Goal: Information Seeking & Learning: Learn about a topic

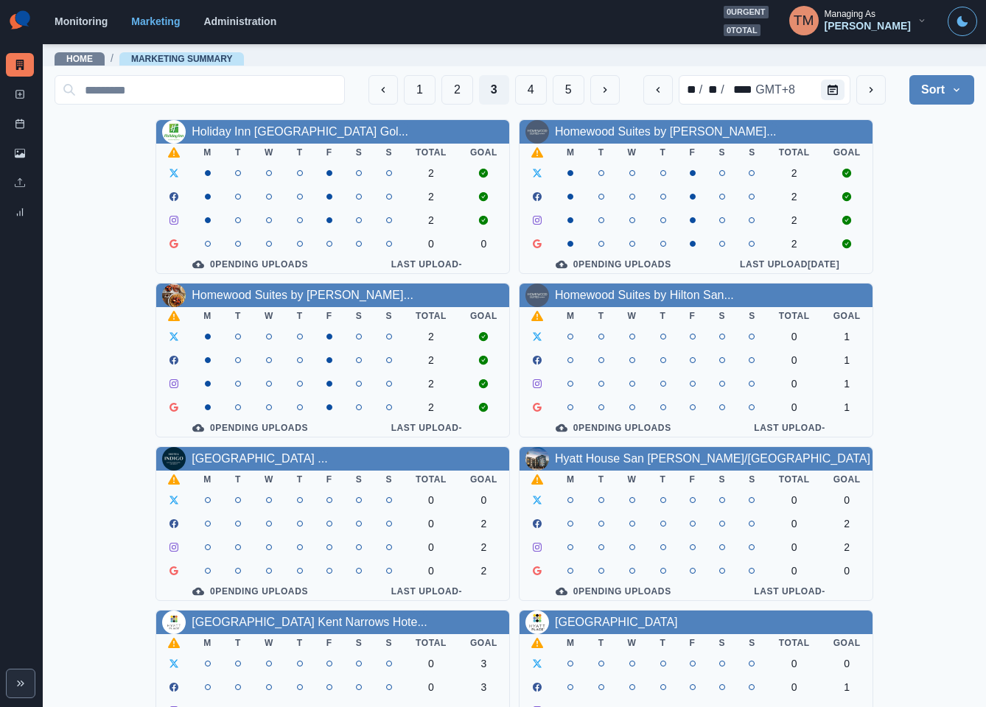
scroll to position [221, 0]
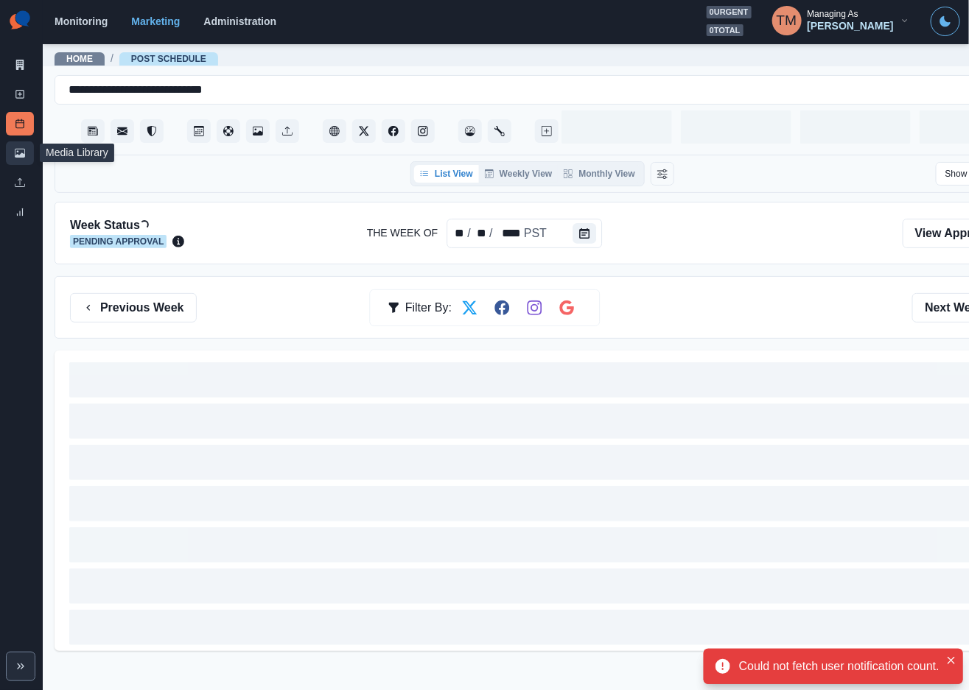
click at [21, 152] on icon at bounding box center [20, 153] width 10 height 10
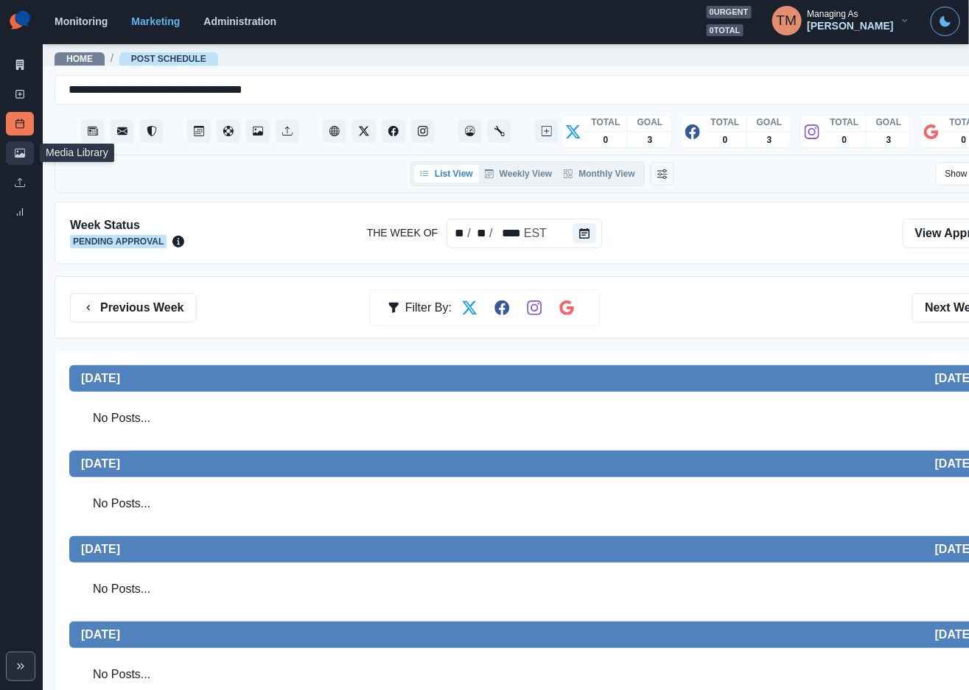
click at [18, 155] on icon at bounding box center [20, 153] width 10 height 10
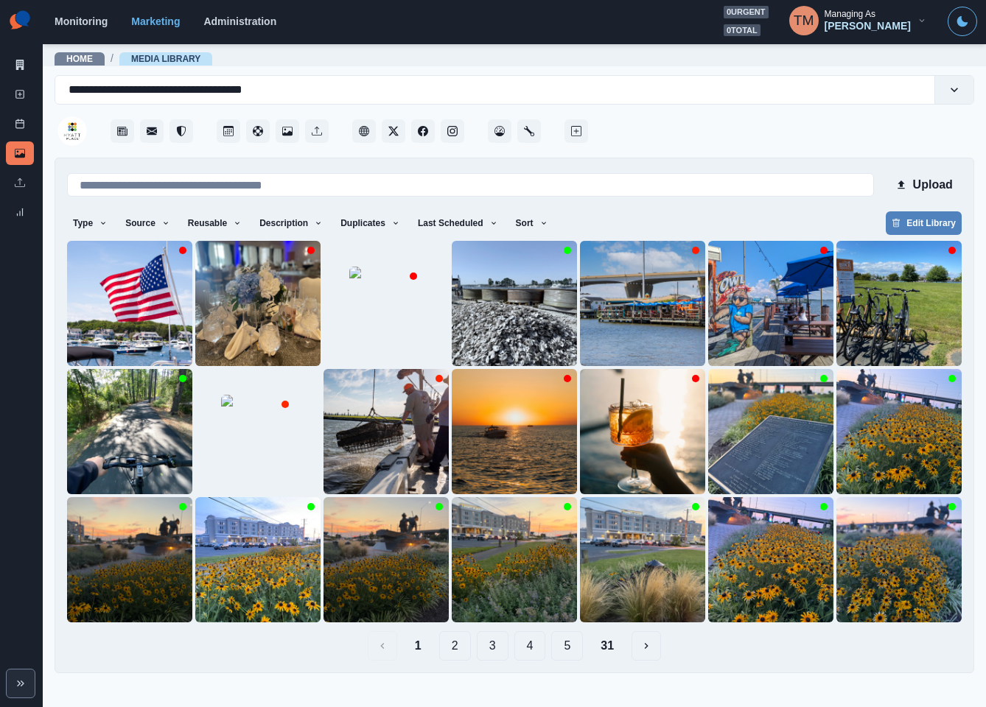
click at [460, 652] on button "2" at bounding box center [455, 645] width 32 height 29
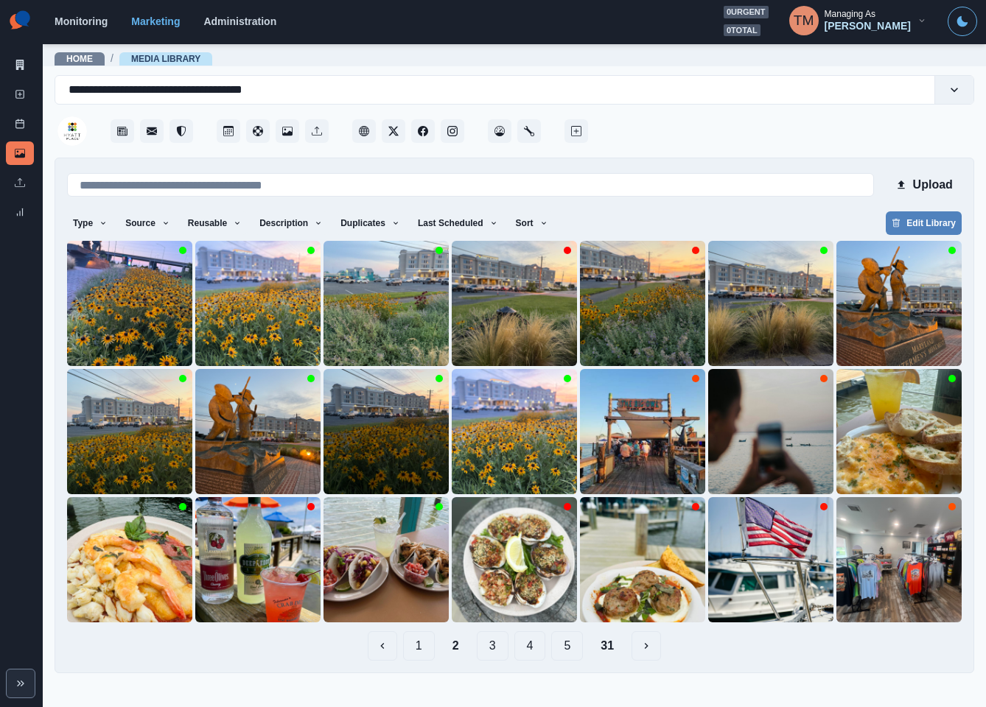
click at [418, 652] on button "1" at bounding box center [419, 645] width 32 height 29
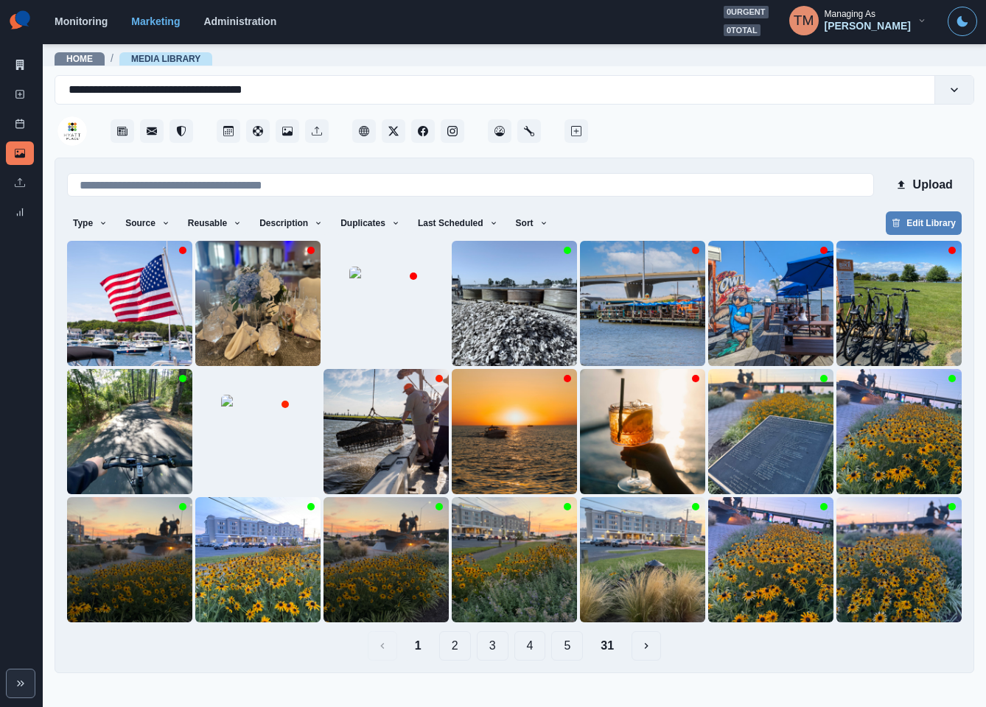
click at [458, 654] on button "2" at bounding box center [455, 645] width 32 height 29
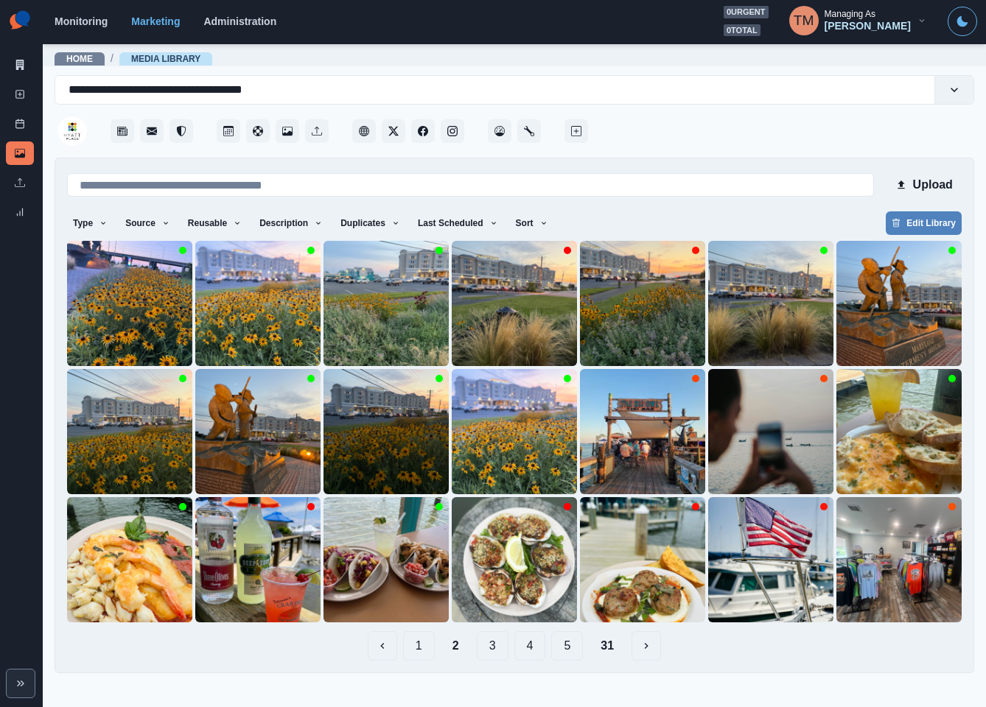
click at [496, 647] on button "3" at bounding box center [493, 645] width 32 height 29
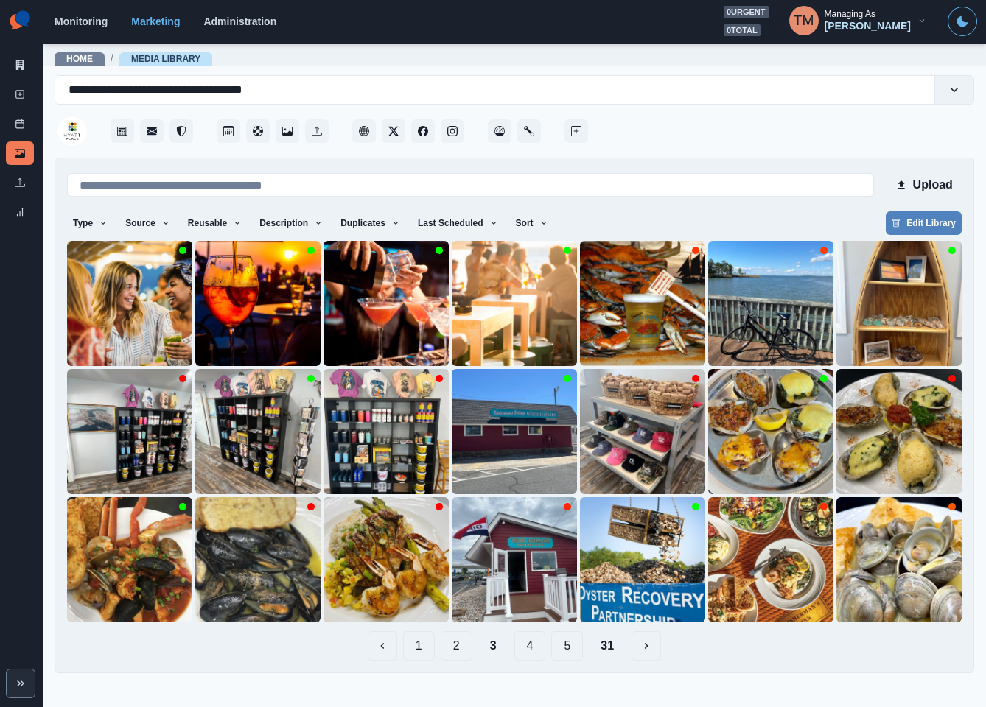
click at [520, 647] on button "4" at bounding box center [530, 645] width 32 height 29
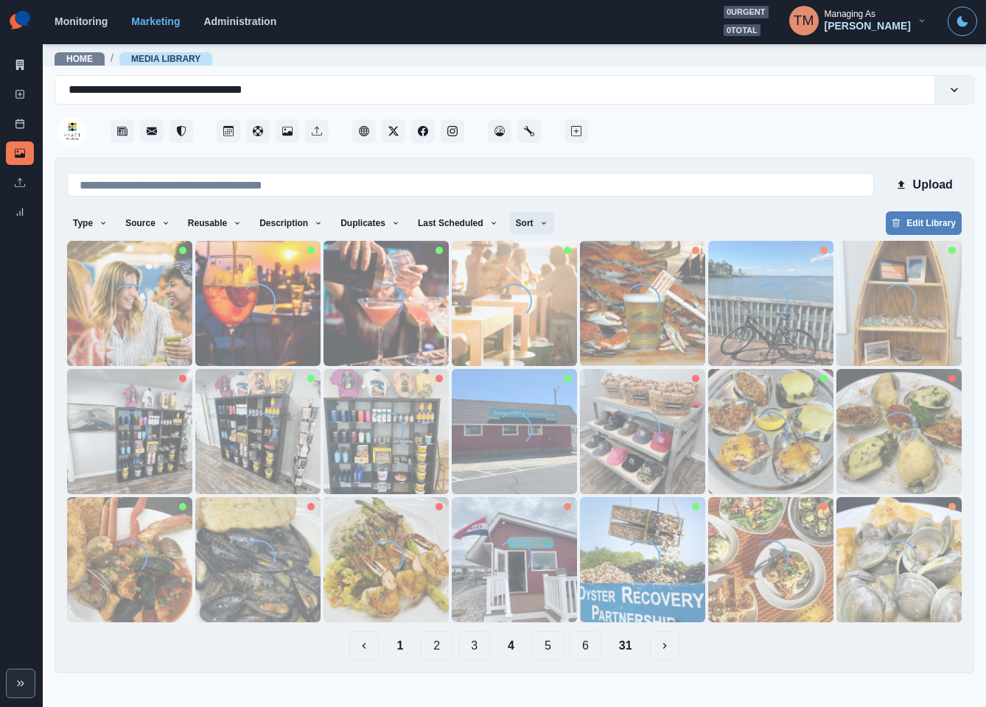
drag, startPoint x: 520, startPoint y: 224, endPoint x: 520, endPoint y: 250, distance: 26.5
click at [539, 225] on icon "button" at bounding box center [543, 223] width 9 height 9
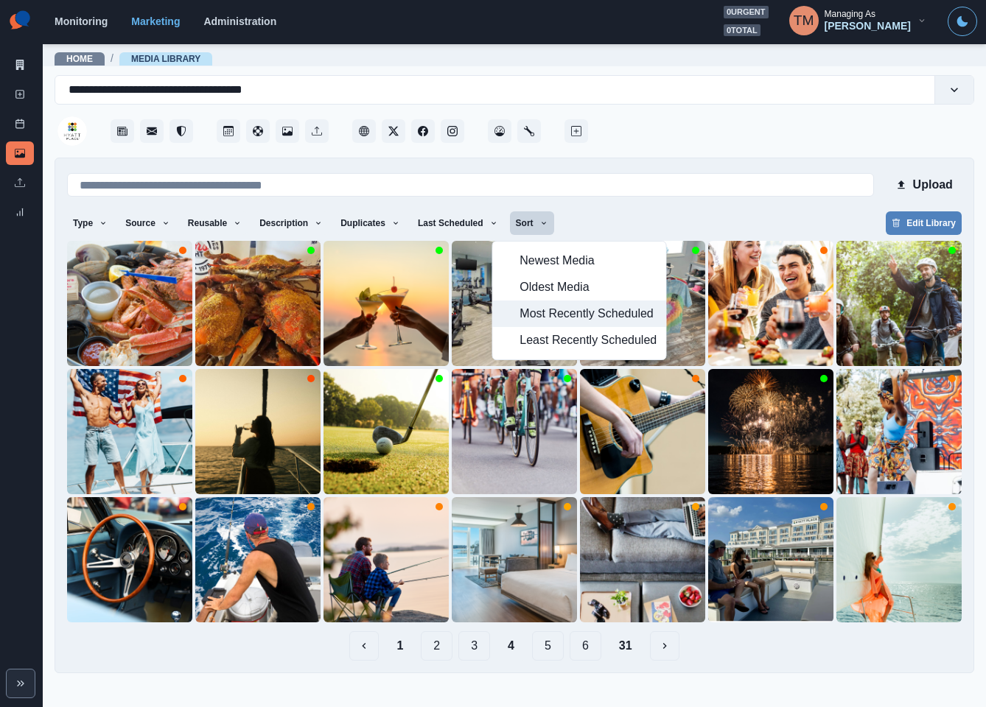
click at [524, 317] on span "Most Recently Scheduled" at bounding box center [587, 314] width 137 height 18
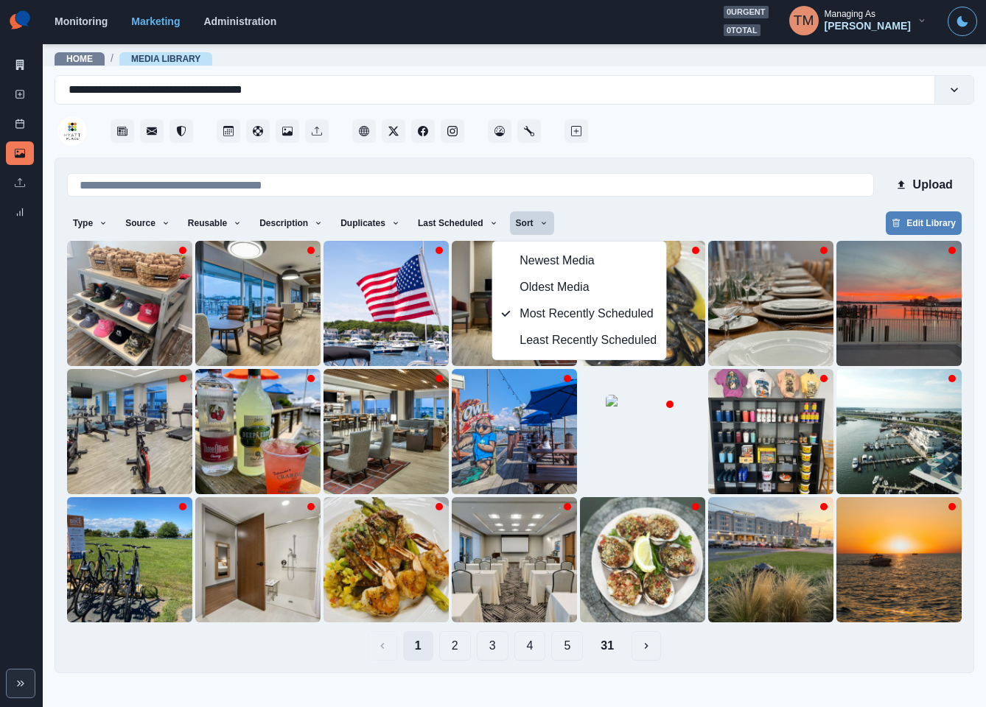
click at [416, 636] on button "1" at bounding box center [418, 645] width 30 height 29
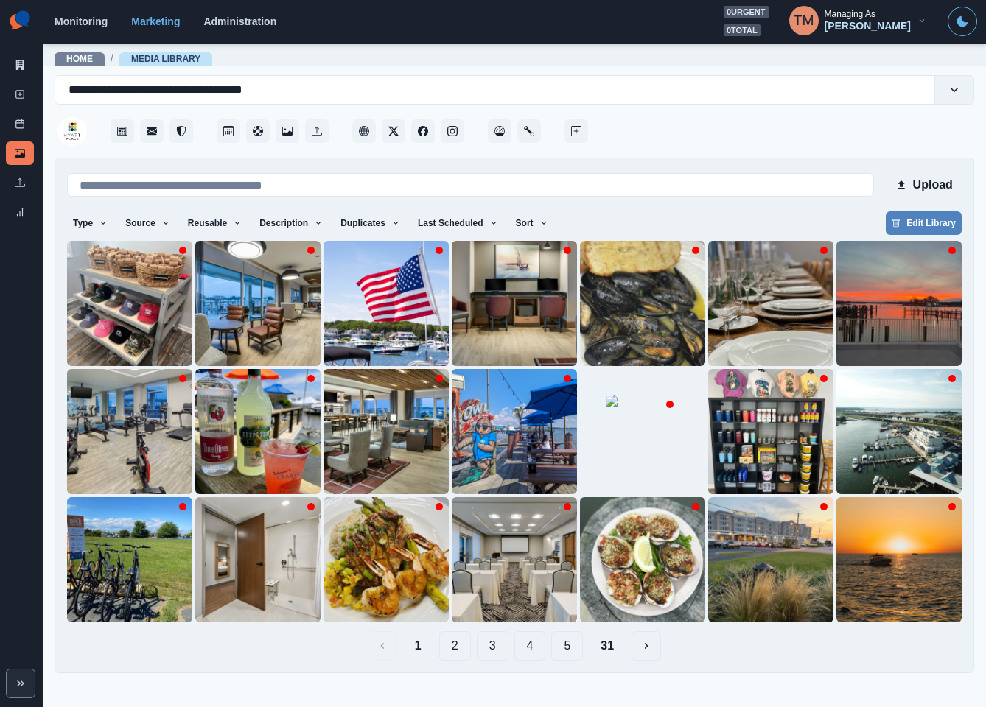
click at [455, 648] on button "2" at bounding box center [455, 645] width 32 height 29
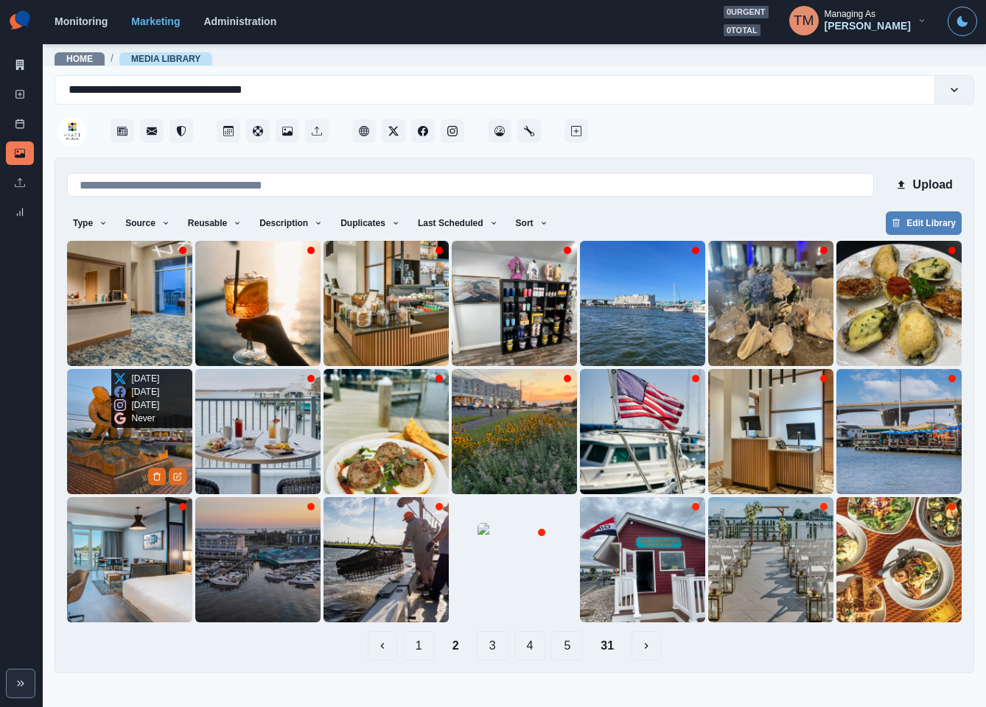
click at [105, 445] on img at bounding box center [129, 431] width 125 height 125
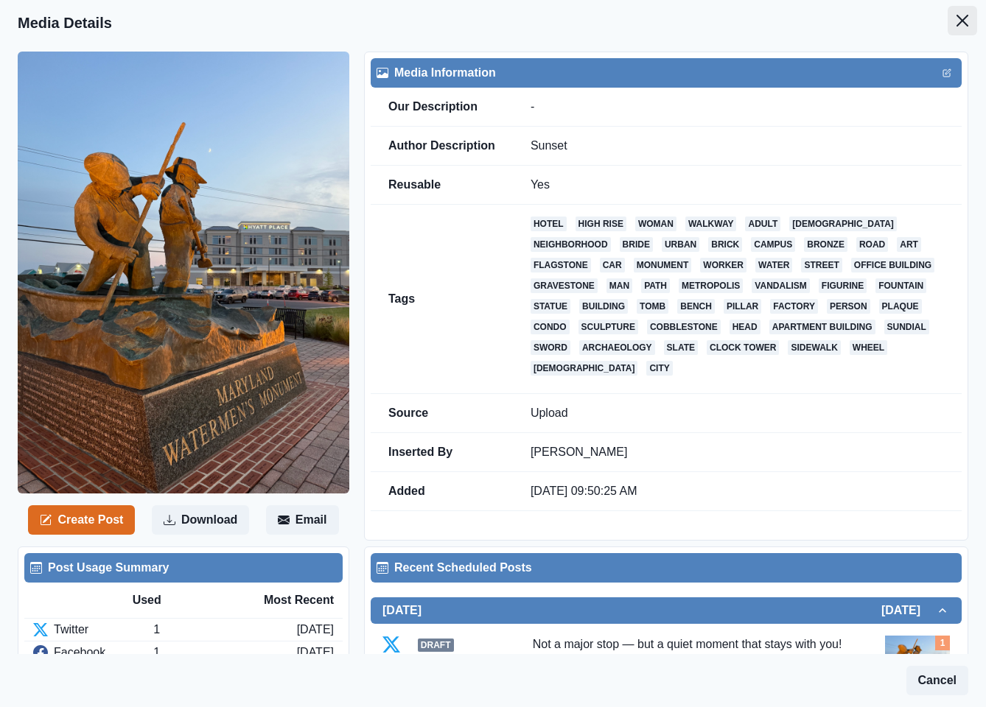
click at [956, 23] on icon "Close" at bounding box center [962, 21] width 12 height 12
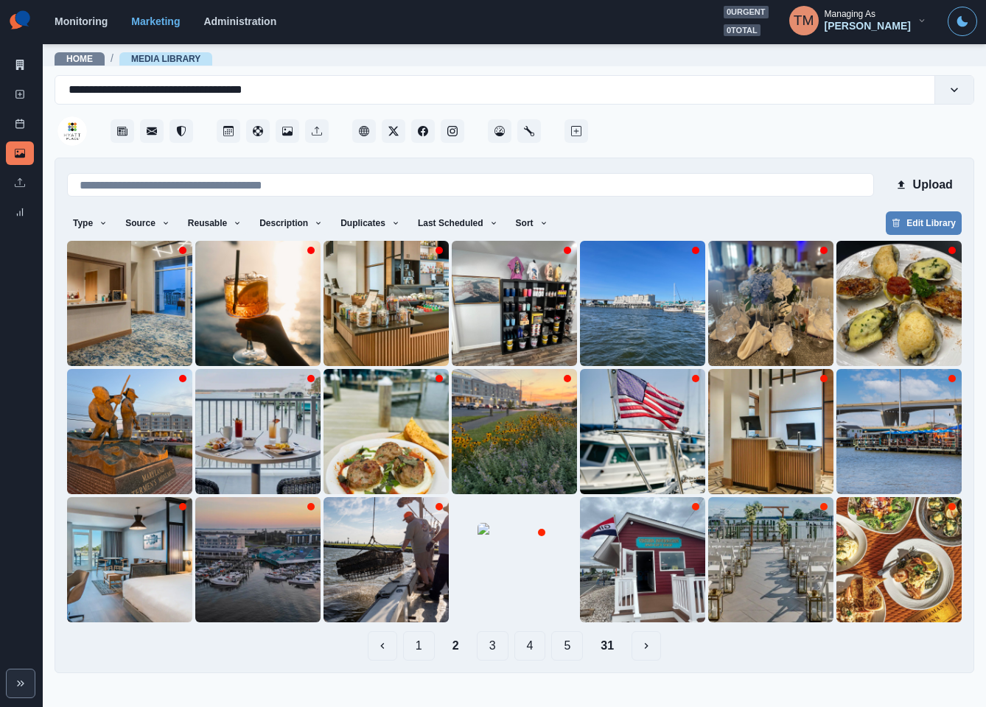
click at [418, 653] on button "1" at bounding box center [419, 645] width 32 height 29
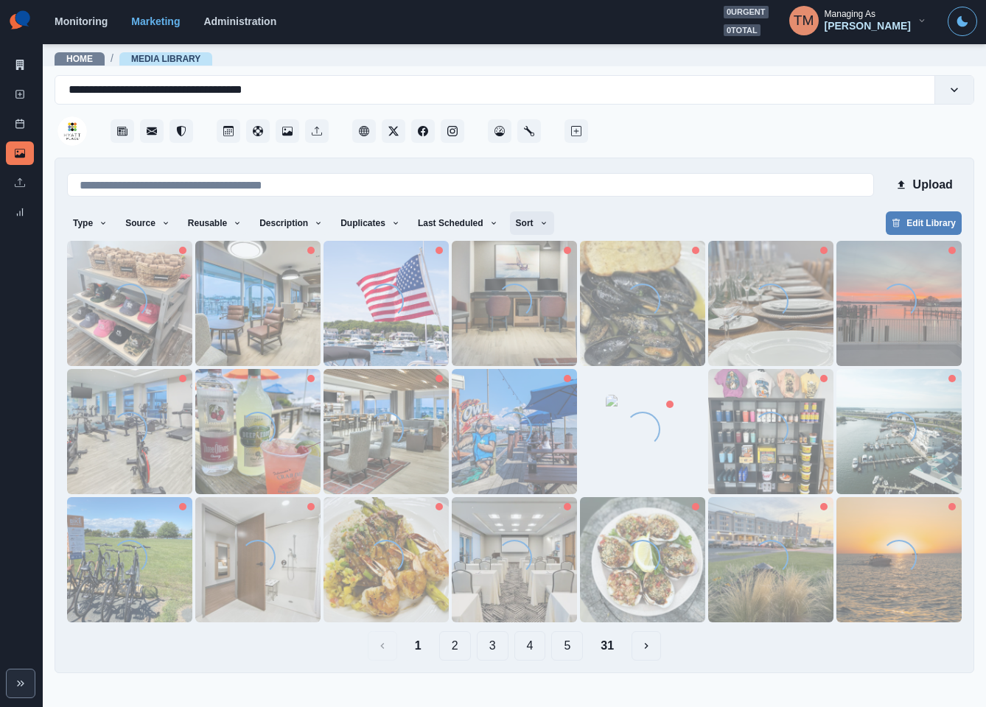
click at [539, 221] on icon "button" at bounding box center [543, 223] width 9 height 9
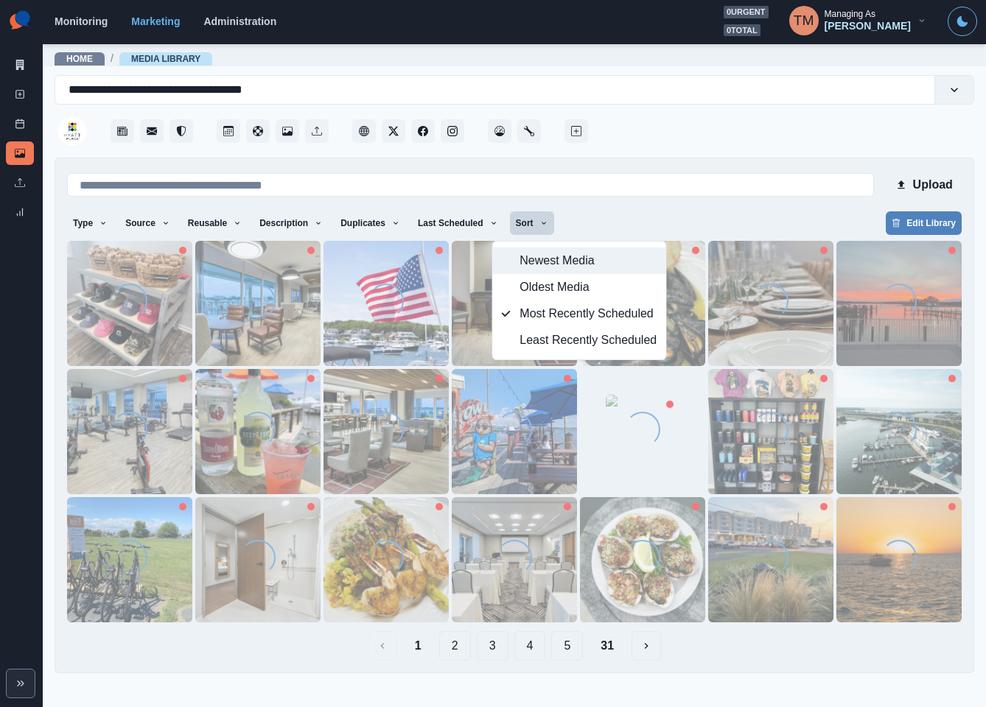
drag, startPoint x: 529, startPoint y: 257, endPoint x: 571, endPoint y: 246, distance: 43.4
click at [531, 257] on span "Newest Media" at bounding box center [587, 261] width 137 height 18
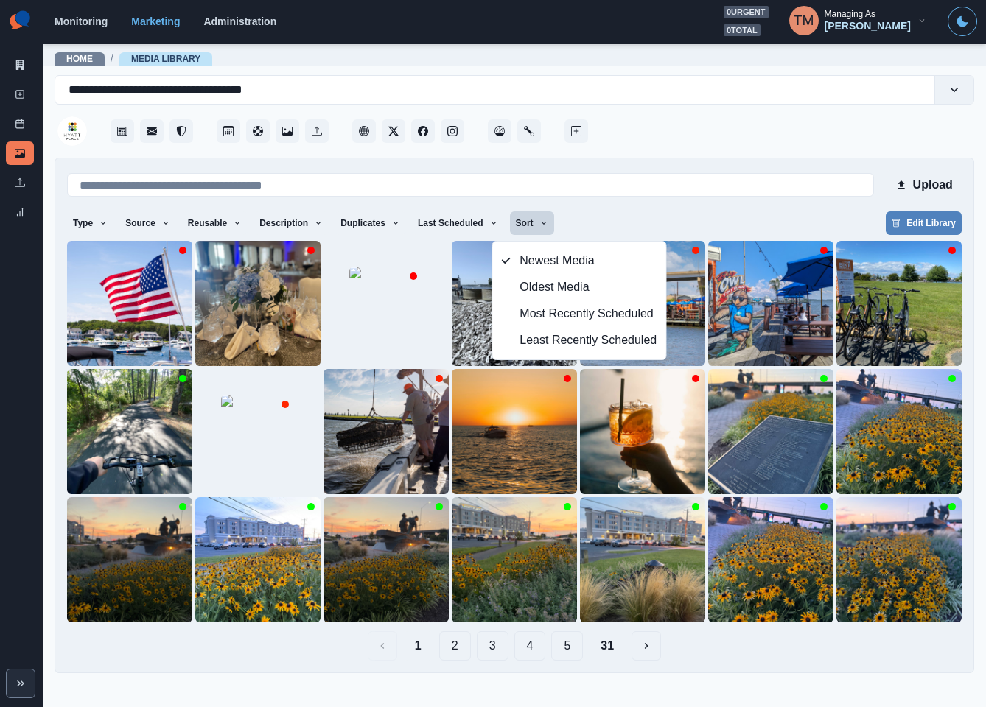
click at [709, 212] on div "Type Any Image Video Source Any Upload Social Manager Found: Instagram Found: G…" at bounding box center [514, 224] width 894 height 27
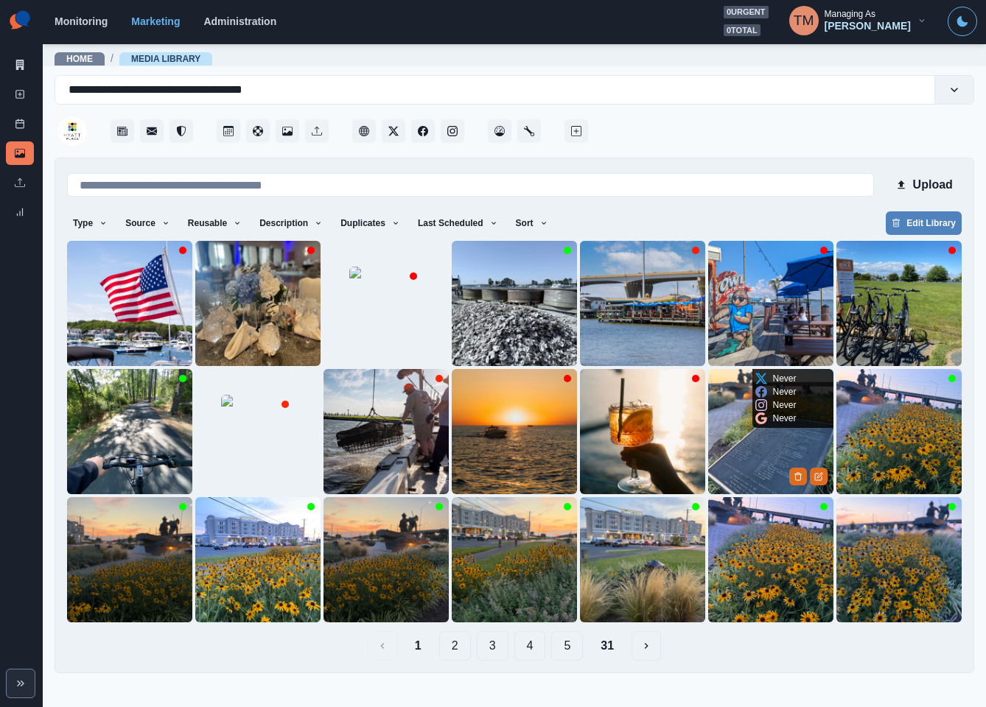
click at [742, 473] on img at bounding box center [770, 431] width 125 height 125
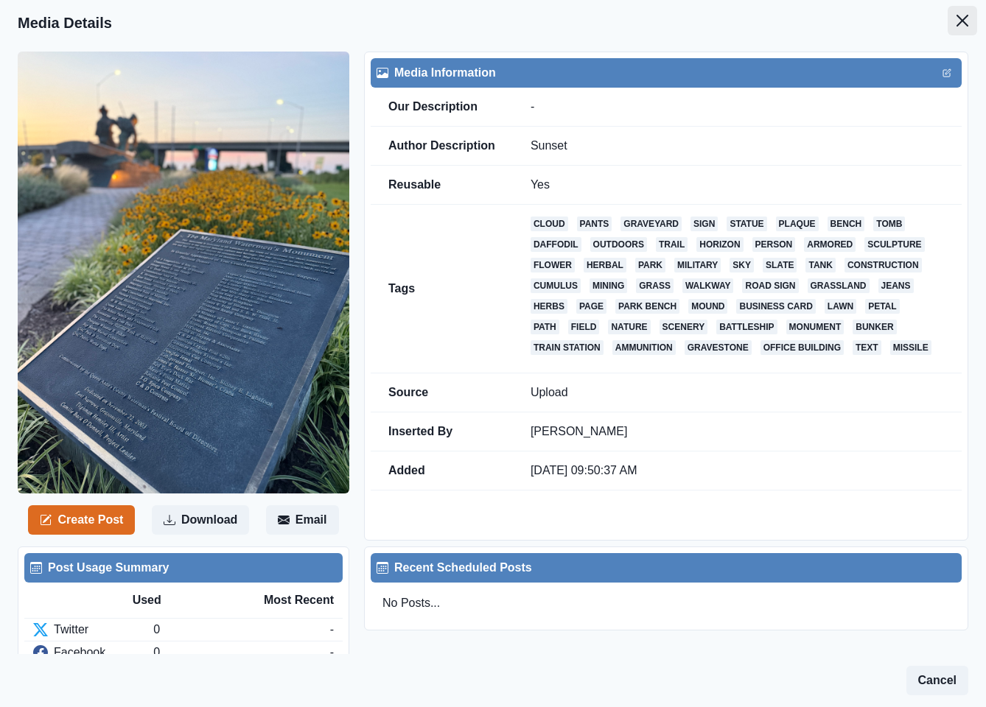
click at [956, 15] on icon "Close" at bounding box center [962, 21] width 12 height 12
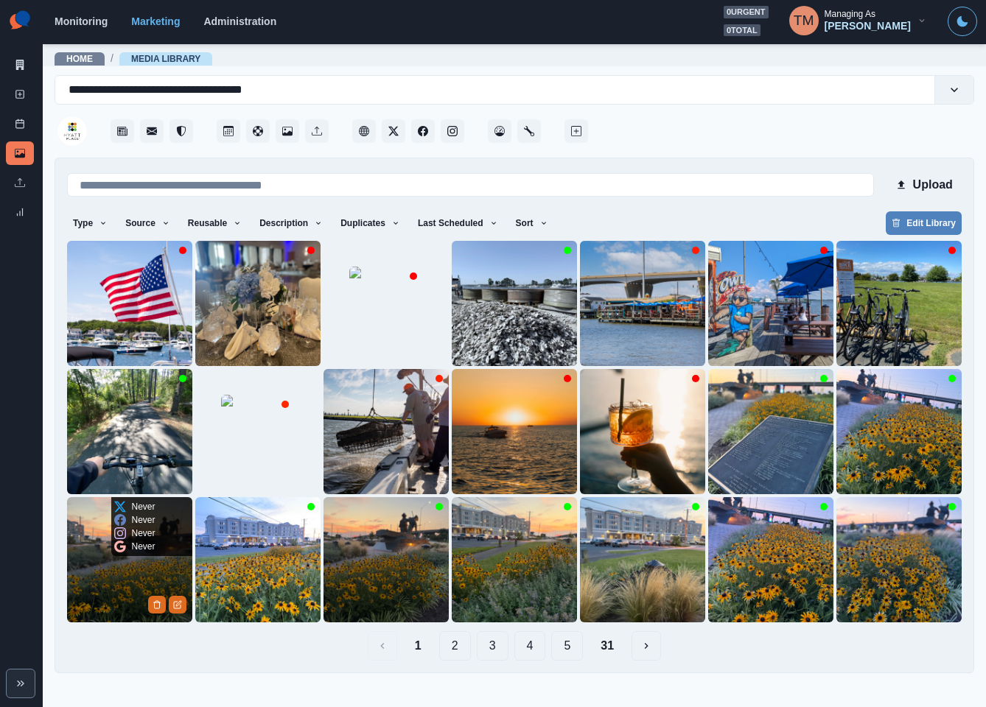
click at [87, 584] on img at bounding box center [129, 559] width 125 height 125
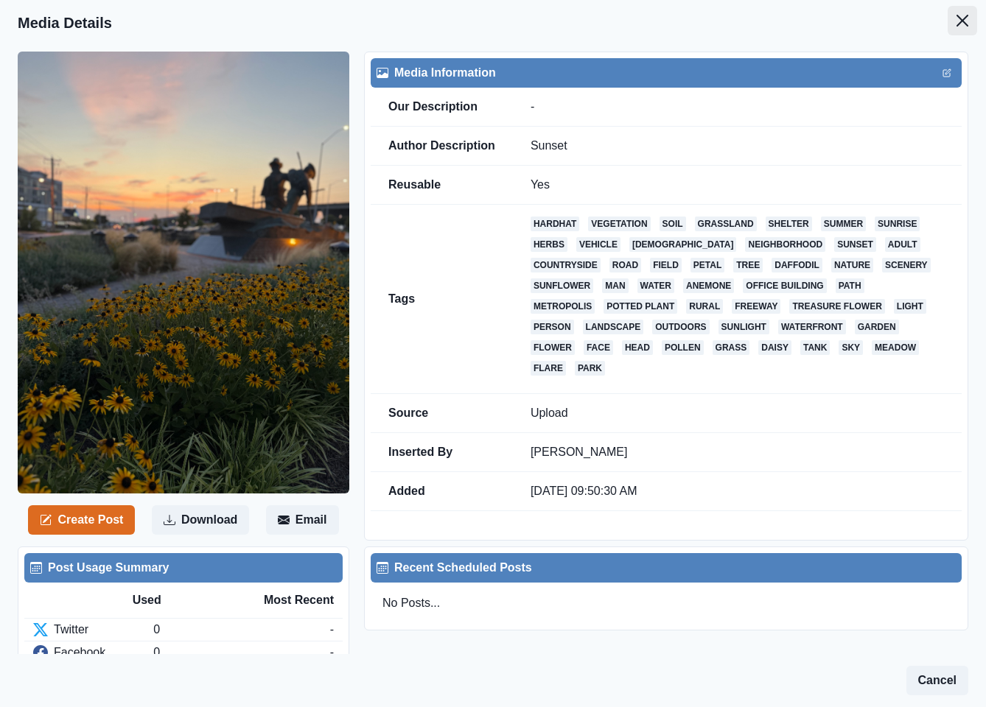
click at [947, 11] on button "Close" at bounding box center [961, 20] width 29 height 29
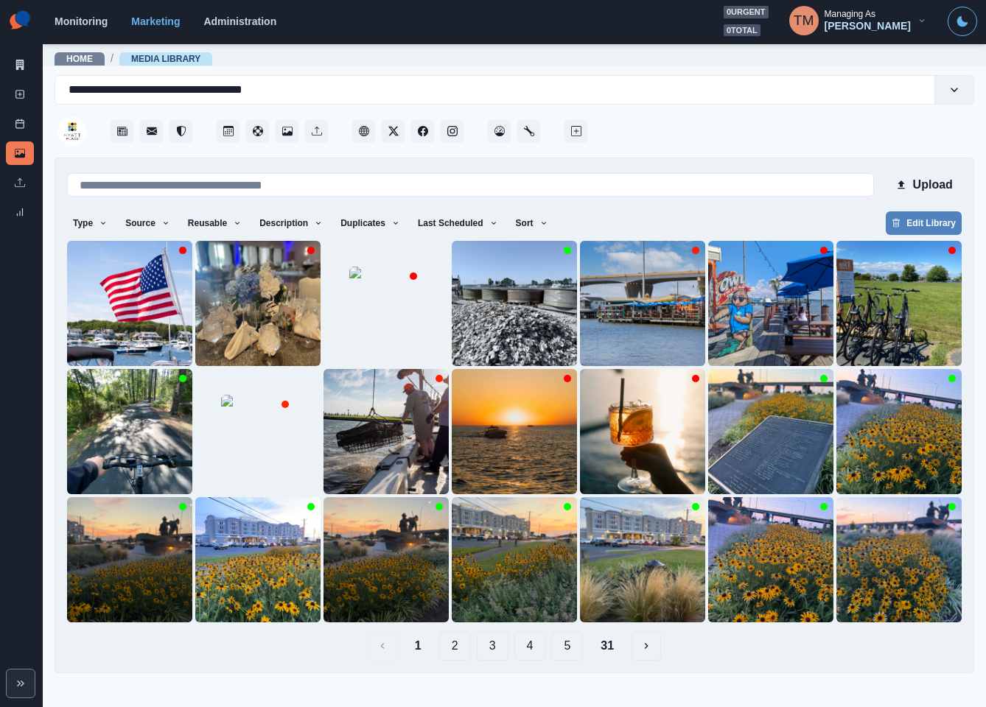
click at [460, 650] on button "2" at bounding box center [455, 645] width 32 height 29
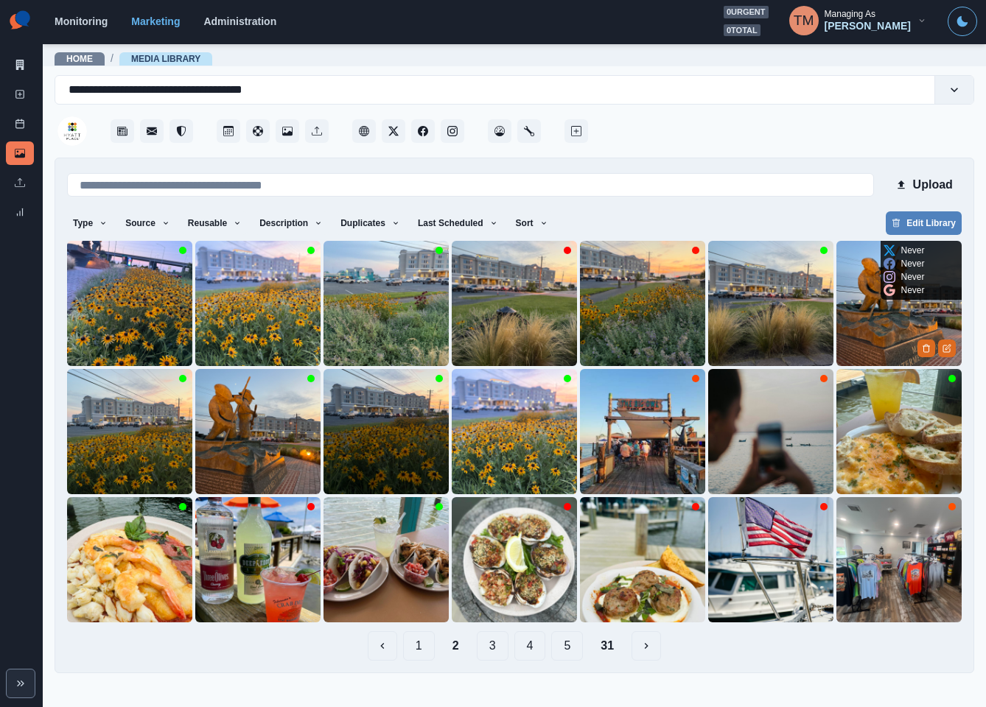
click at [877, 323] on img at bounding box center [898, 303] width 125 height 125
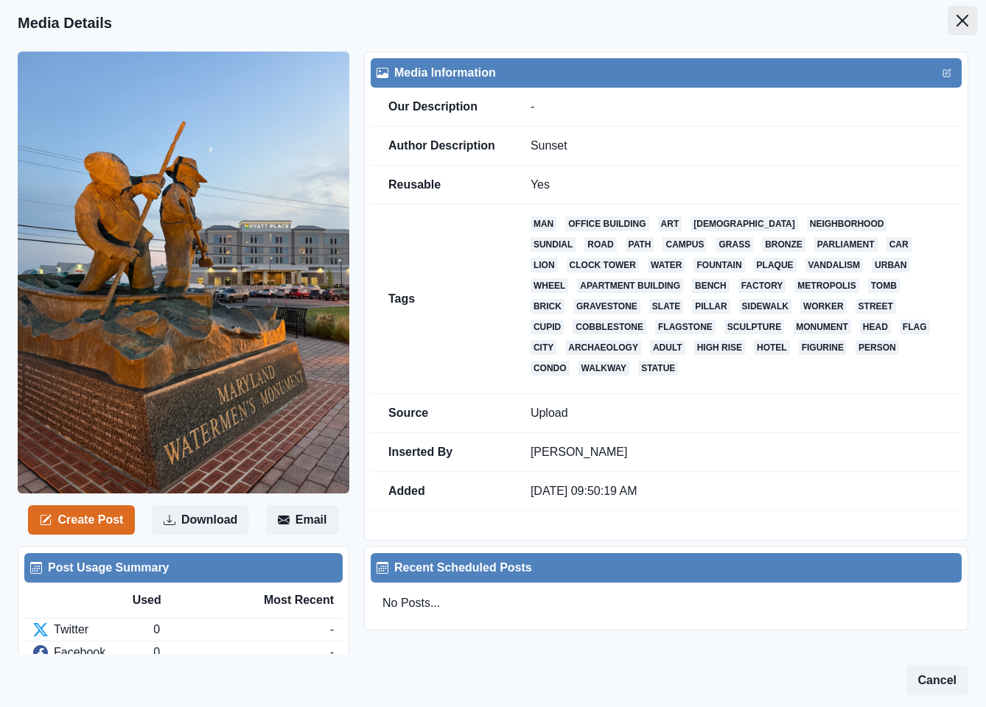
click at [951, 21] on button "Close" at bounding box center [961, 20] width 29 height 29
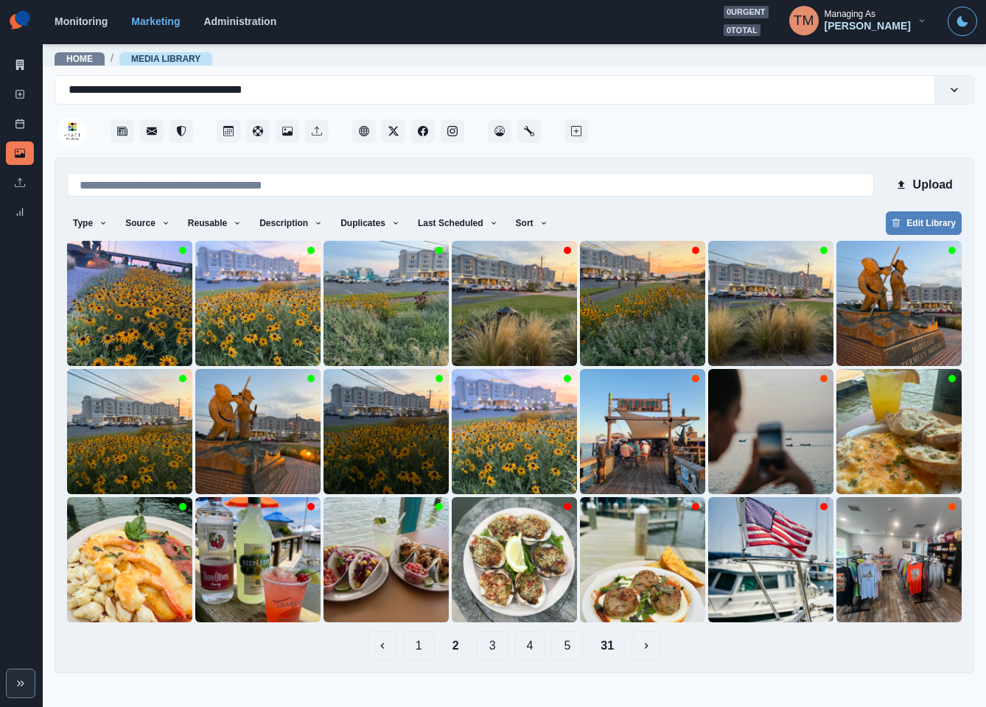
click at [429, 642] on button "1" at bounding box center [419, 645] width 32 height 29
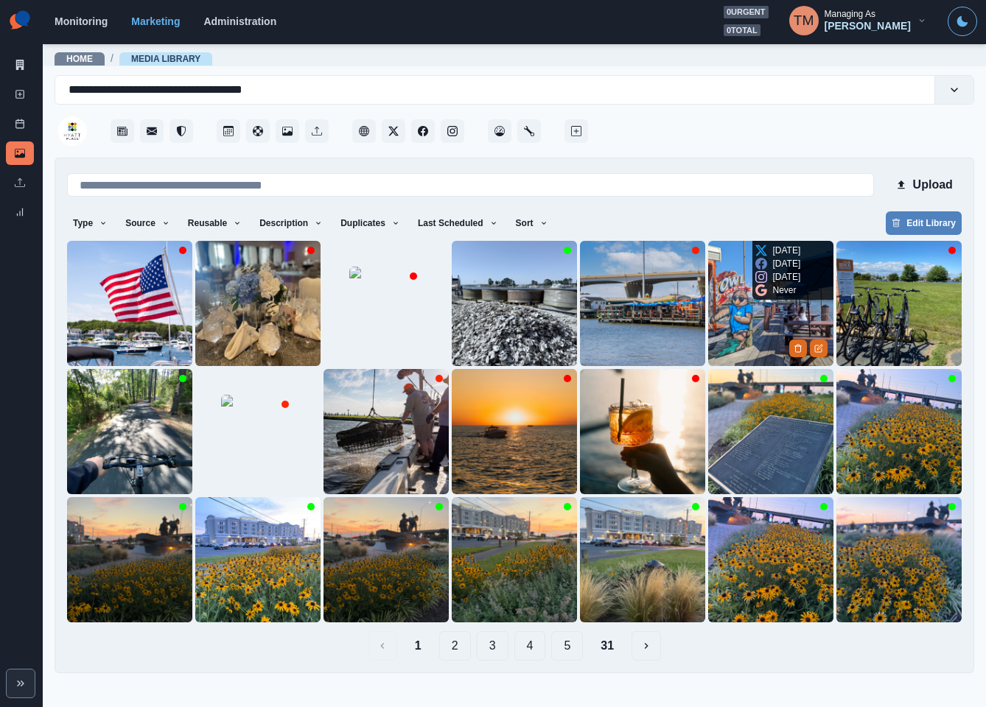
click at [752, 320] on img at bounding box center [770, 303] width 125 height 125
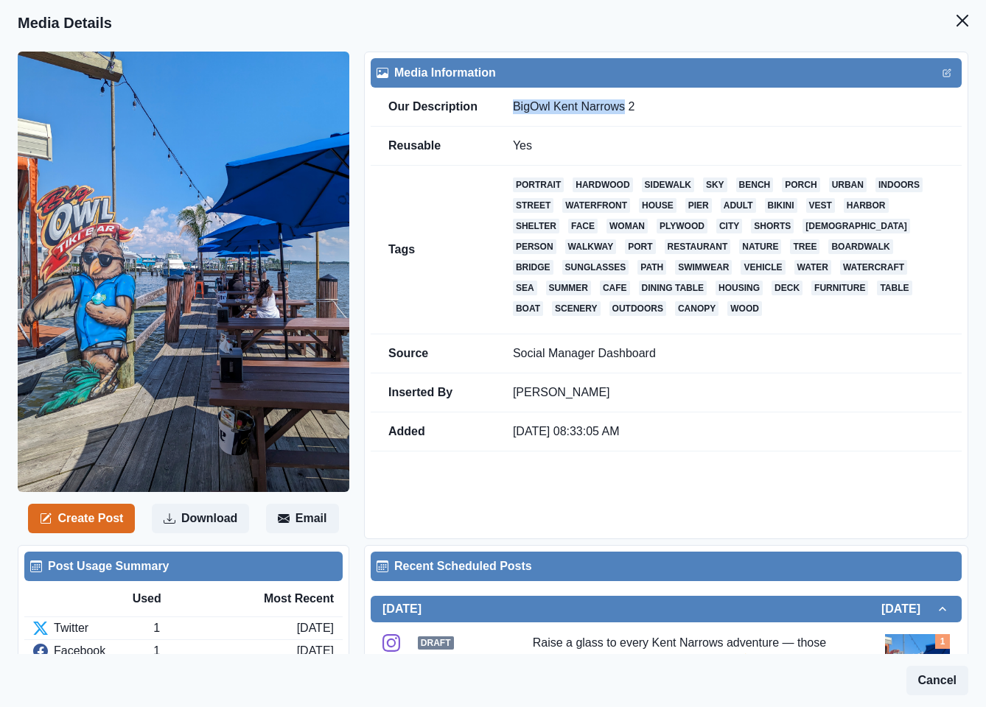
drag, startPoint x: 621, startPoint y: 107, endPoint x: 502, endPoint y: 107, distance: 119.3
click at [502, 107] on td "BigOwl Kent Narrows 2" at bounding box center [728, 107] width 466 height 39
copy td "BigOwl Kent Narrows"
click at [956, 15] on icon "Close" at bounding box center [962, 21] width 12 height 12
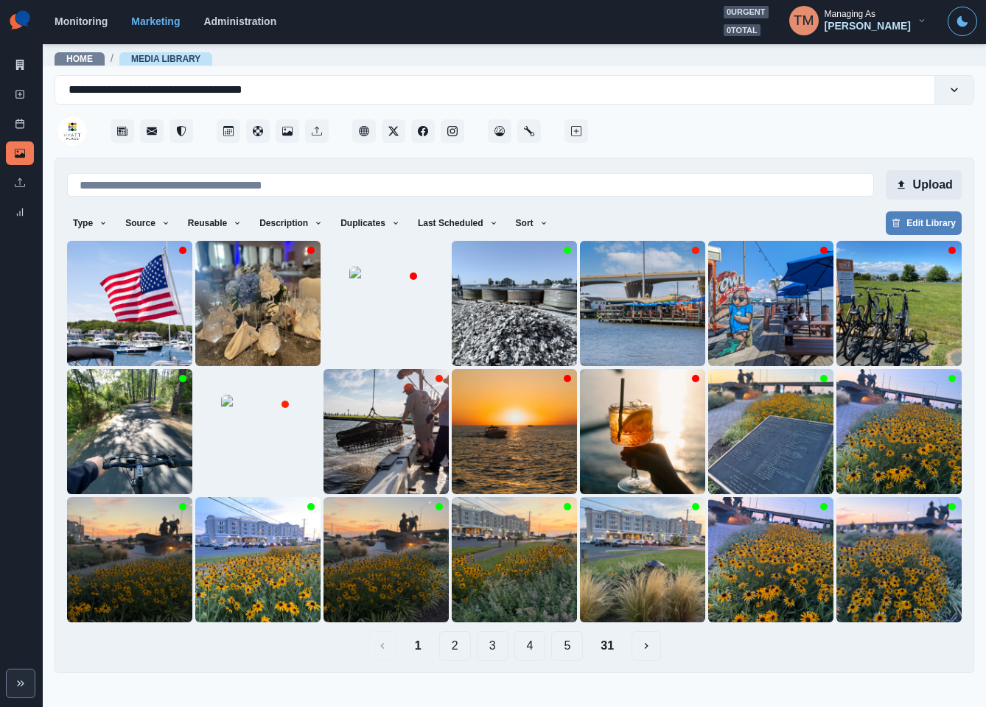
click at [935, 177] on button "Upload" at bounding box center [923, 184] width 76 height 29
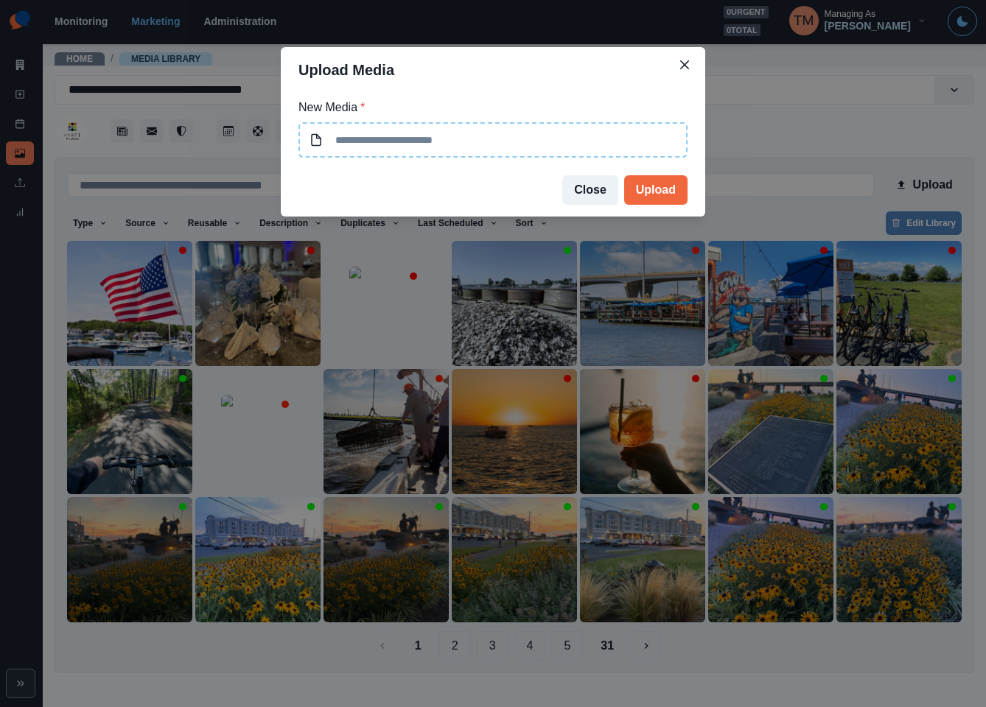
click at [413, 135] on input at bounding box center [492, 139] width 389 height 35
type input "**********"
click at [656, 180] on button "Upload" at bounding box center [655, 189] width 63 height 29
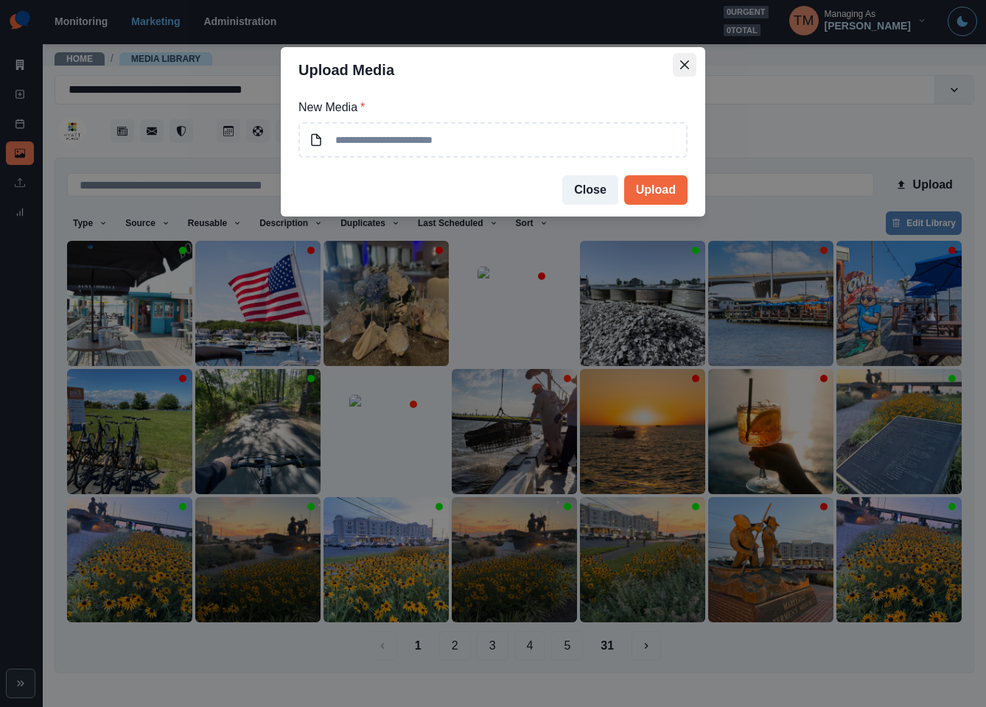
click at [683, 60] on icon "Close" at bounding box center [684, 64] width 9 height 9
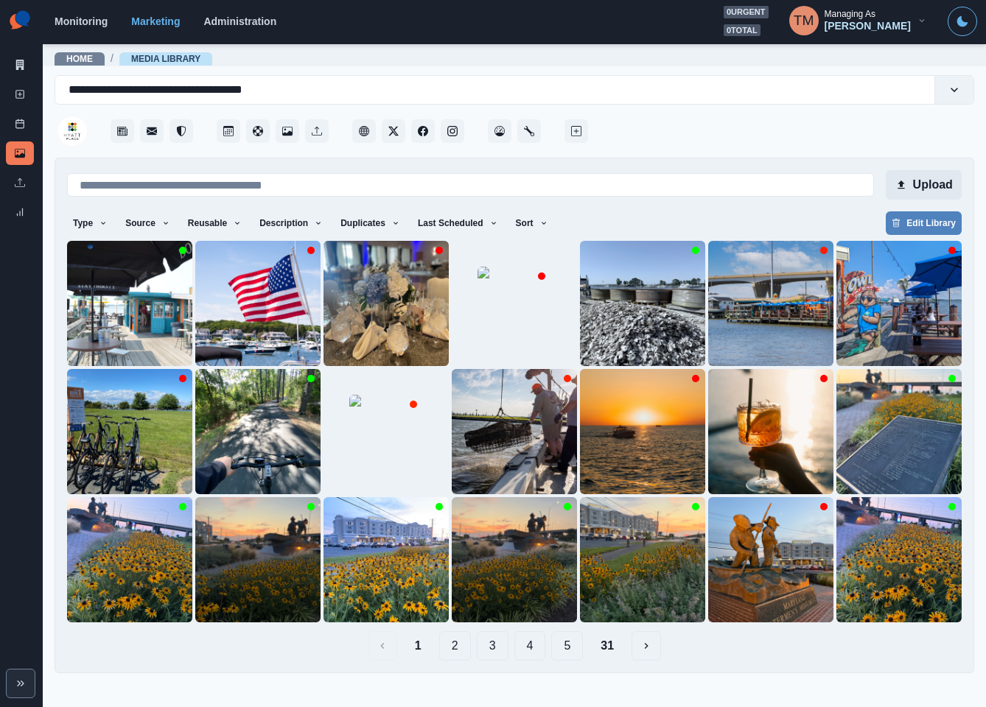
click at [927, 186] on button "Upload" at bounding box center [923, 184] width 76 height 29
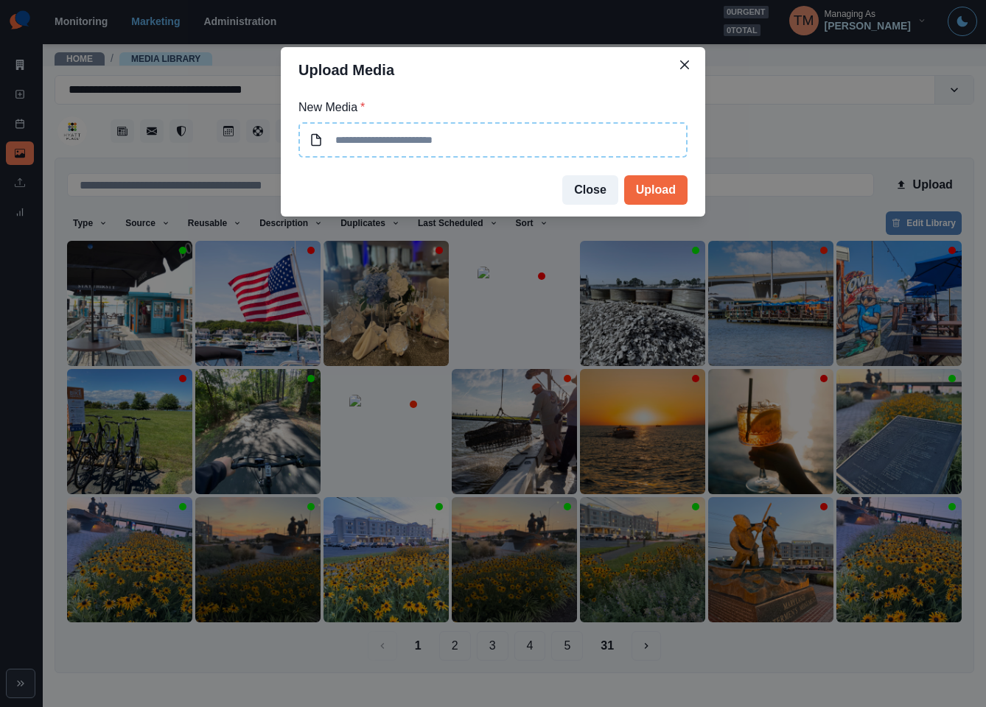
click at [378, 139] on input at bounding box center [492, 139] width 389 height 35
type input "**********"
click at [648, 199] on button "Upload" at bounding box center [655, 189] width 63 height 29
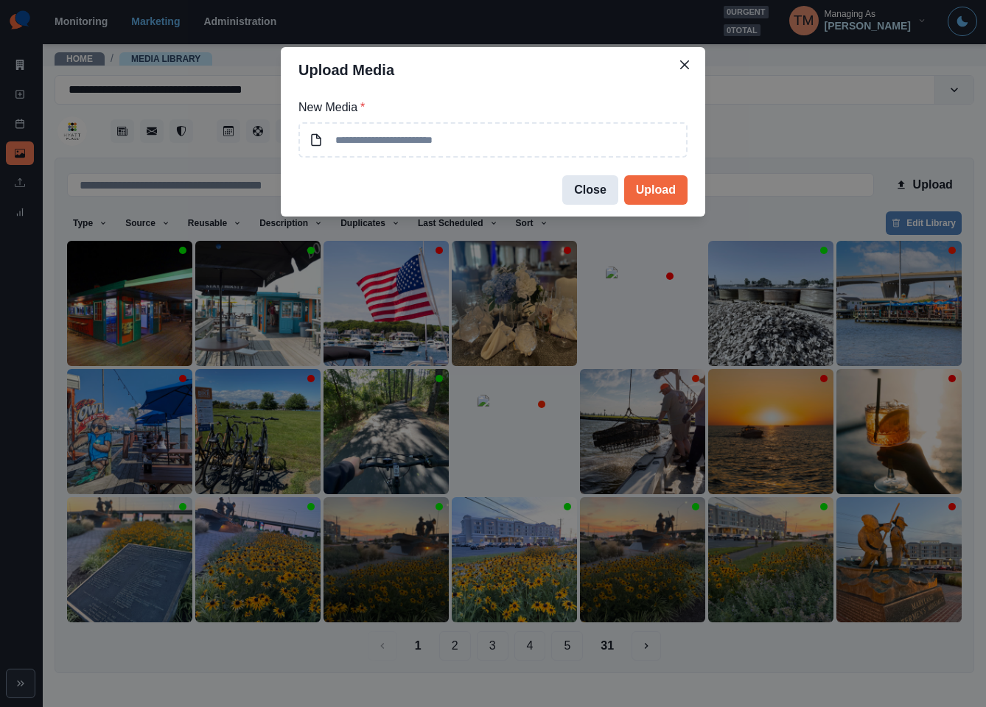
click at [593, 191] on button "Close" at bounding box center [590, 189] width 56 height 29
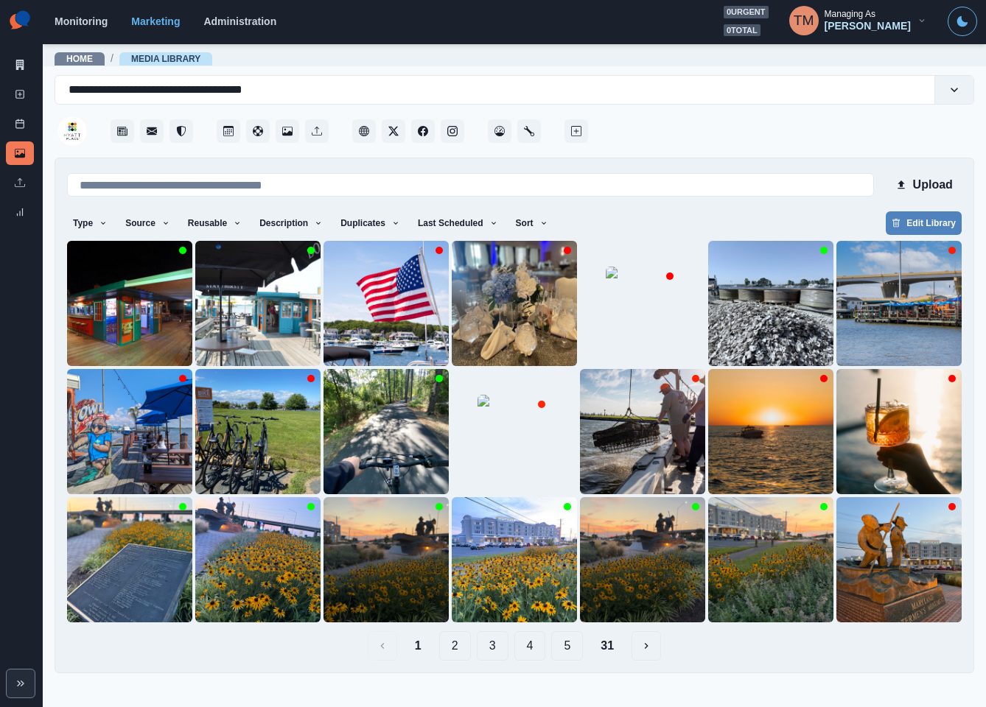
click at [765, 137] on div at bounding box center [782, 127] width 383 height 44
click at [236, 318] on img at bounding box center [257, 303] width 125 height 125
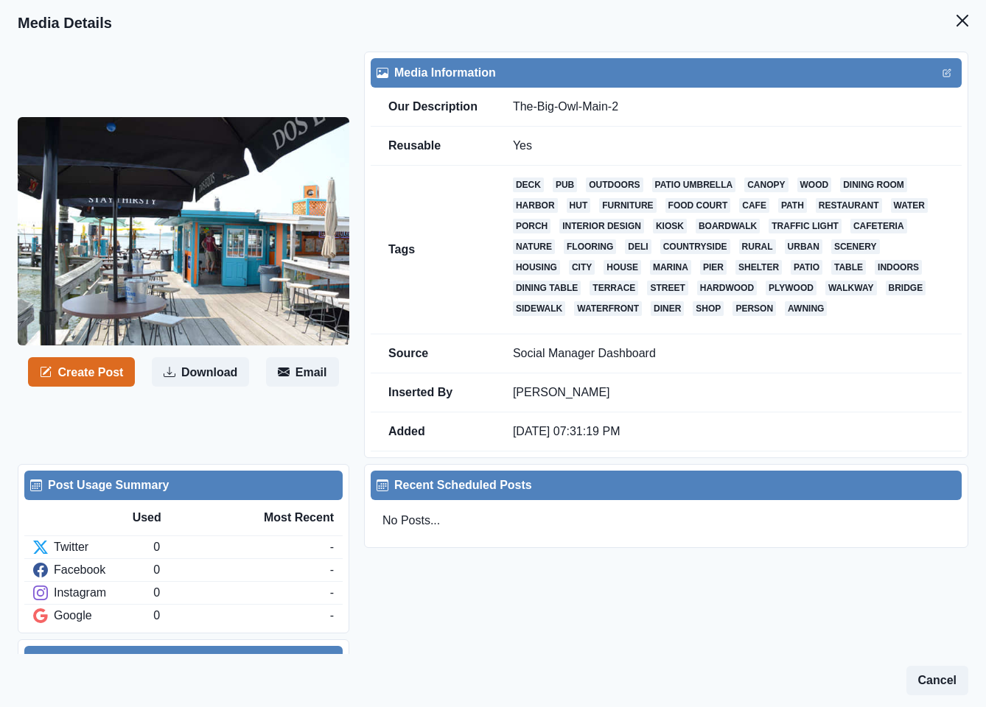
click at [224, 194] on img at bounding box center [183, 231] width 331 height 229
click at [239, 272] on img at bounding box center [183, 231] width 331 height 229
click at [497, 603] on div "Post Usage Summary Used Most Recent Twitter 0 - Facebook 0 - Instagram 0 - Goog…" at bounding box center [493, 573] width 950 height 230
click at [956, 15] on icon "Close" at bounding box center [962, 21] width 12 height 12
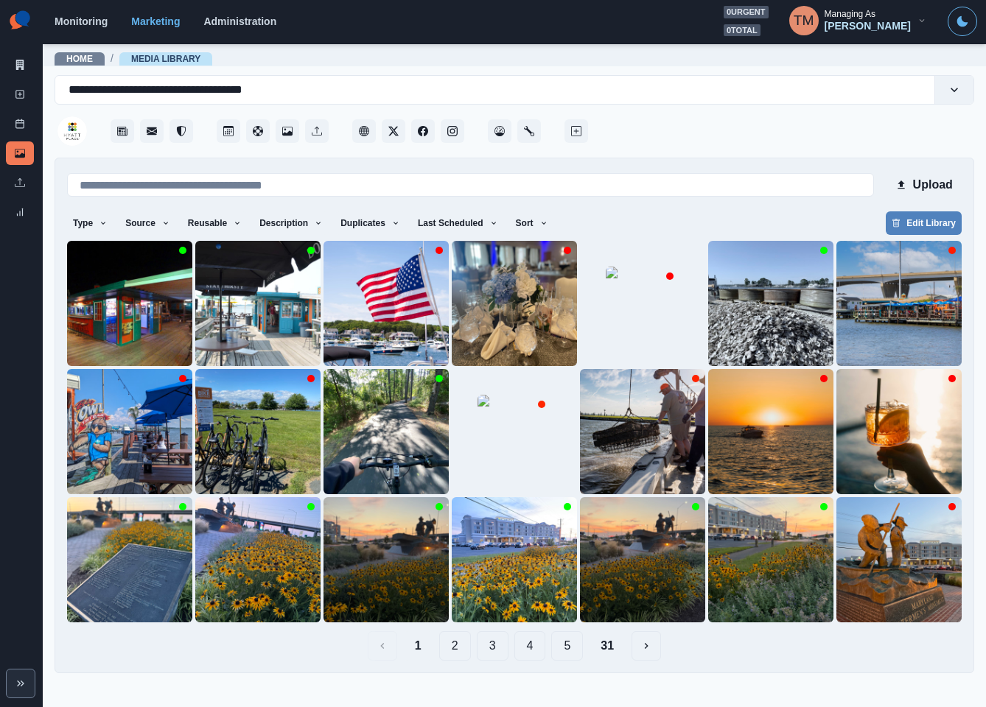
click at [712, 219] on div "Type Any Image Video Source Any Upload Social Manager Found: Instagram Found: G…" at bounding box center [514, 224] width 894 height 27
click at [107, 317] on img at bounding box center [129, 303] width 125 height 125
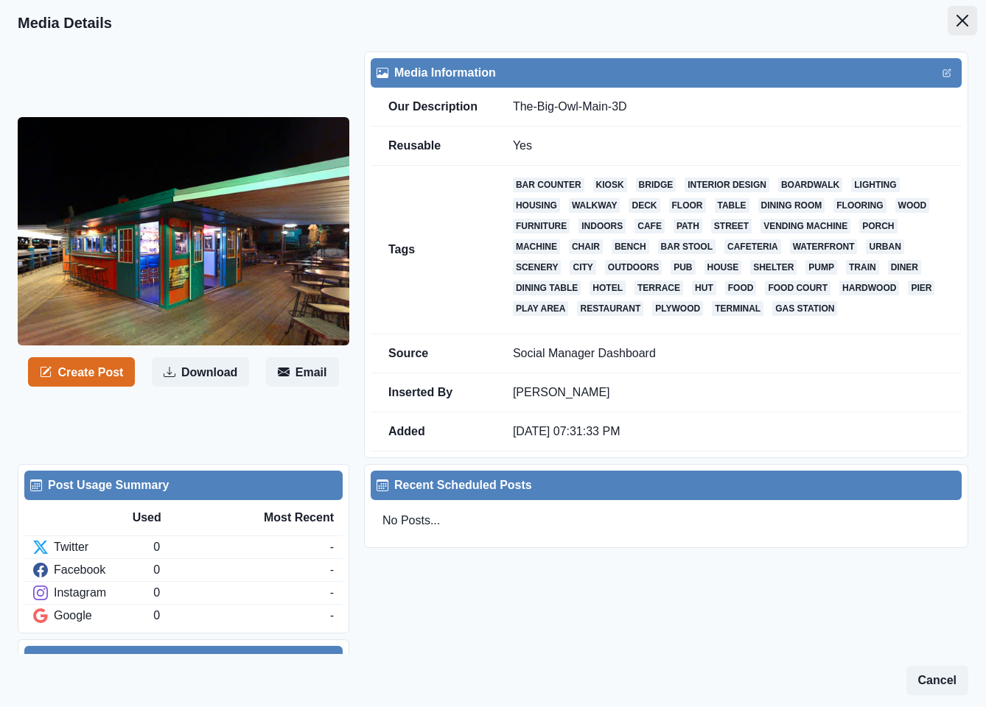
click at [956, 24] on icon "Close" at bounding box center [962, 21] width 12 height 12
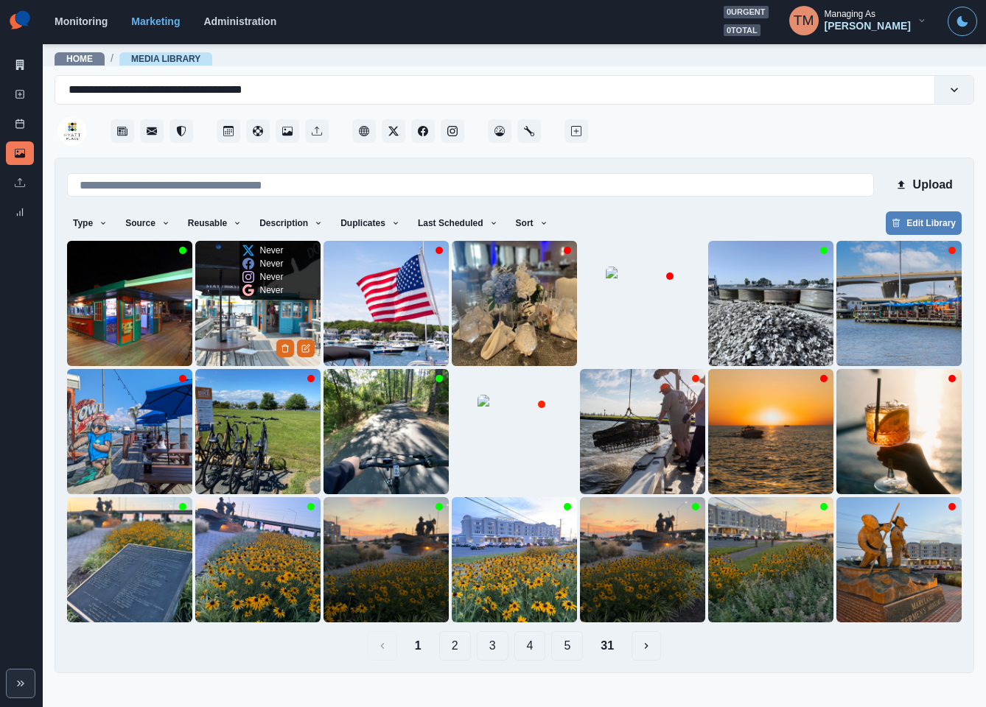
click at [247, 320] on img at bounding box center [257, 303] width 125 height 125
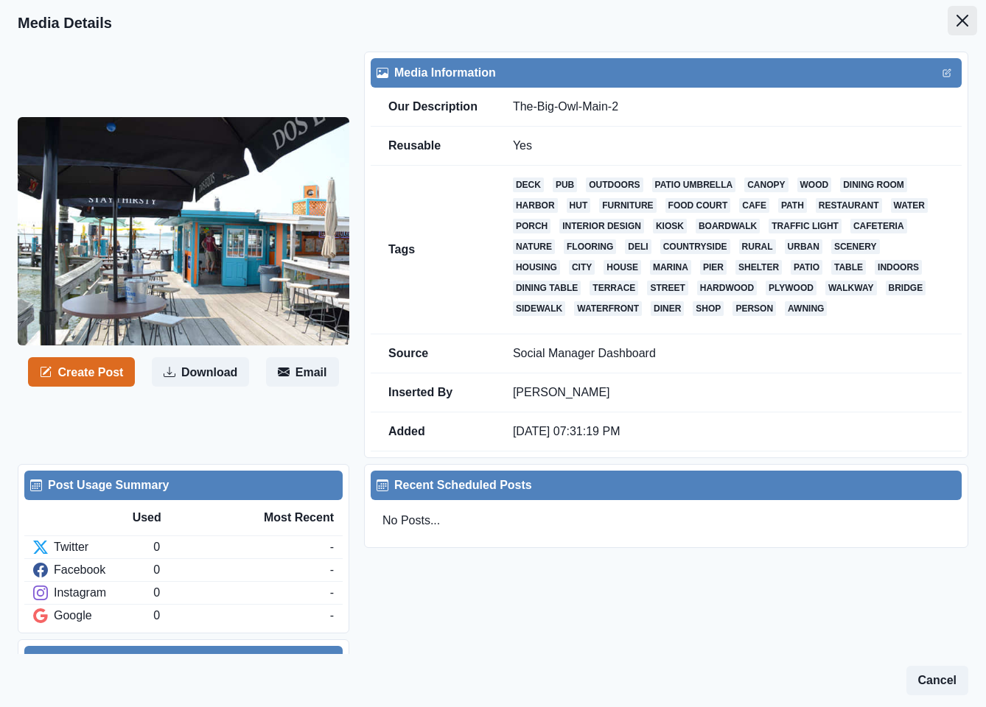
click at [956, 20] on icon "Close" at bounding box center [962, 21] width 12 height 12
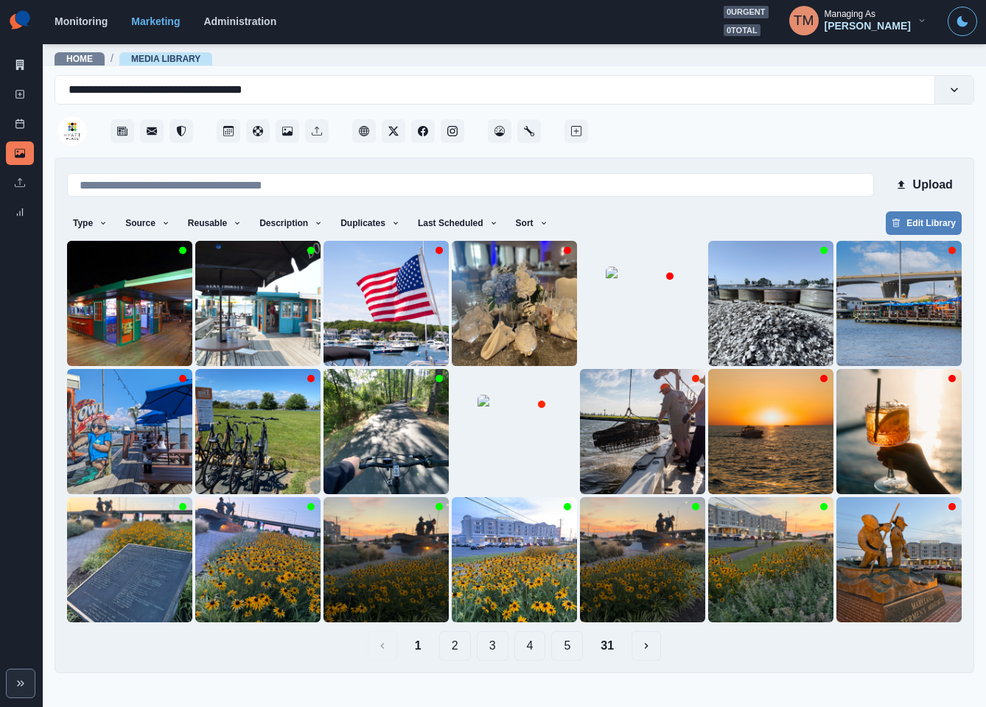
click at [449, 645] on button "2" at bounding box center [455, 645] width 32 height 29
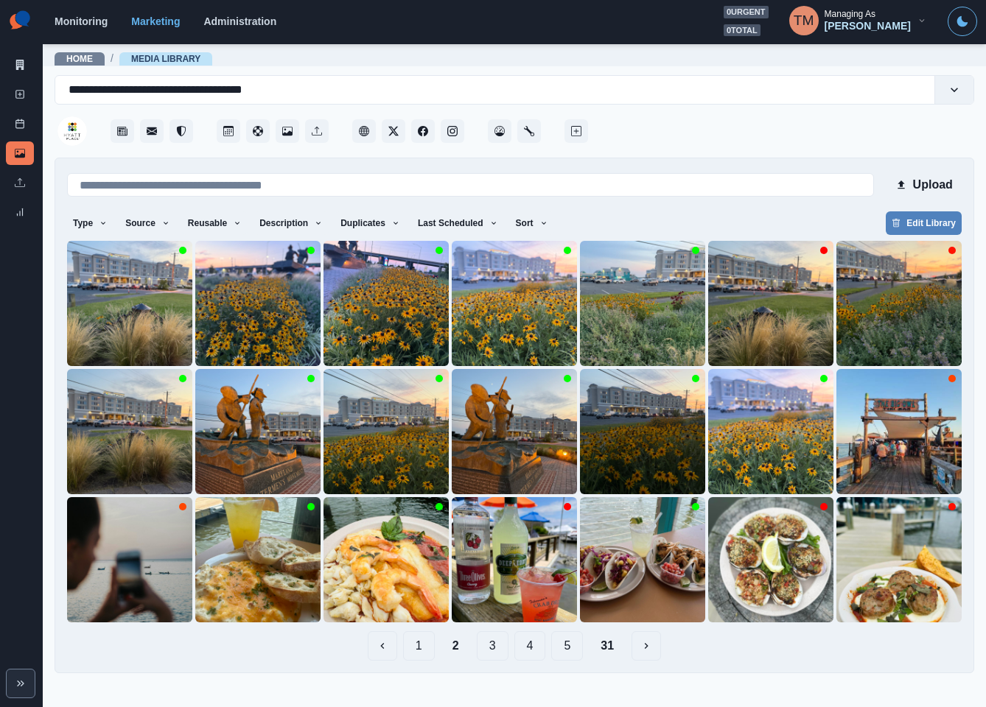
click at [493, 648] on button "3" at bounding box center [493, 645] width 32 height 29
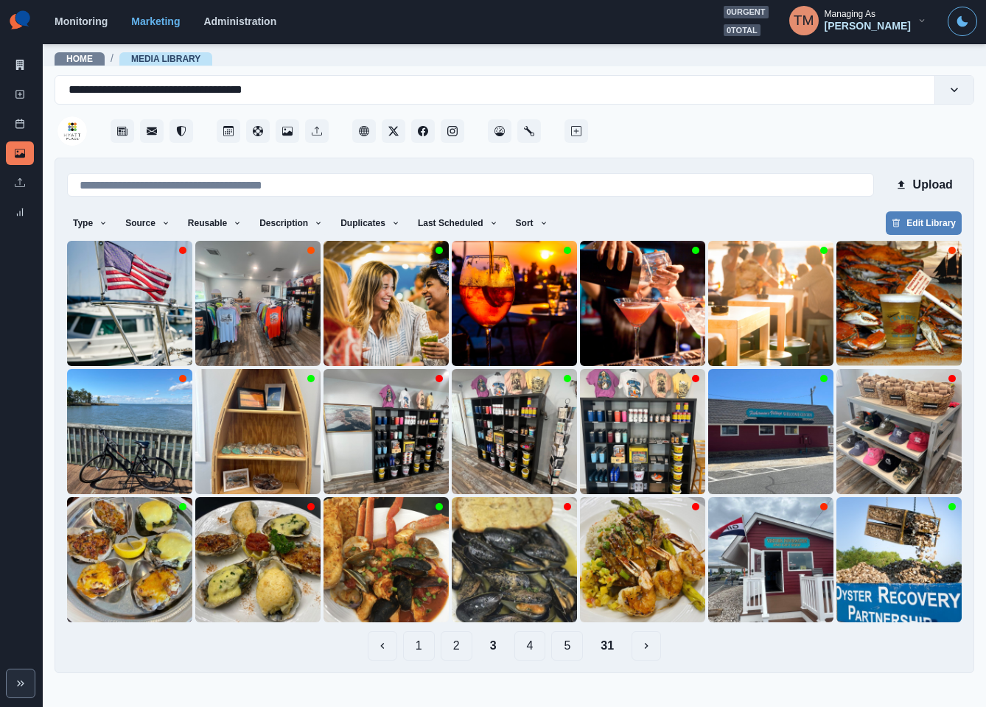
click at [533, 650] on button "4" at bounding box center [530, 645] width 32 height 29
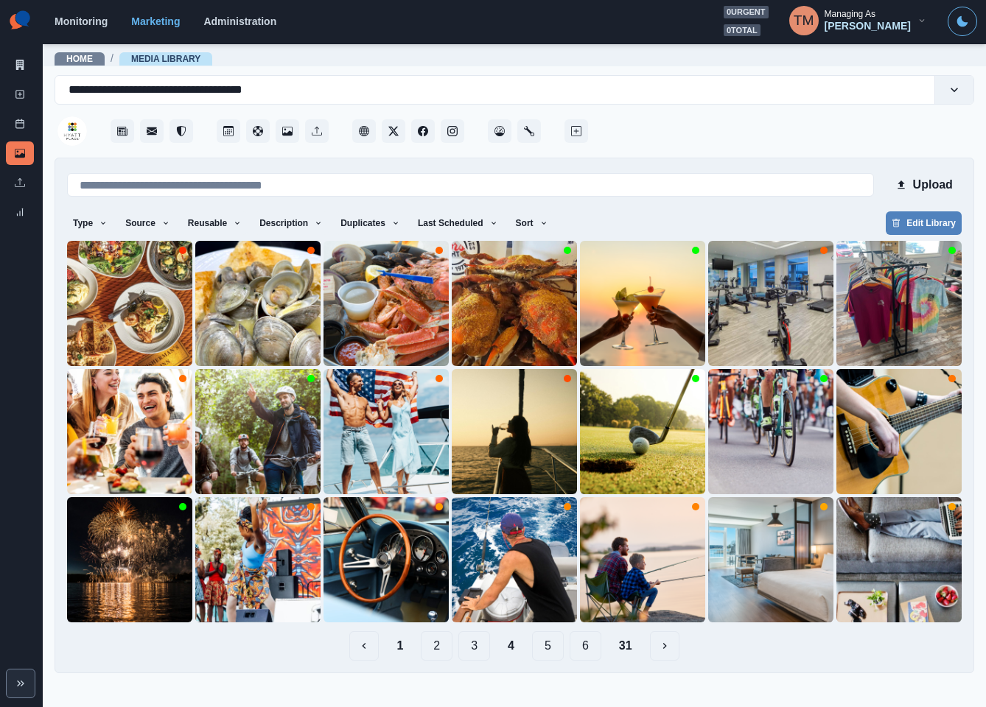
click at [581, 644] on button "6" at bounding box center [585, 645] width 32 height 29
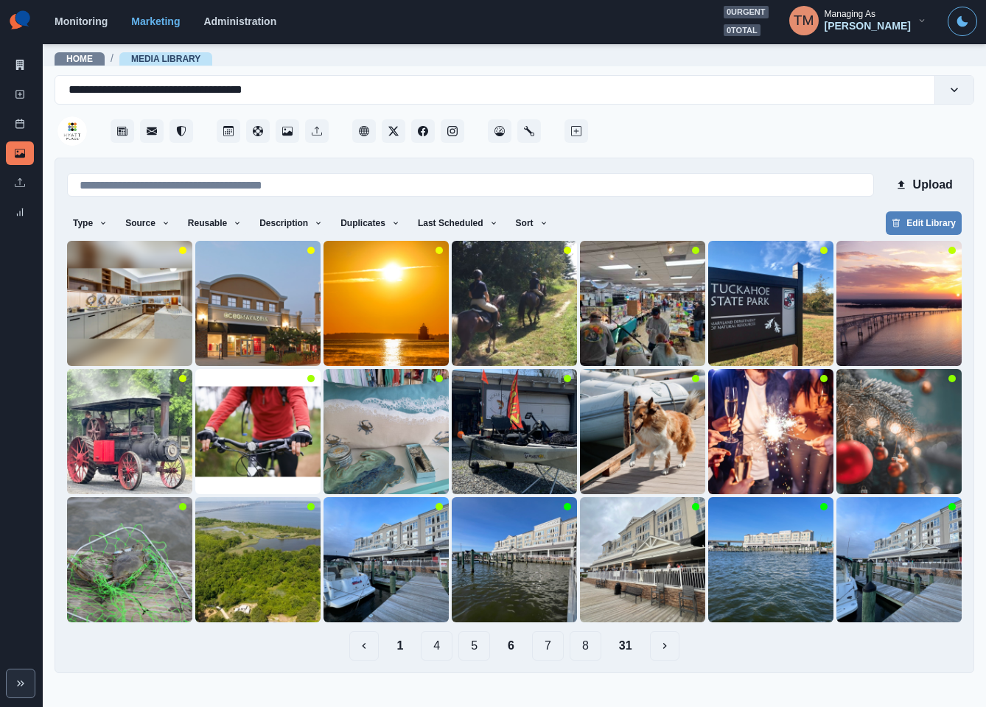
click at [590, 648] on button "8" at bounding box center [585, 645] width 32 height 29
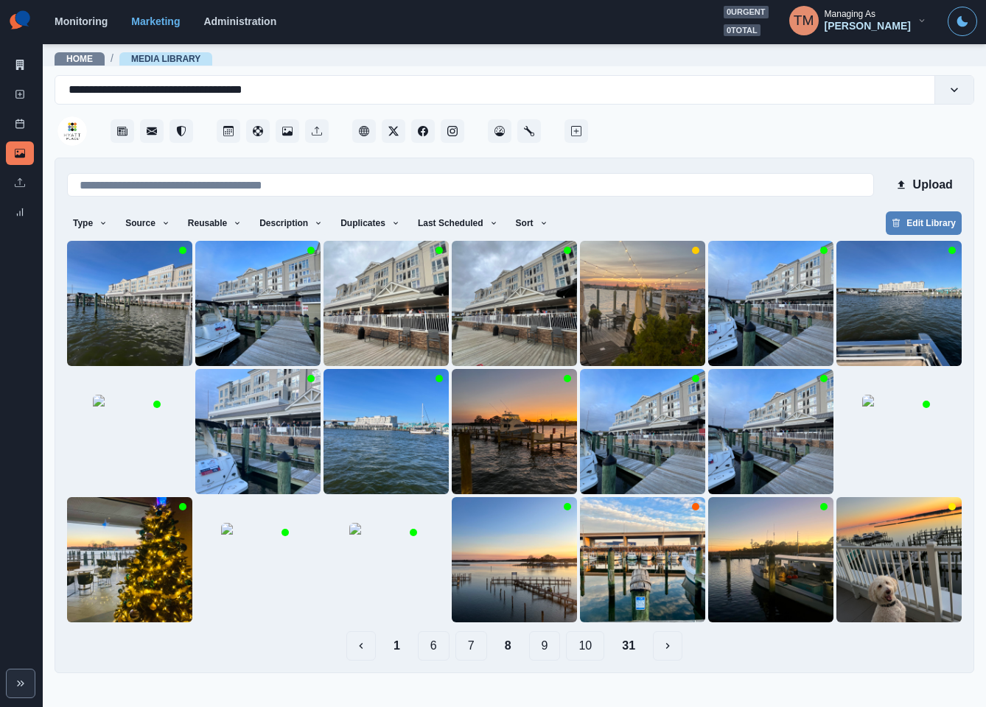
click at [591, 650] on button "10" at bounding box center [585, 645] width 38 height 29
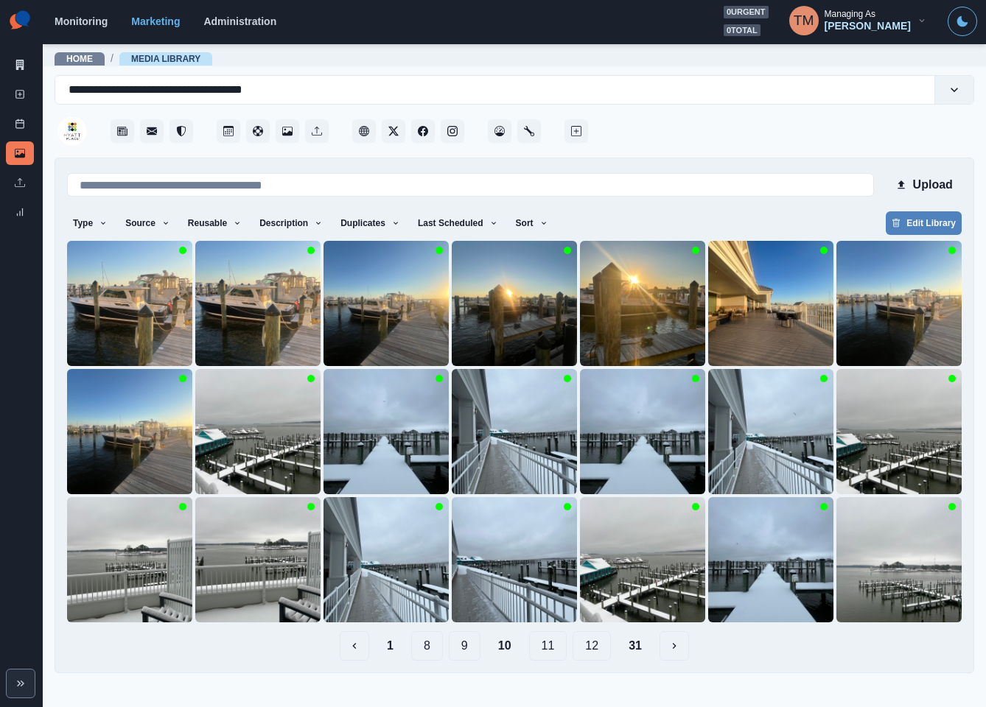
click at [600, 650] on button "12" at bounding box center [591, 645] width 38 height 29
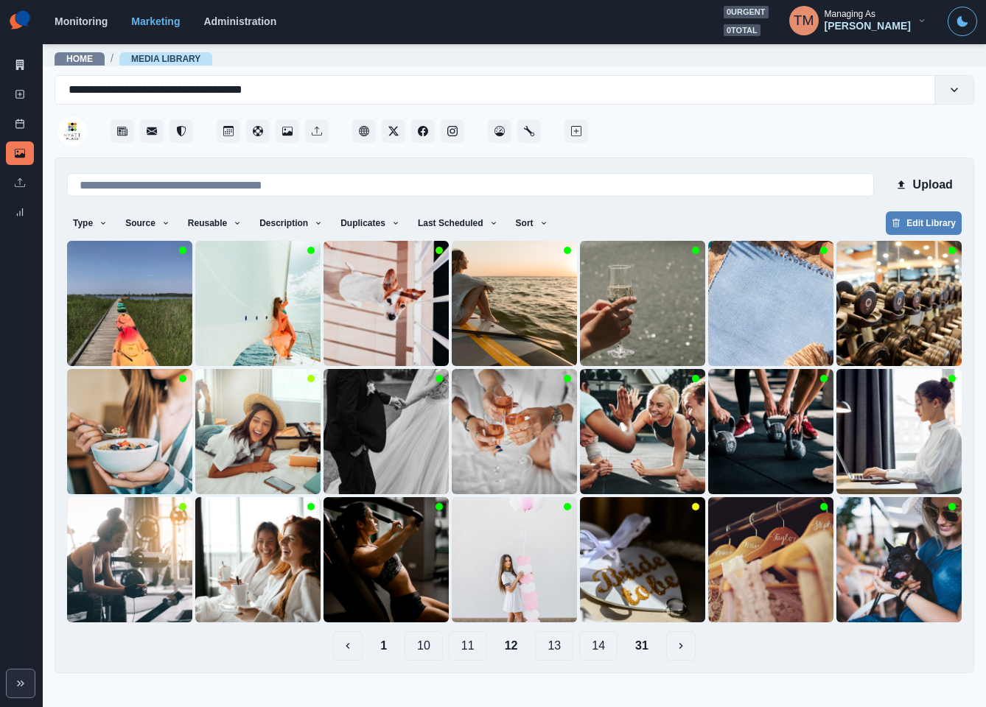
click at [558, 647] on button "13" at bounding box center [554, 645] width 38 height 29
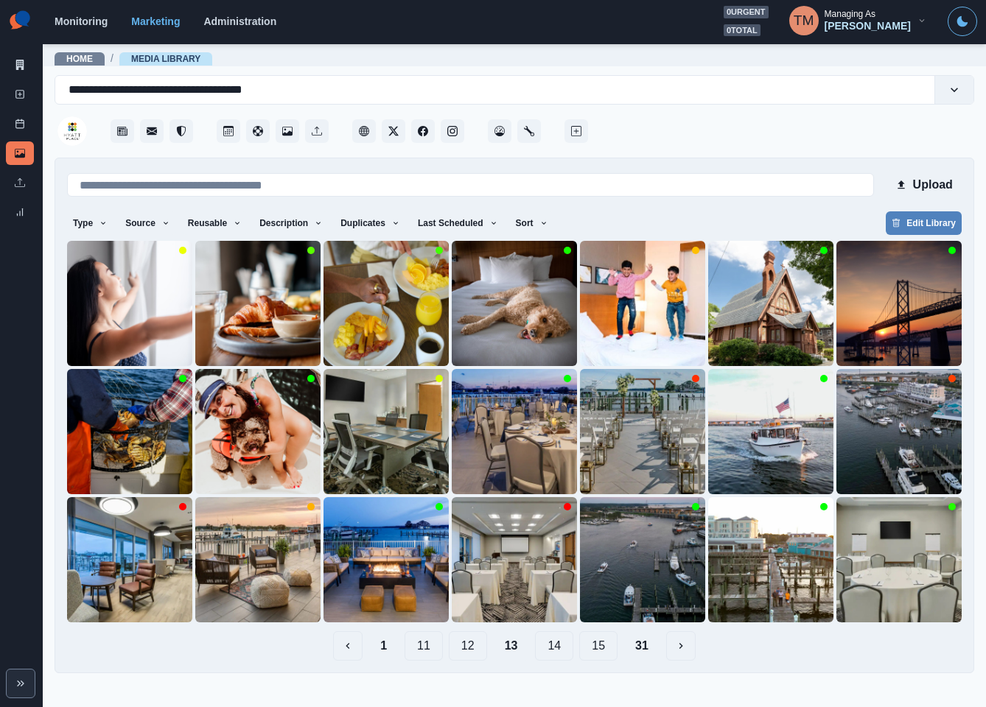
click at [560, 650] on button "14" at bounding box center [554, 645] width 38 height 29
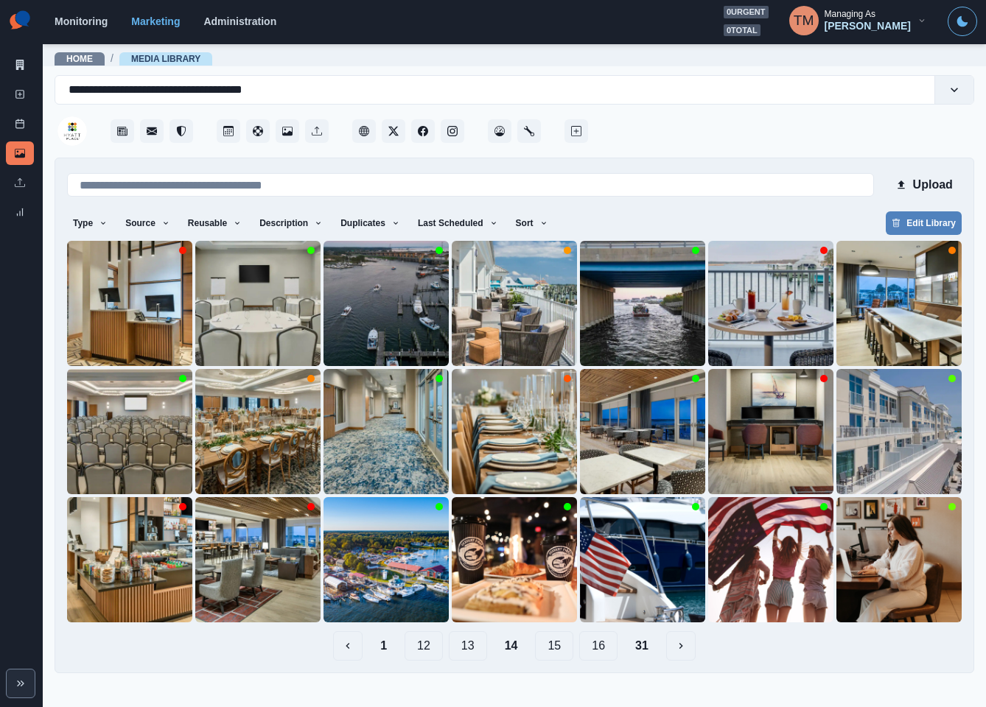
click at [559, 650] on button "15" at bounding box center [554, 645] width 38 height 29
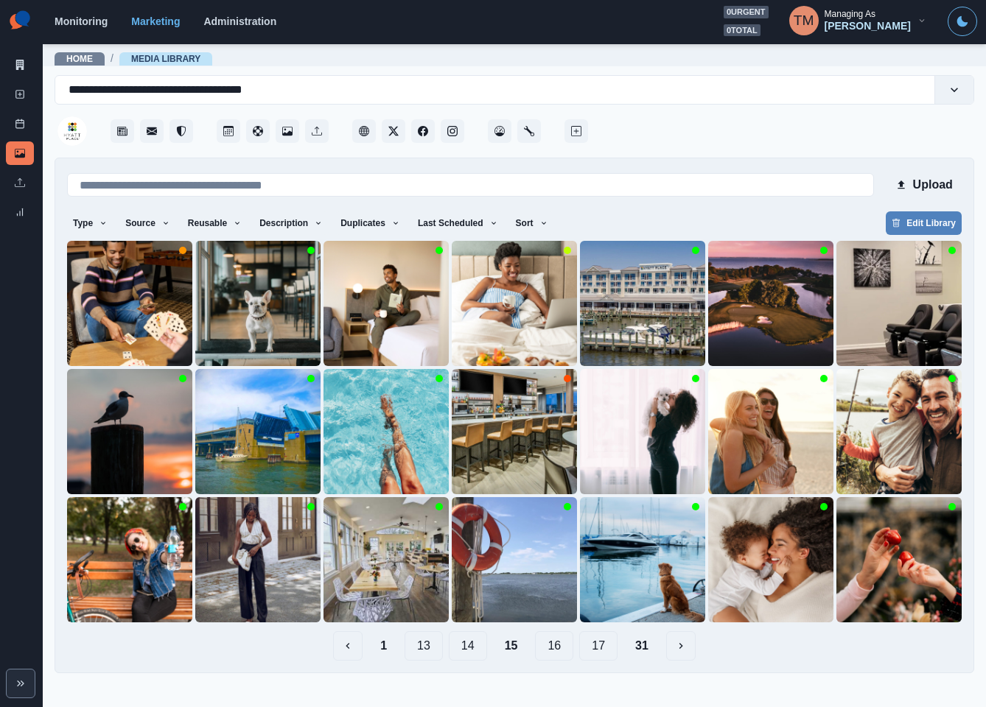
click at [558, 646] on button "16" at bounding box center [554, 645] width 38 height 29
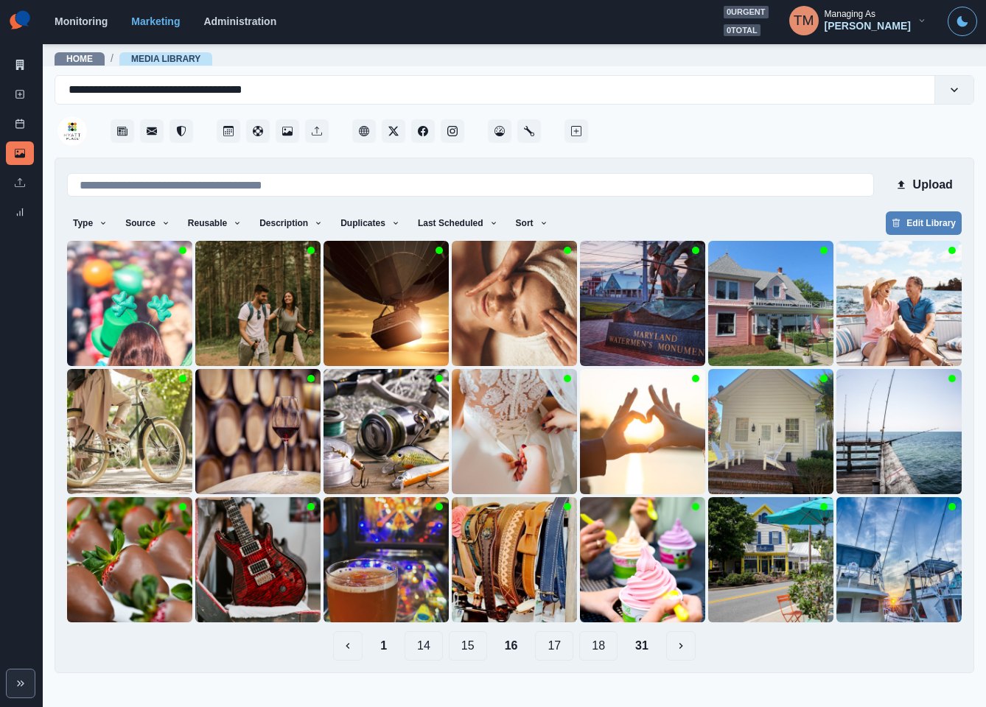
click at [561, 647] on button "17" at bounding box center [554, 645] width 38 height 29
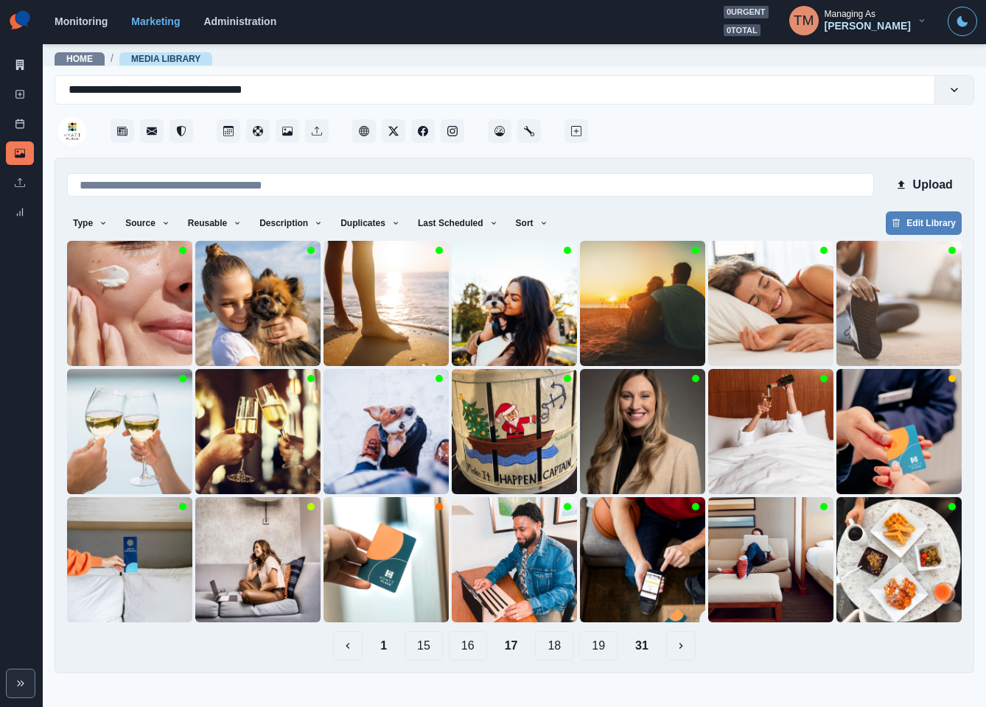
click at [544, 644] on button "18" at bounding box center [554, 645] width 38 height 29
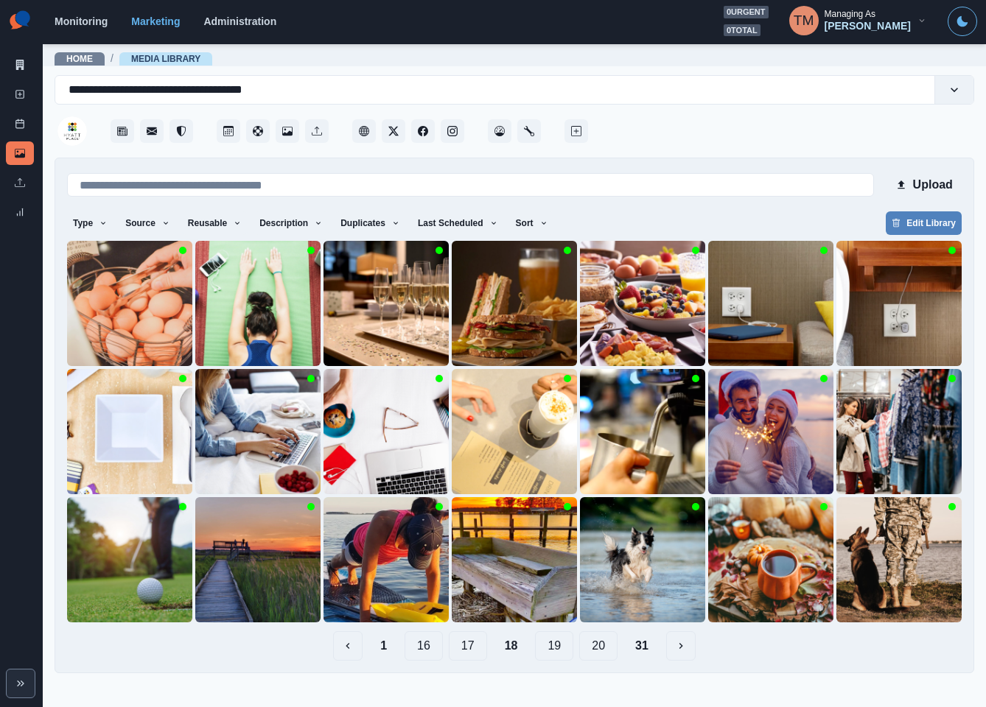
click at [560, 646] on button "19" at bounding box center [554, 645] width 38 height 29
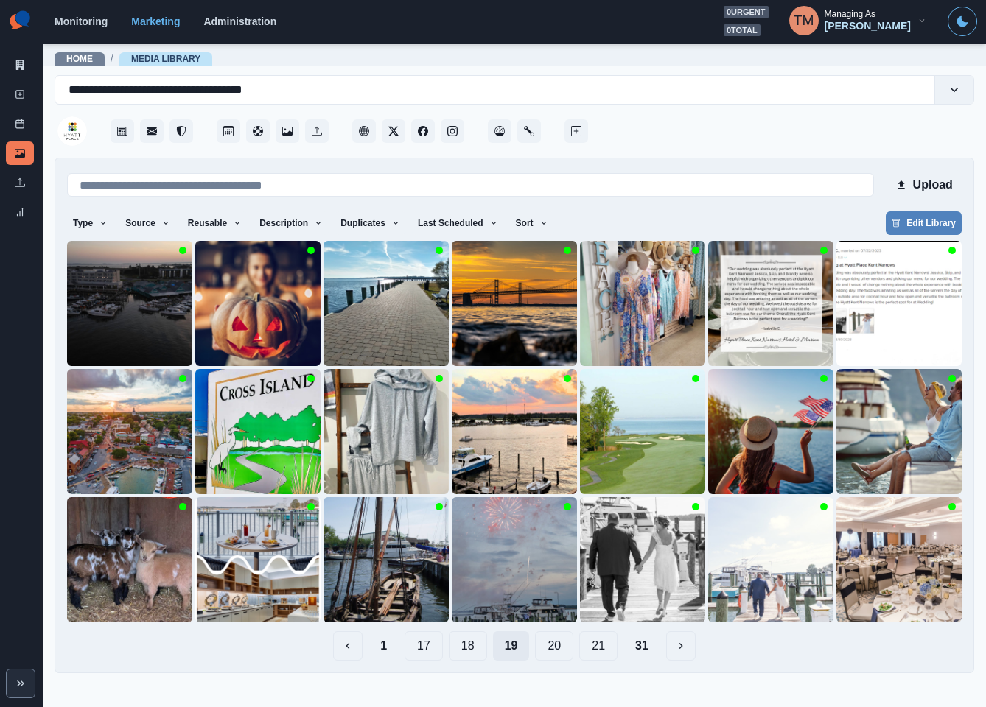
click at [560, 646] on button "20" at bounding box center [554, 645] width 38 height 29
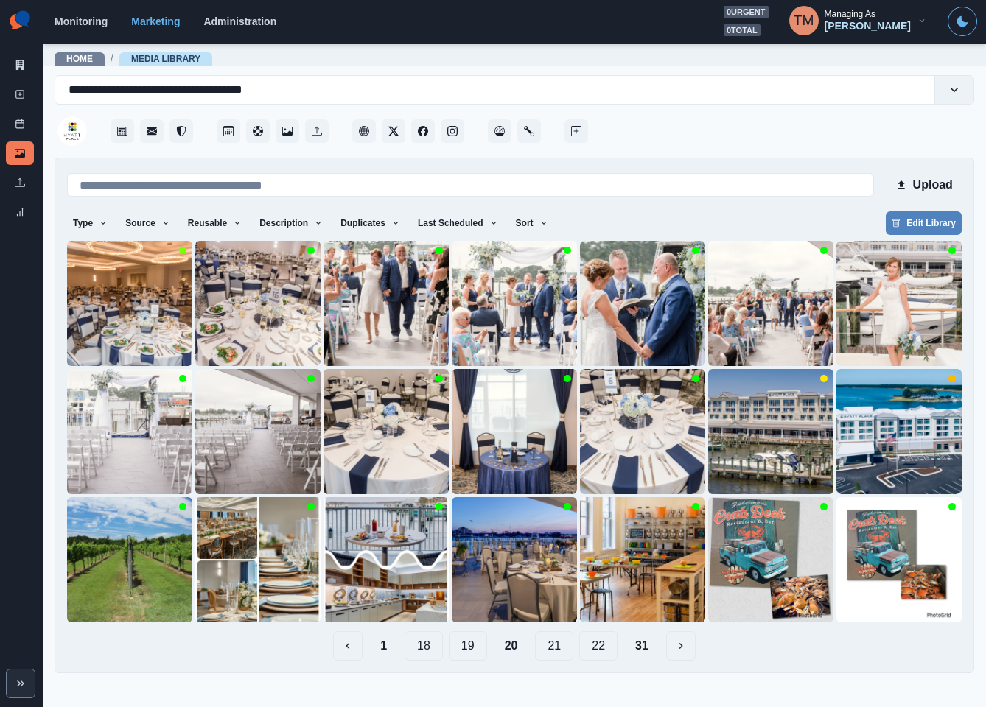
click at [560, 646] on button "21" at bounding box center [554, 645] width 38 height 29
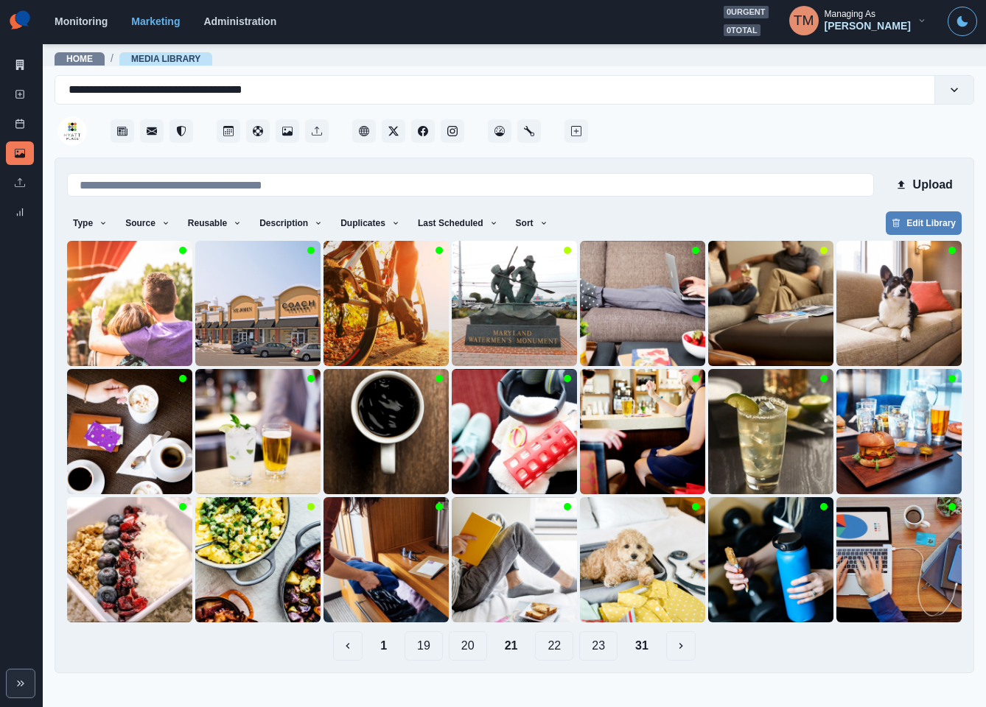
click at [560, 646] on button "22" at bounding box center [554, 645] width 38 height 29
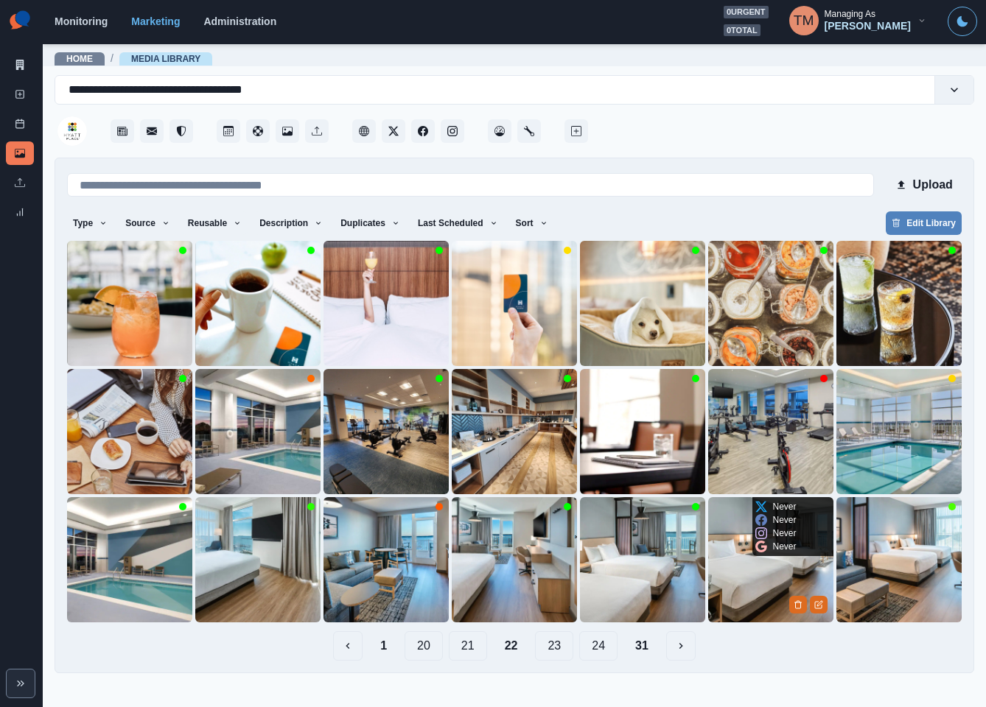
click at [756, 584] on img at bounding box center [770, 559] width 125 height 125
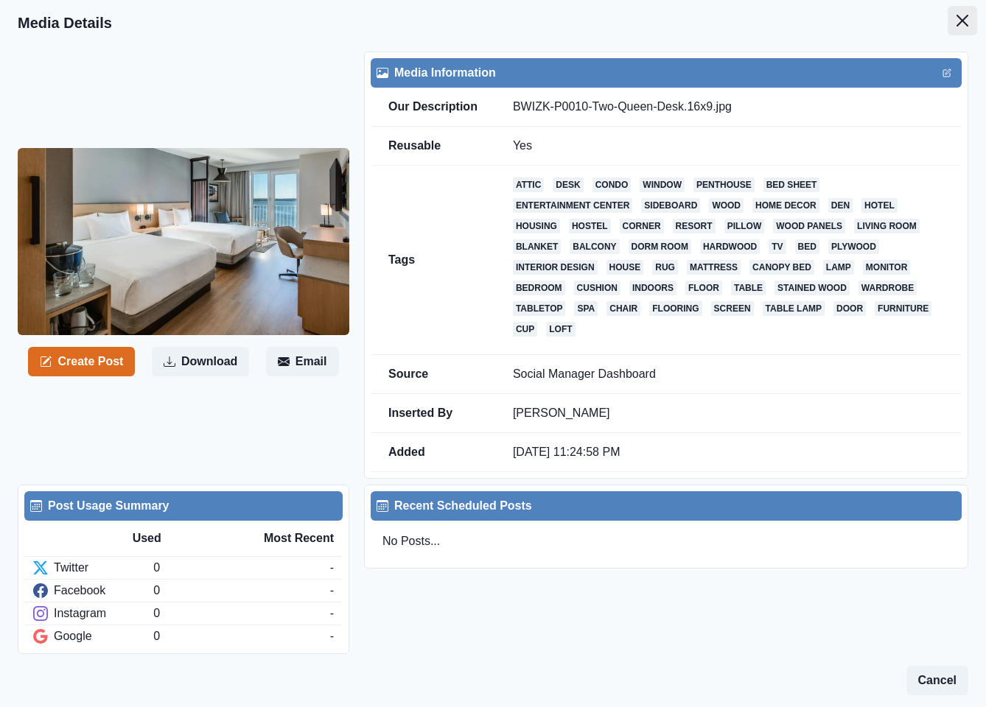
click at [947, 11] on button "Close" at bounding box center [961, 20] width 29 height 29
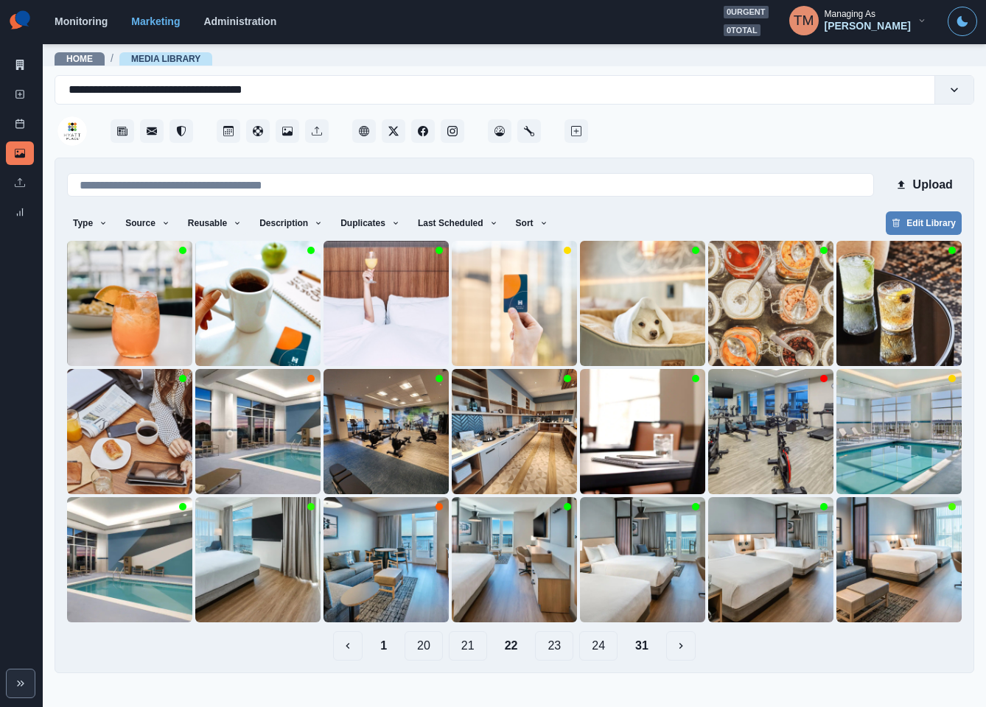
click at [558, 648] on button "23" at bounding box center [554, 645] width 38 height 29
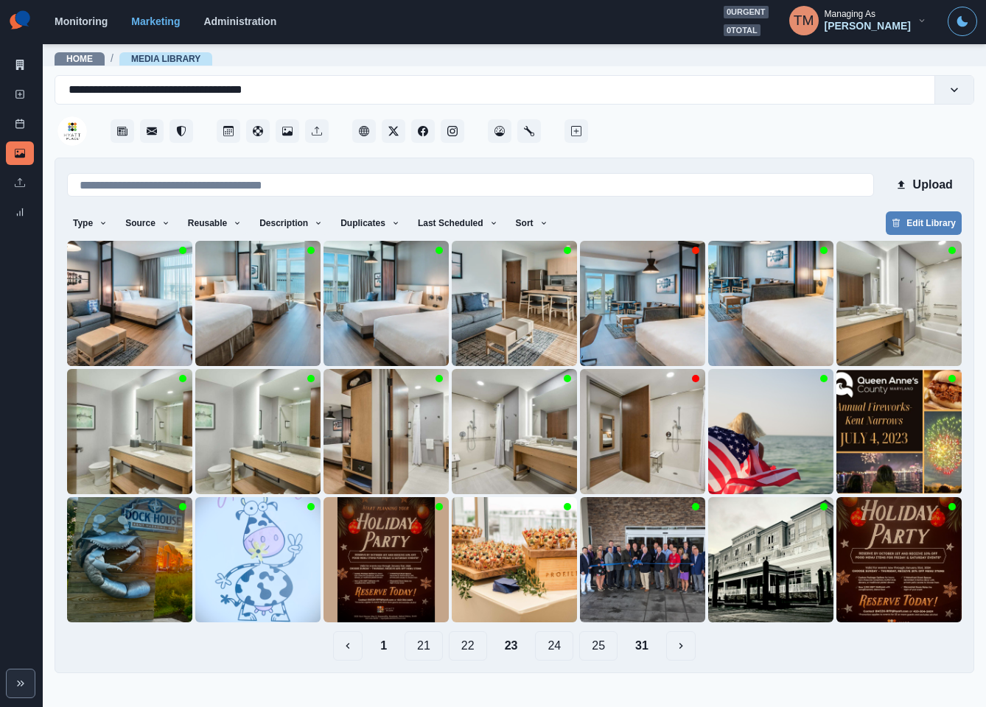
click at [561, 654] on button "24" at bounding box center [554, 645] width 38 height 29
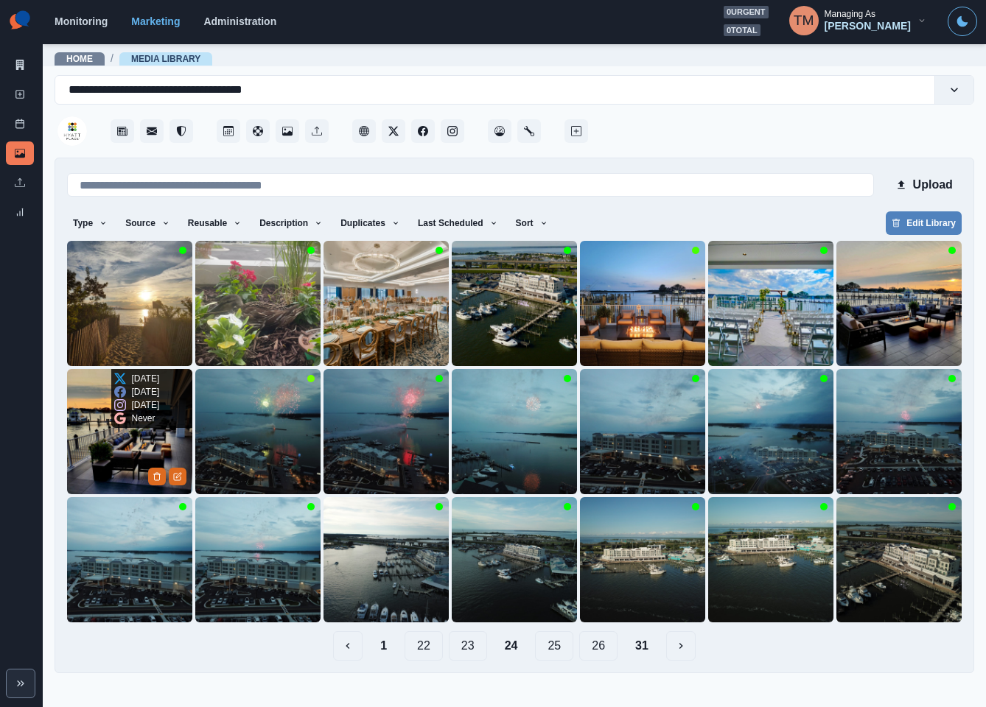
click at [98, 458] on img at bounding box center [129, 431] width 125 height 125
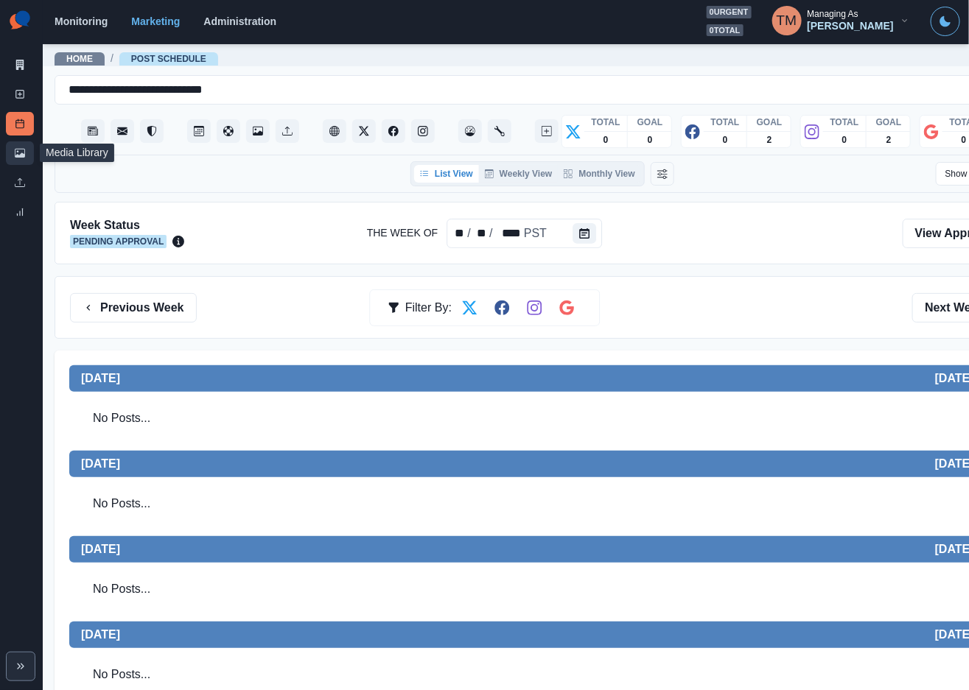
click at [22, 155] on icon at bounding box center [20, 153] width 10 height 9
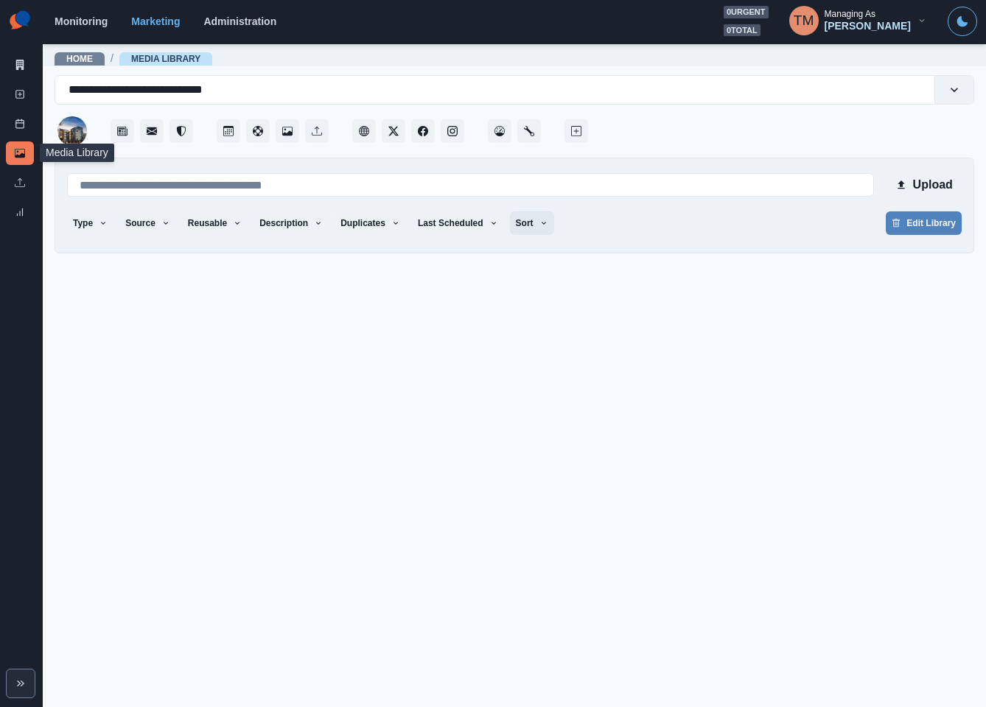
click at [539, 223] on icon "button" at bounding box center [543, 223] width 9 height 9
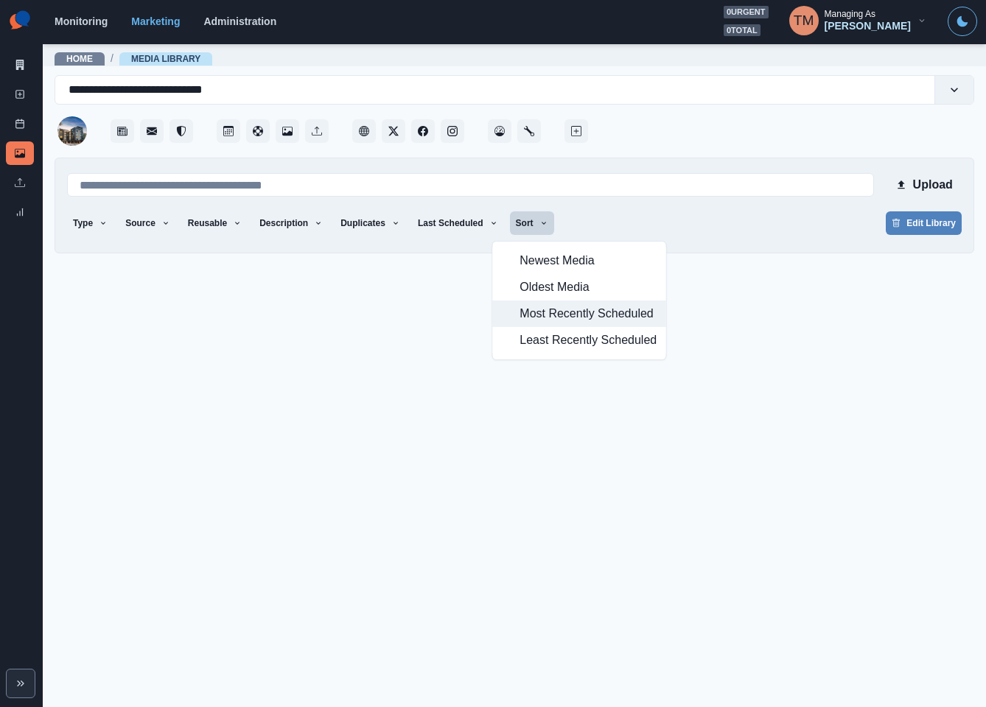
click at [530, 317] on span "Most Recently Scheduled" at bounding box center [587, 314] width 137 height 18
click at [796, 219] on div "Type Any Image Video Source Any Upload Social Manager Found: Instagram Found: G…" at bounding box center [514, 224] width 894 height 27
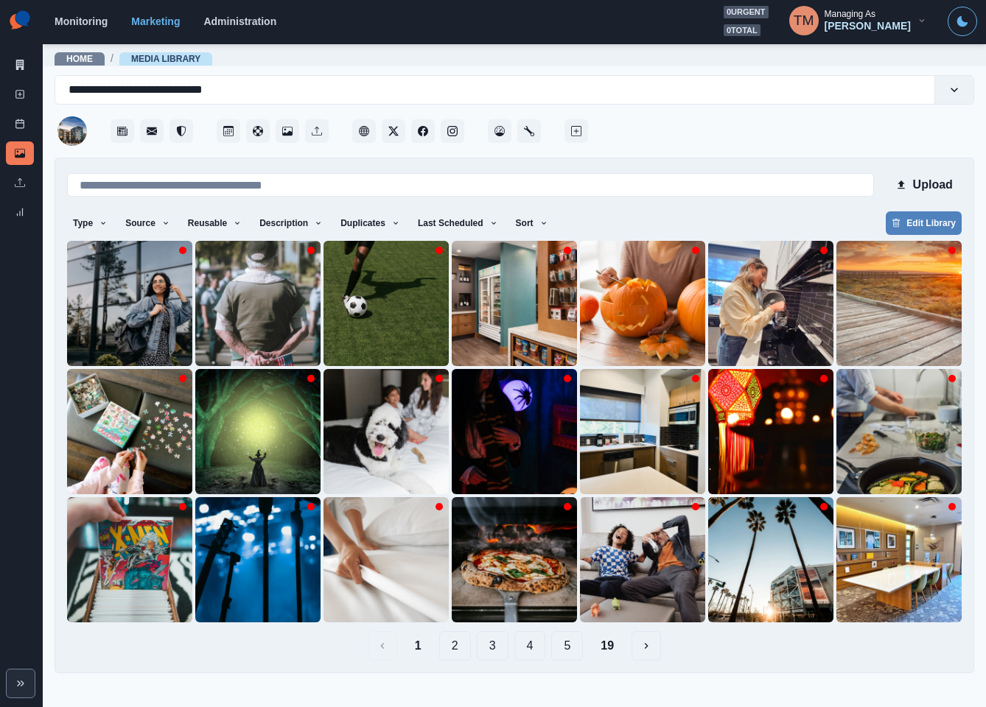
click at [679, 224] on div "Type Any Image Video Source Any Upload Social Manager Found: Instagram Found: G…" at bounding box center [514, 224] width 894 height 27
click at [539, 219] on icon "button" at bounding box center [543, 223] width 9 height 9
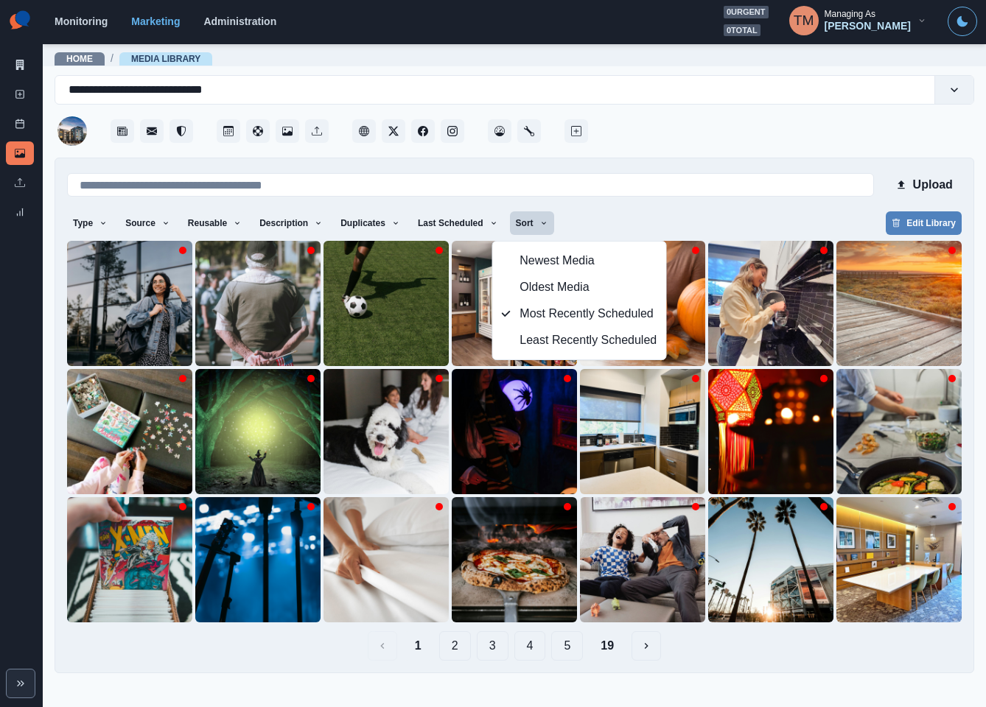
click at [625, 217] on div "Type Any Image Video Source Any Upload Social Manager Found: Instagram Found: G…" at bounding box center [514, 224] width 894 height 27
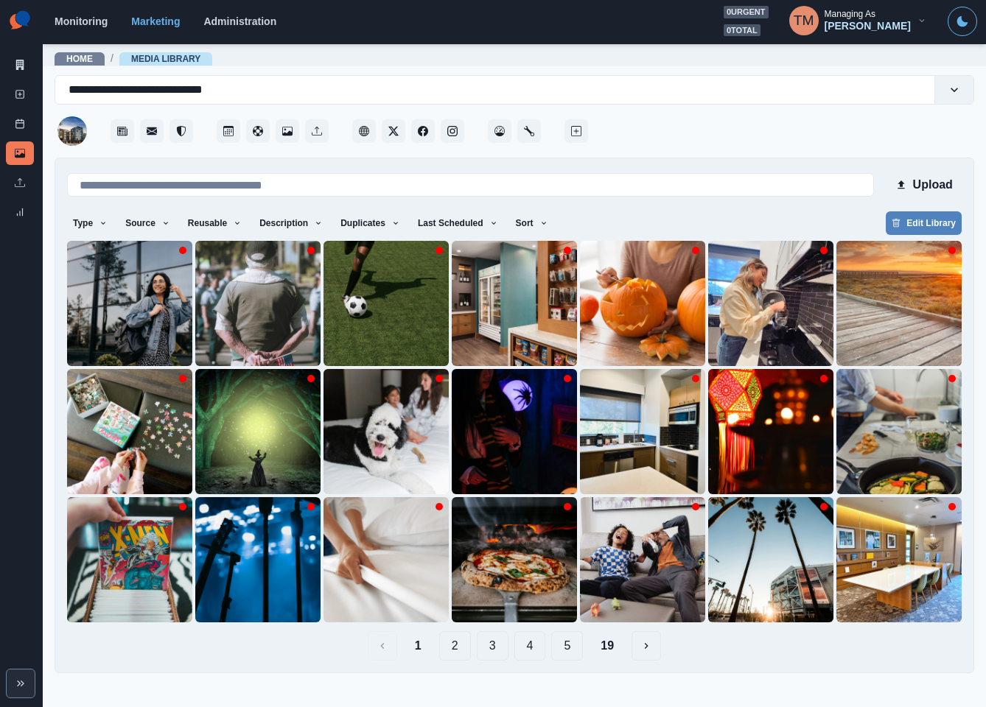
click at [612, 648] on button "19" at bounding box center [607, 645] width 37 height 29
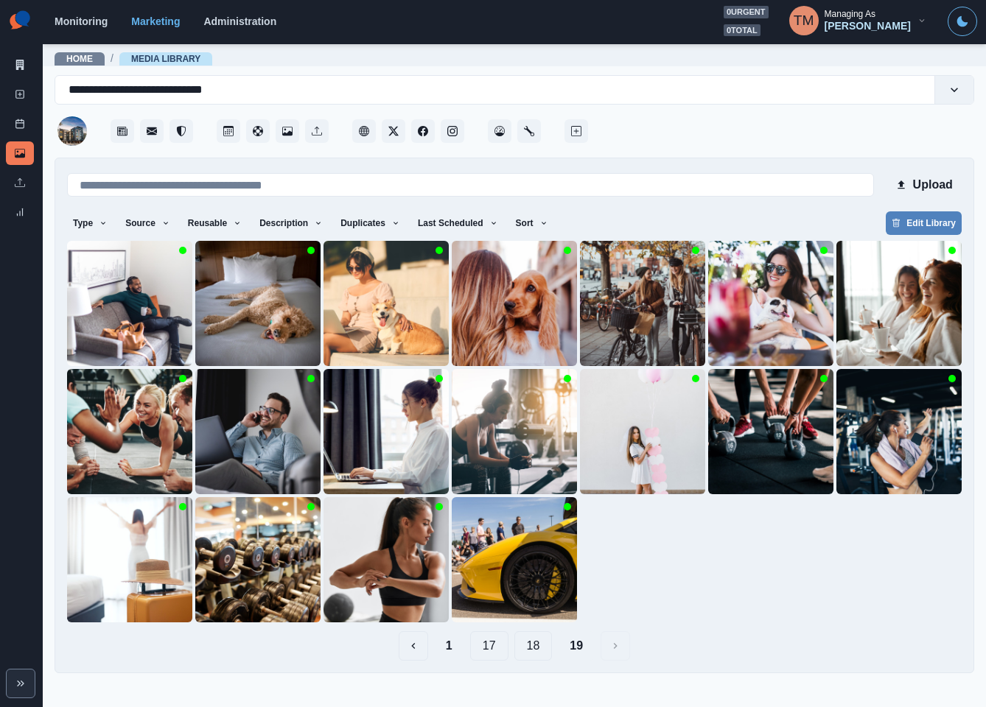
click at [533, 648] on button "18" at bounding box center [533, 645] width 38 height 29
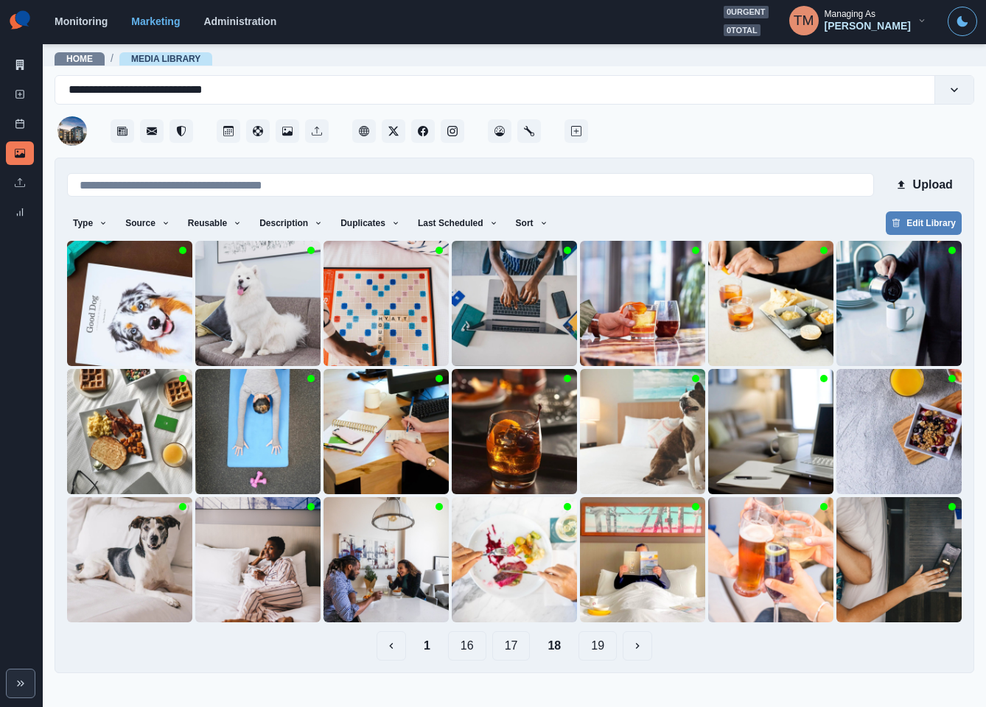
click at [511, 648] on button "17" at bounding box center [511, 645] width 38 height 29
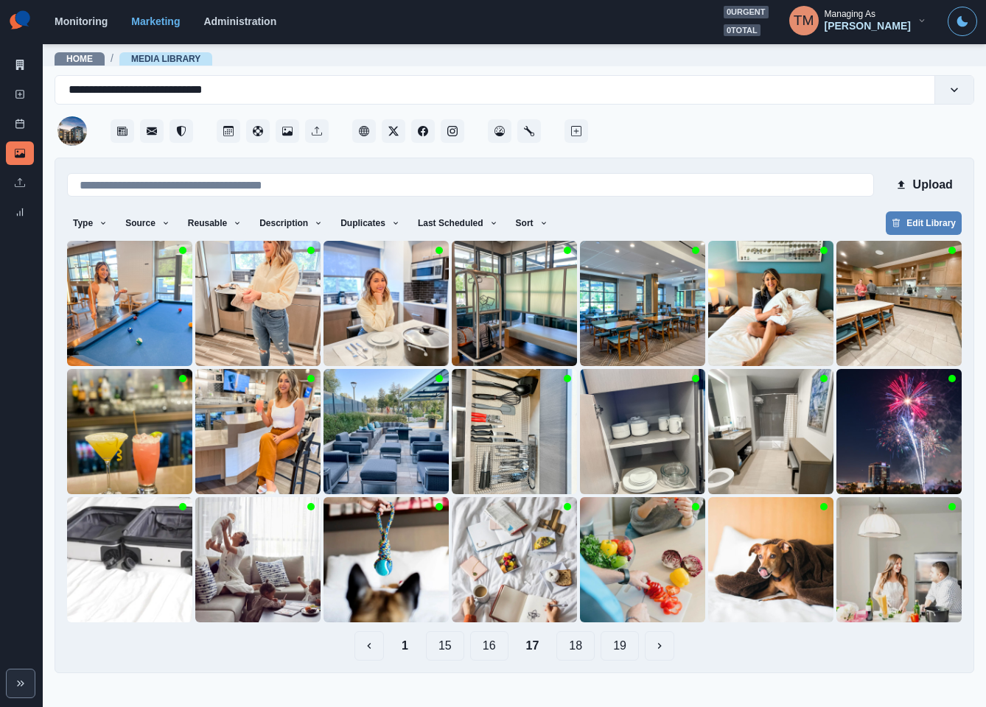
click at [488, 650] on button "16" at bounding box center [489, 645] width 38 height 29
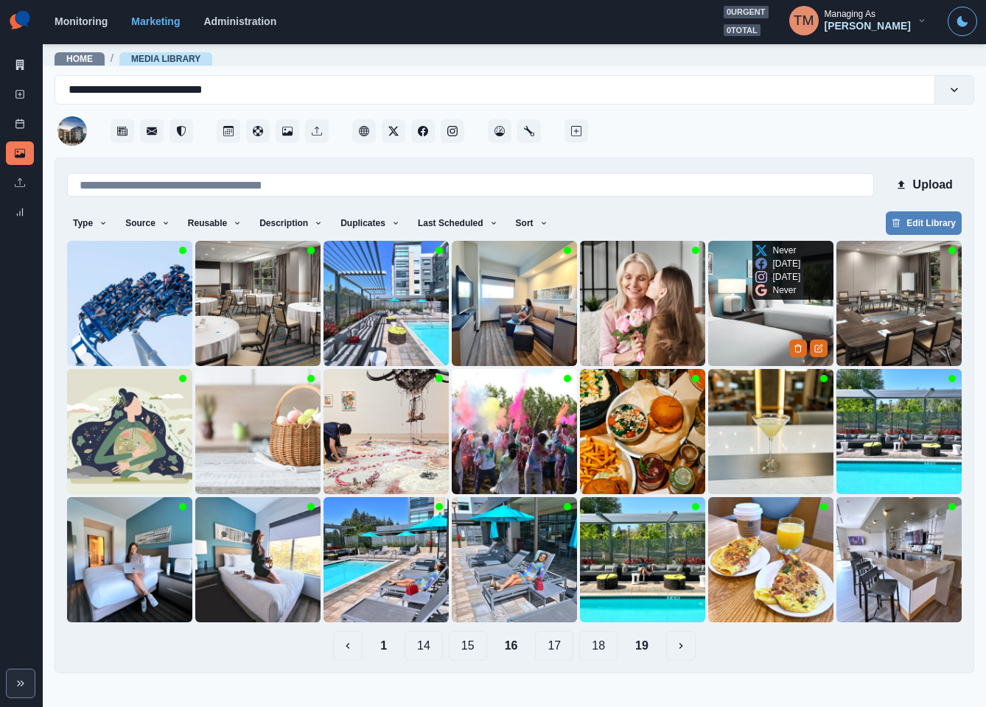
click at [745, 337] on img at bounding box center [770, 303] width 125 height 125
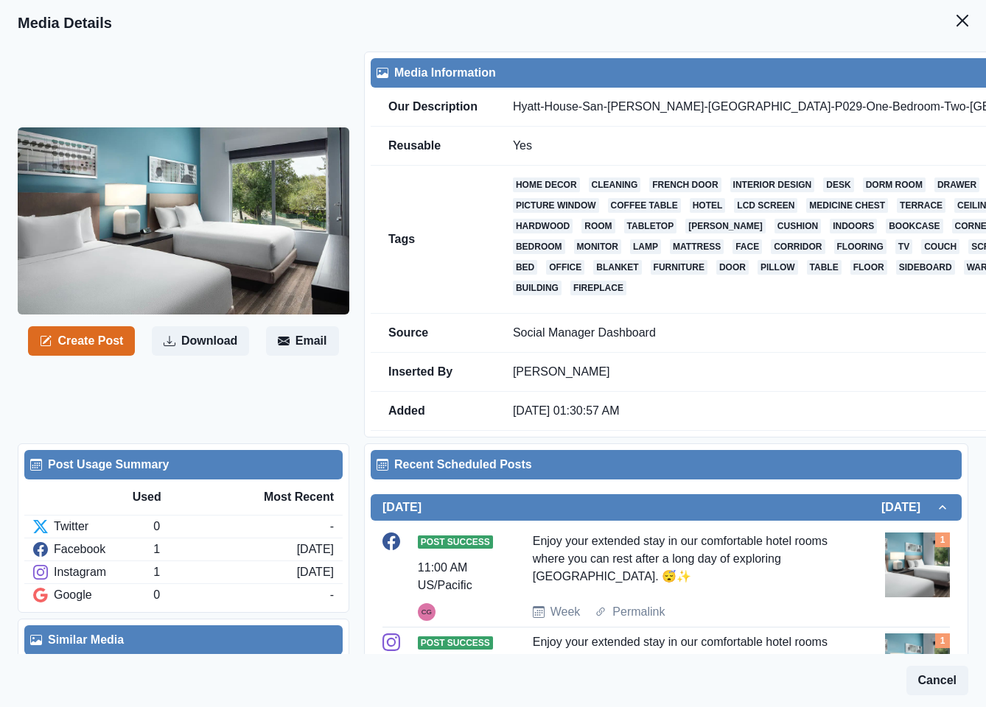
click at [935, 41] on header "Media Details" at bounding box center [493, 23] width 986 height 46
click at [956, 24] on icon "Close" at bounding box center [962, 21] width 12 height 12
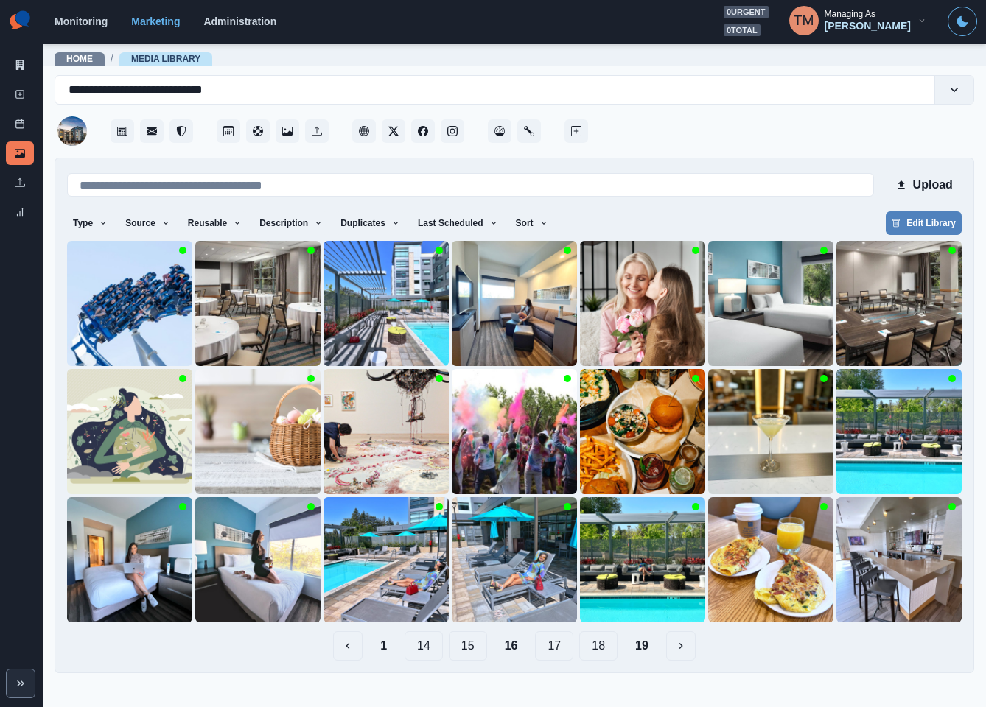
click at [469, 655] on button "15" at bounding box center [468, 645] width 38 height 29
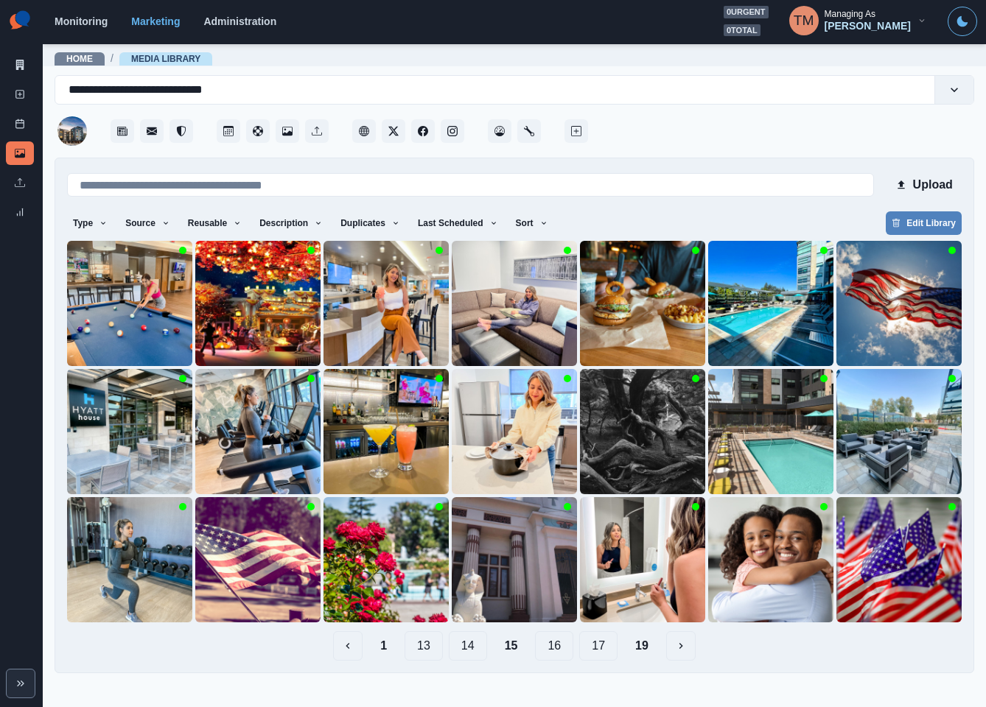
click at [469, 650] on button "14" at bounding box center [468, 645] width 38 height 29
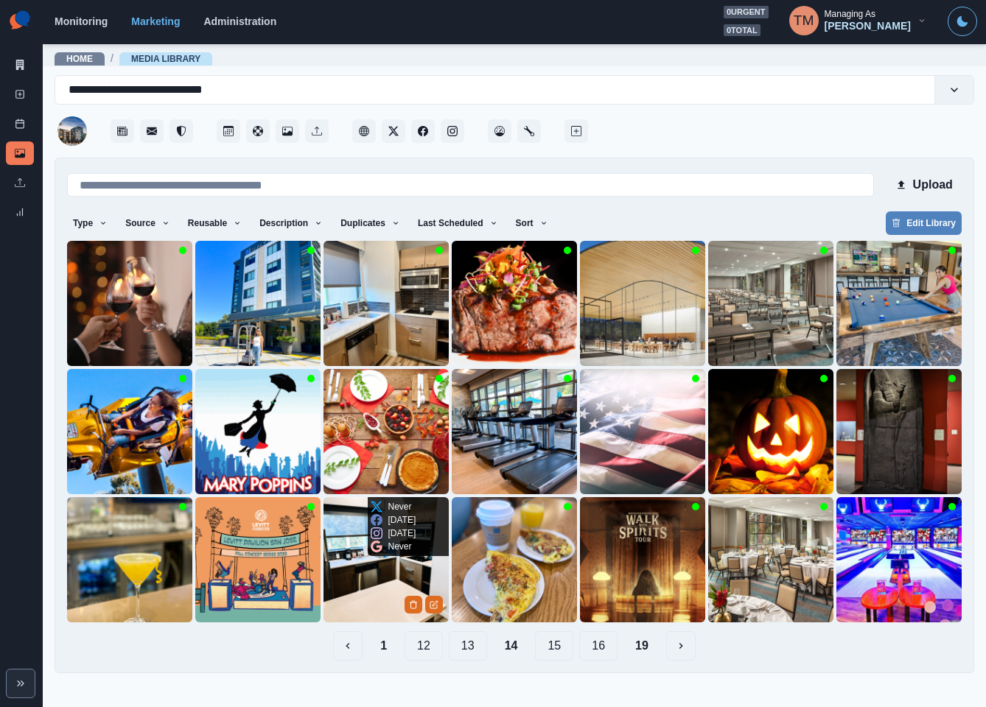
click at [368, 592] on img at bounding box center [385, 559] width 125 height 125
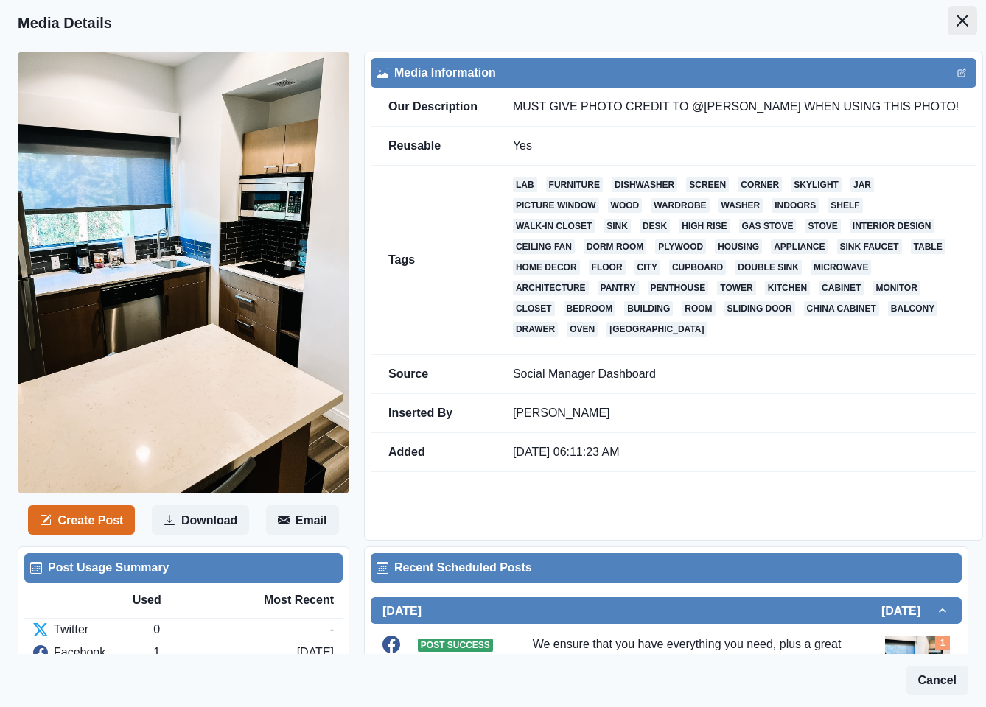
click at [956, 20] on icon "Close" at bounding box center [962, 21] width 12 height 12
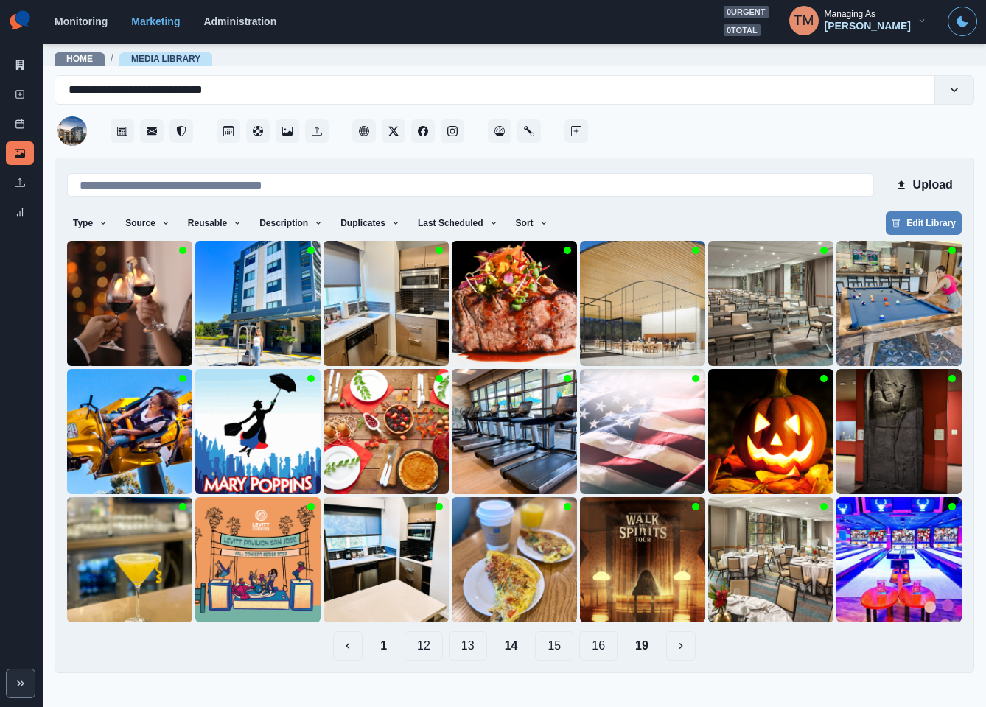
click at [467, 646] on button "13" at bounding box center [468, 645] width 38 height 29
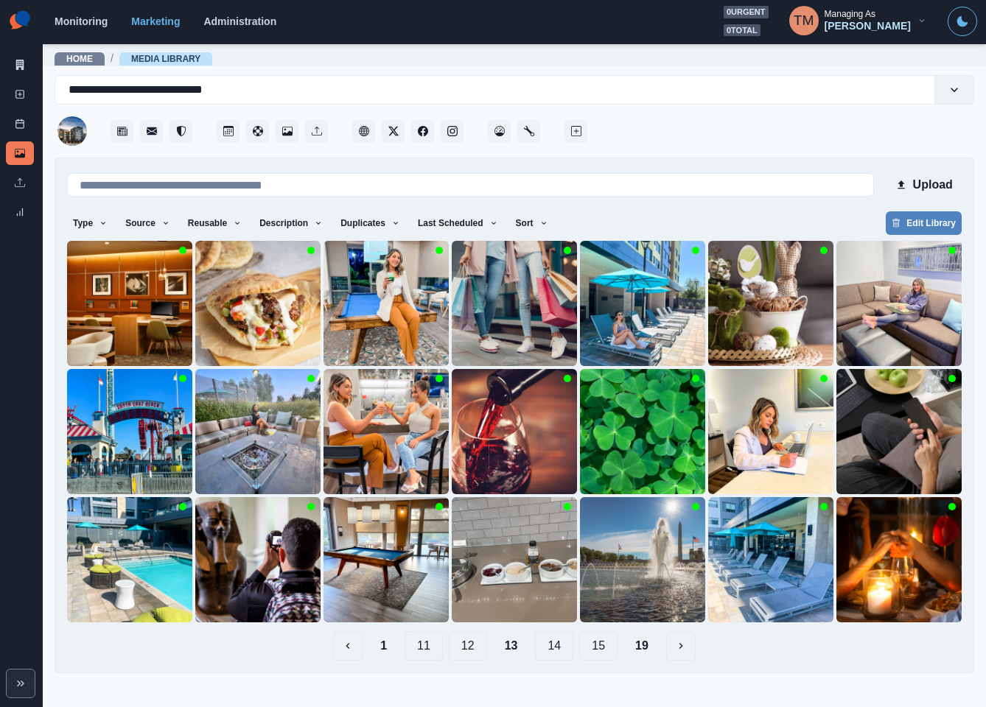
click at [471, 648] on button "12" at bounding box center [468, 645] width 38 height 29
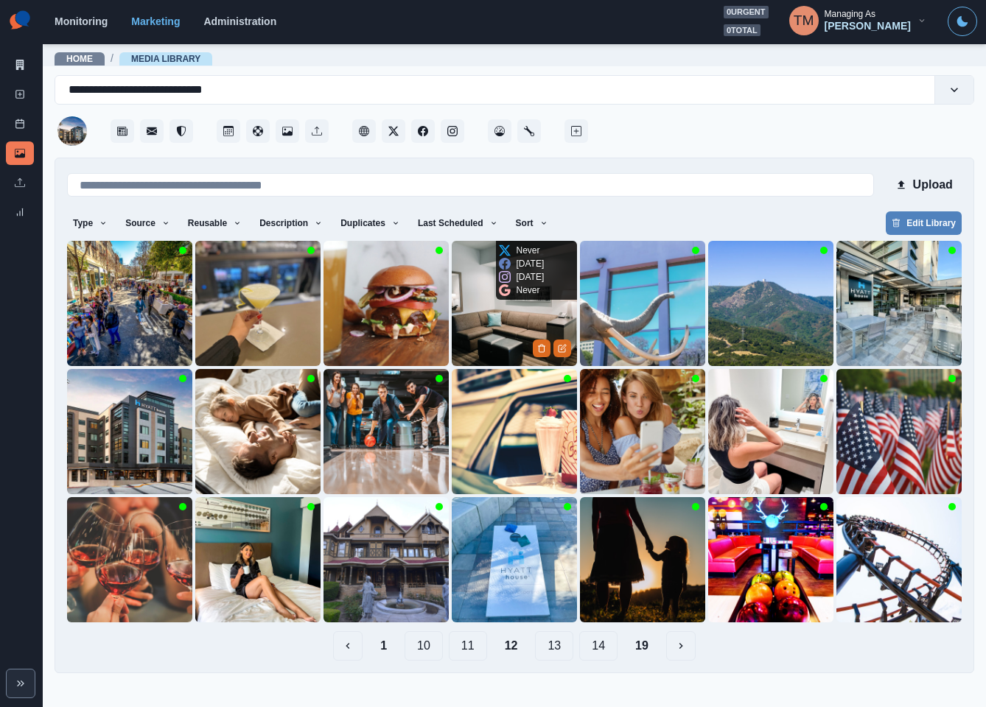
click at [475, 308] on img at bounding box center [514, 303] width 125 height 125
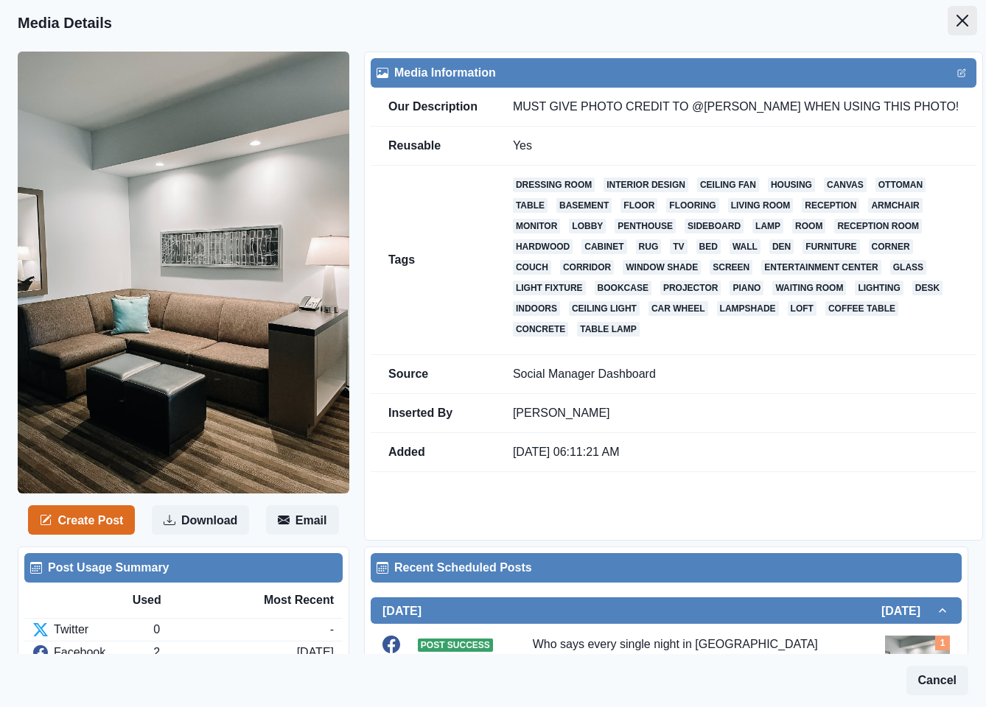
click at [956, 21] on icon "Close" at bounding box center [962, 21] width 12 height 12
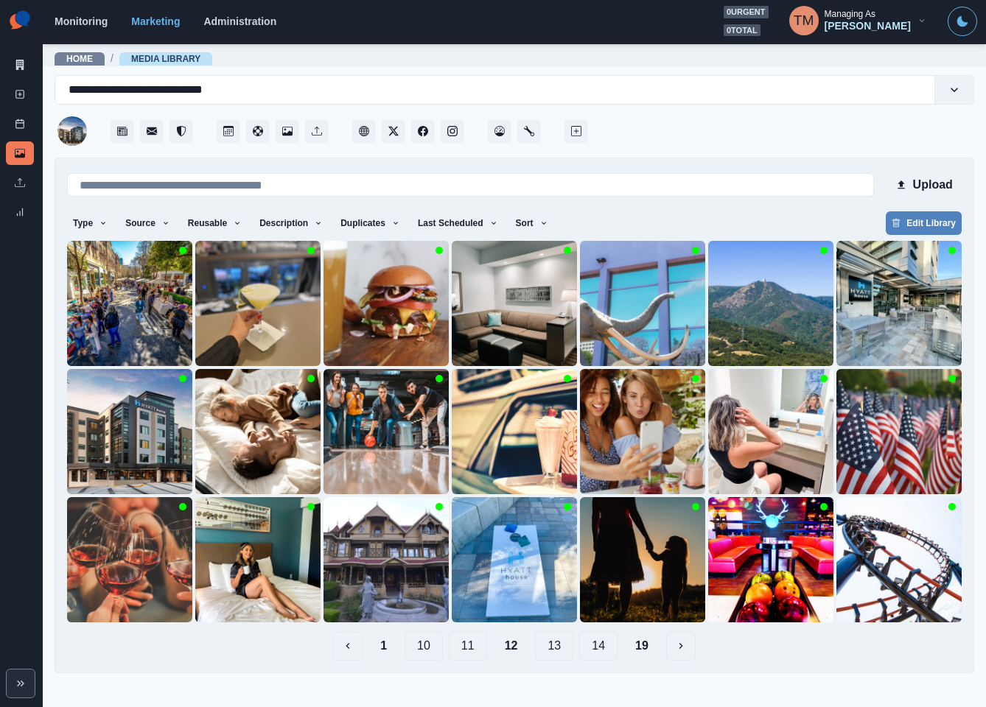
click at [475, 650] on button "11" at bounding box center [468, 645] width 38 height 29
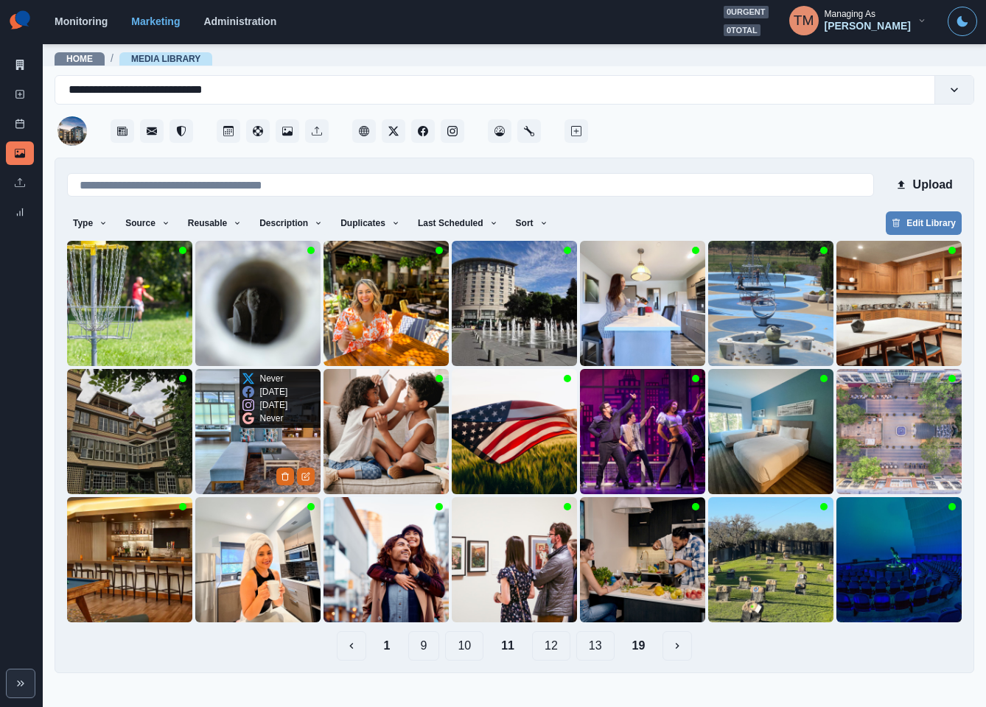
click at [215, 455] on img at bounding box center [257, 431] width 125 height 125
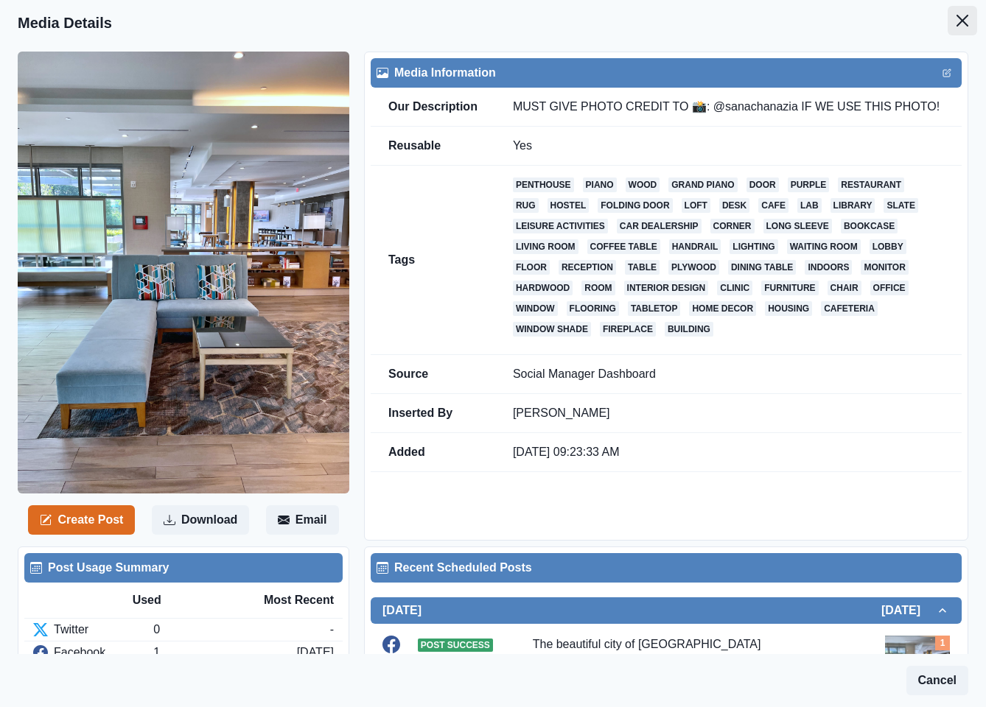
click at [955, 29] on button "Close" at bounding box center [961, 20] width 29 height 29
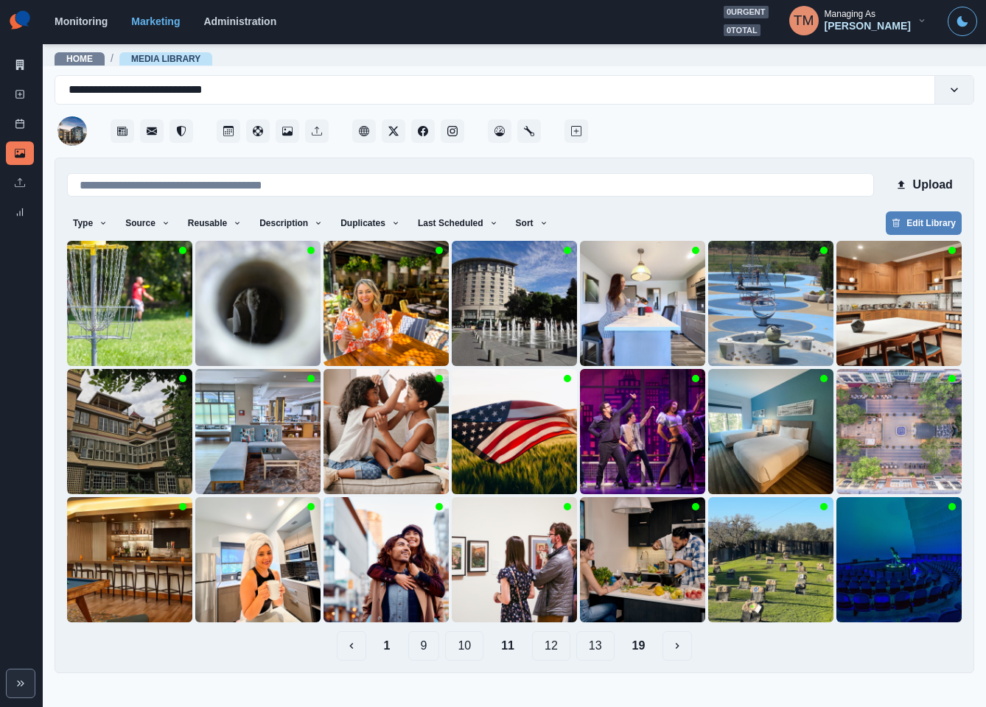
click at [458, 653] on button "10" at bounding box center [464, 645] width 38 height 29
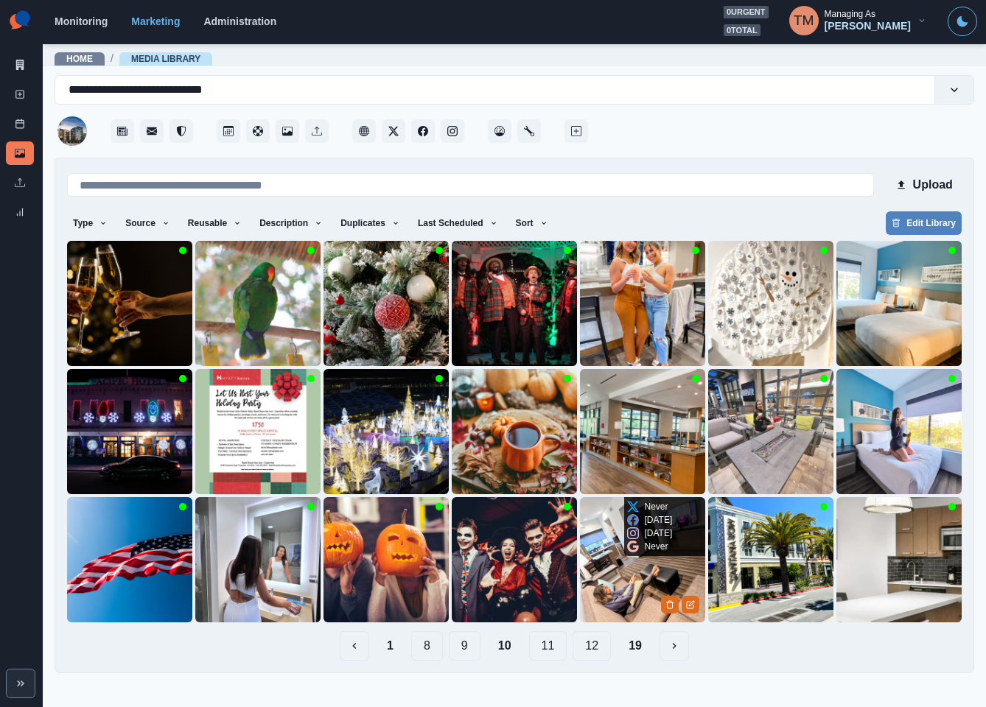
click at [608, 591] on img at bounding box center [642, 559] width 125 height 125
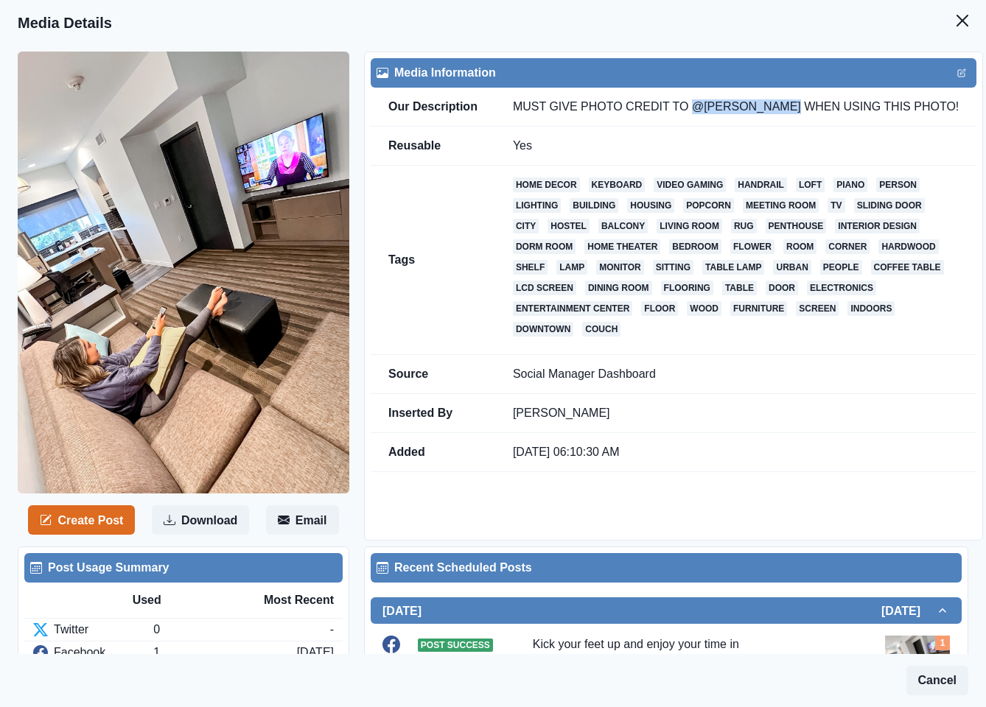
drag, startPoint x: 675, startPoint y: 95, endPoint x: 758, endPoint y: 106, distance: 84.0
click at [758, 106] on td "MUST GIVE PHOTO CREDIT TO @xosarahsahara WHEN USING THIS PHOTO!" at bounding box center [735, 107] width 481 height 39
click at [947, 12] on button "Close" at bounding box center [961, 20] width 29 height 29
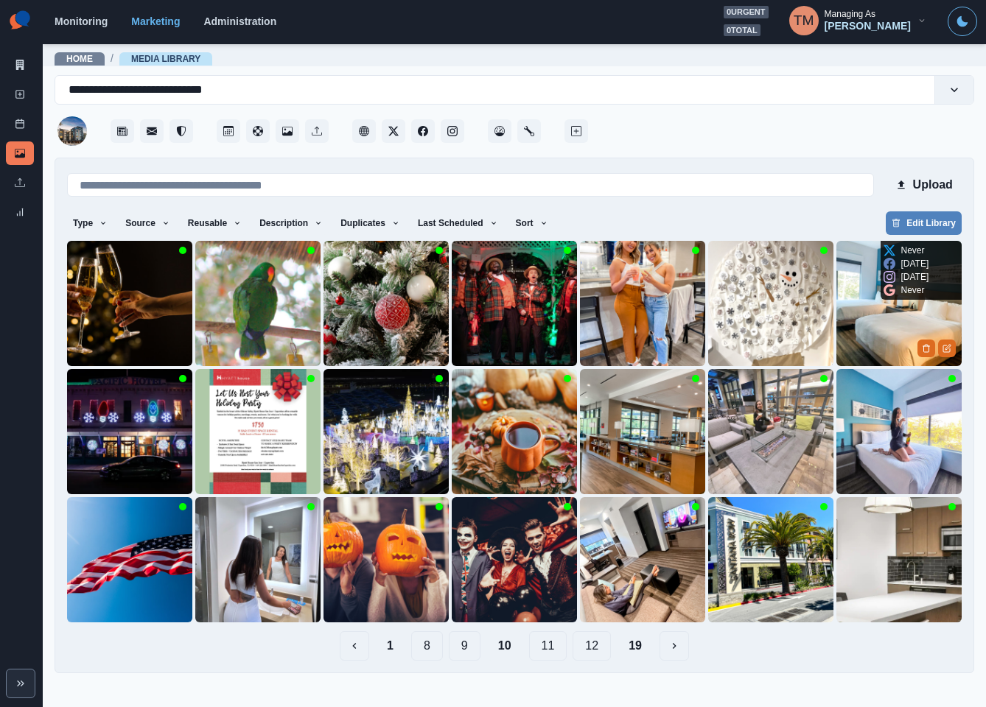
click at [896, 307] on img at bounding box center [898, 303] width 125 height 125
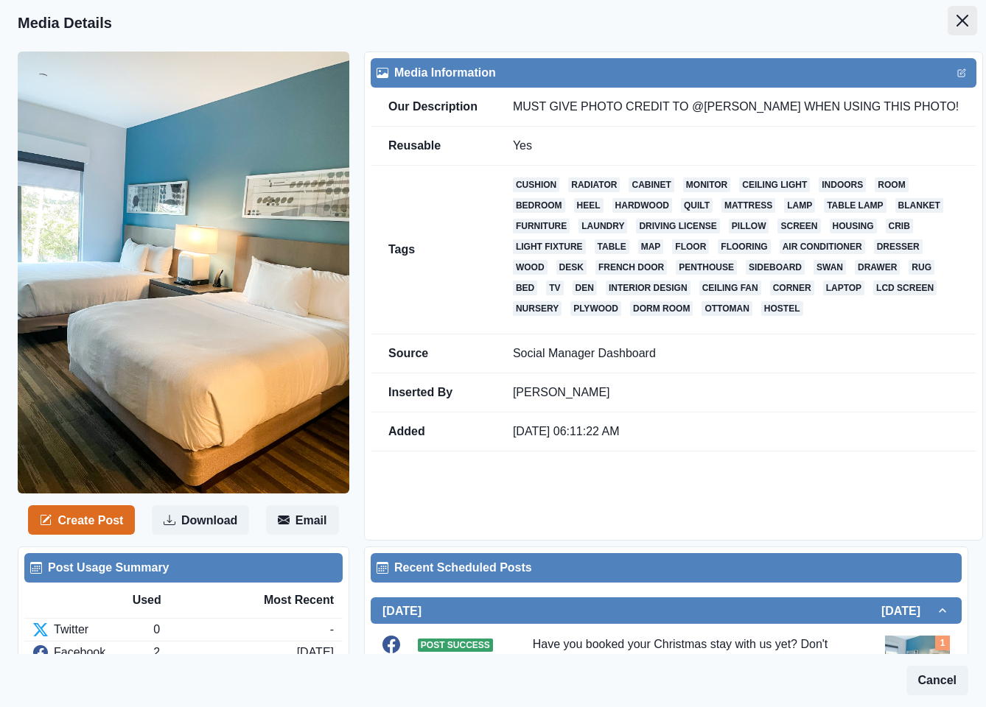
click at [956, 23] on icon "Close" at bounding box center [962, 21] width 12 height 12
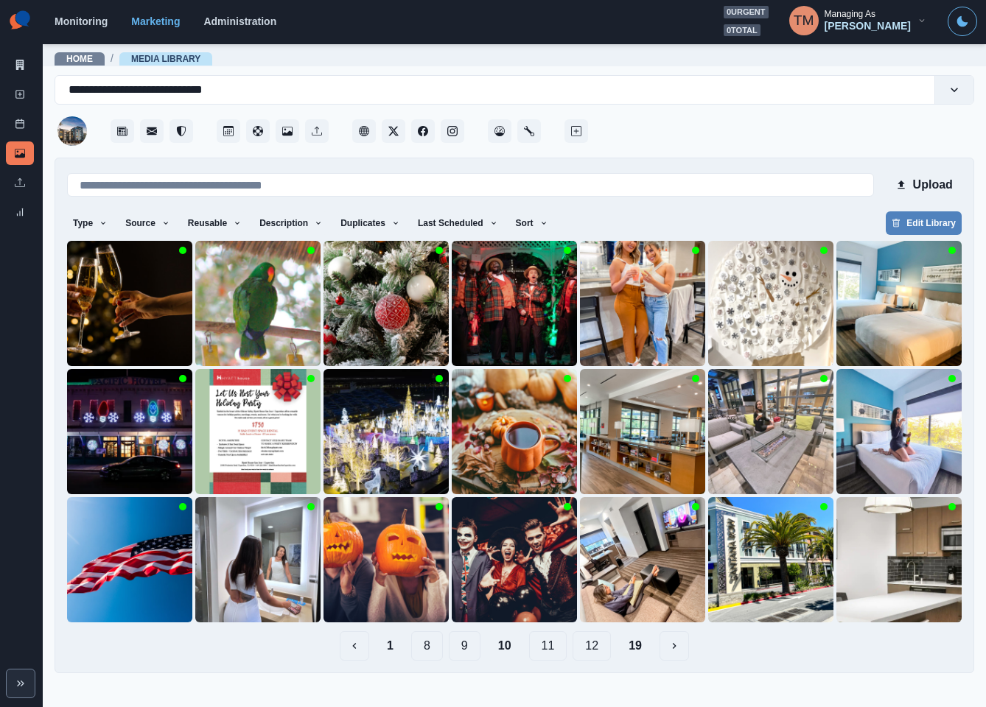
click at [460, 648] on button "9" at bounding box center [465, 645] width 32 height 29
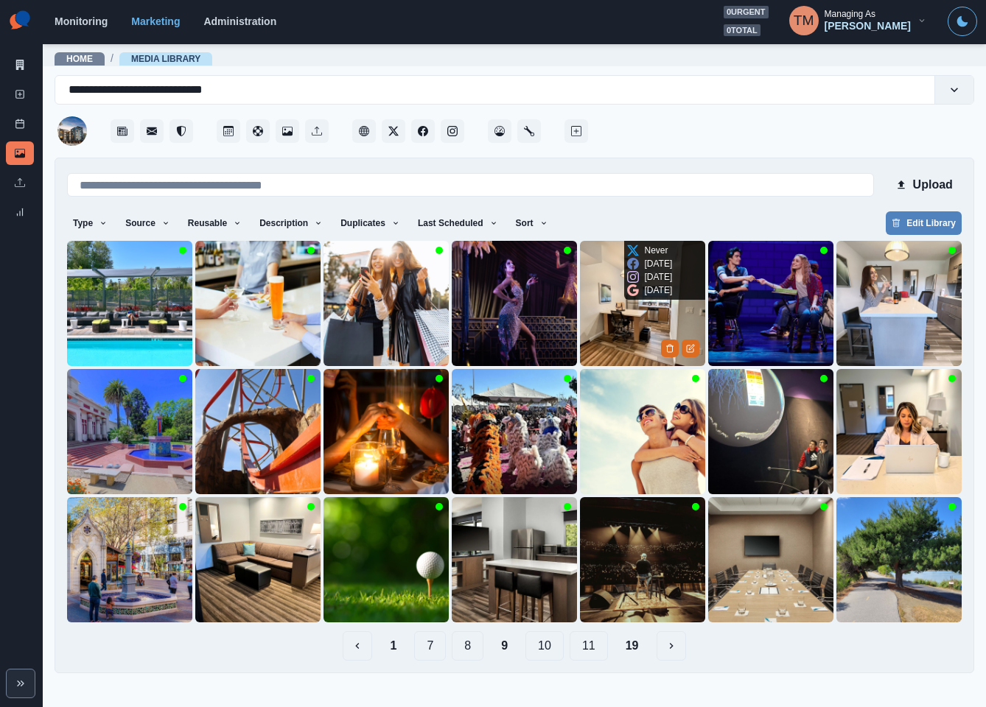
click at [653, 321] on img at bounding box center [642, 303] width 125 height 125
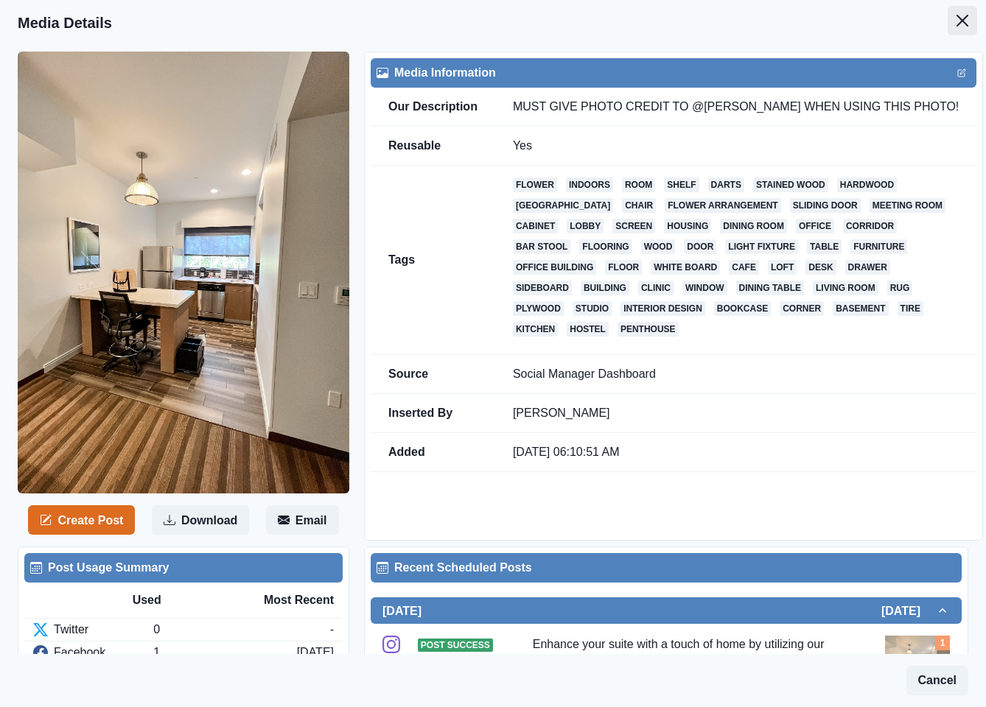
click at [956, 15] on icon "Close" at bounding box center [962, 21] width 12 height 12
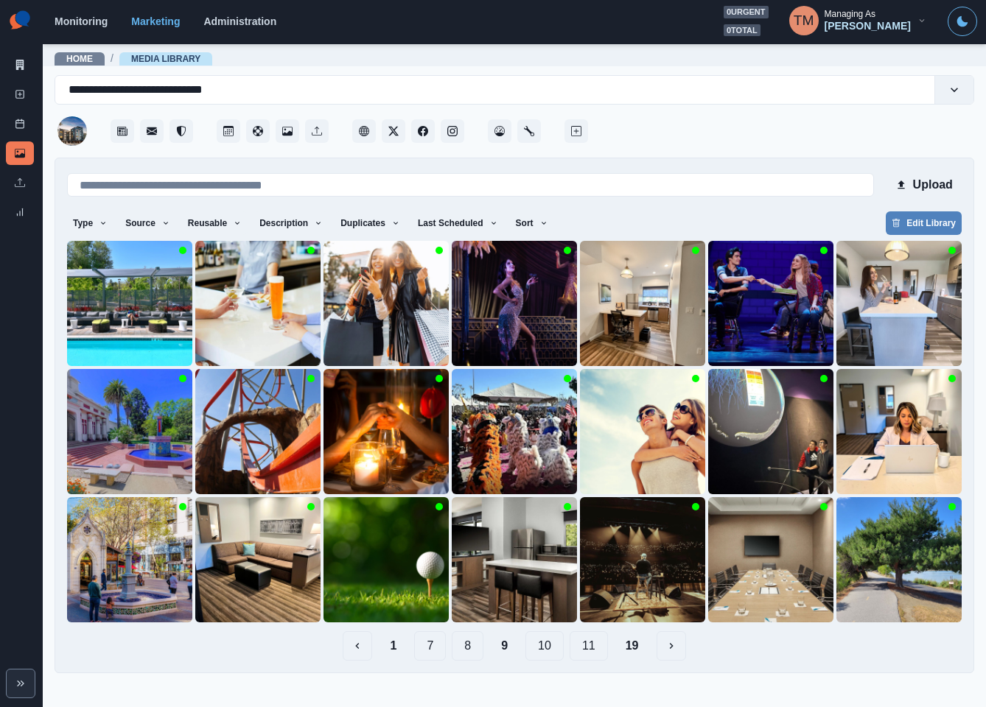
click at [549, 641] on button "10" at bounding box center [544, 645] width 38 height 29
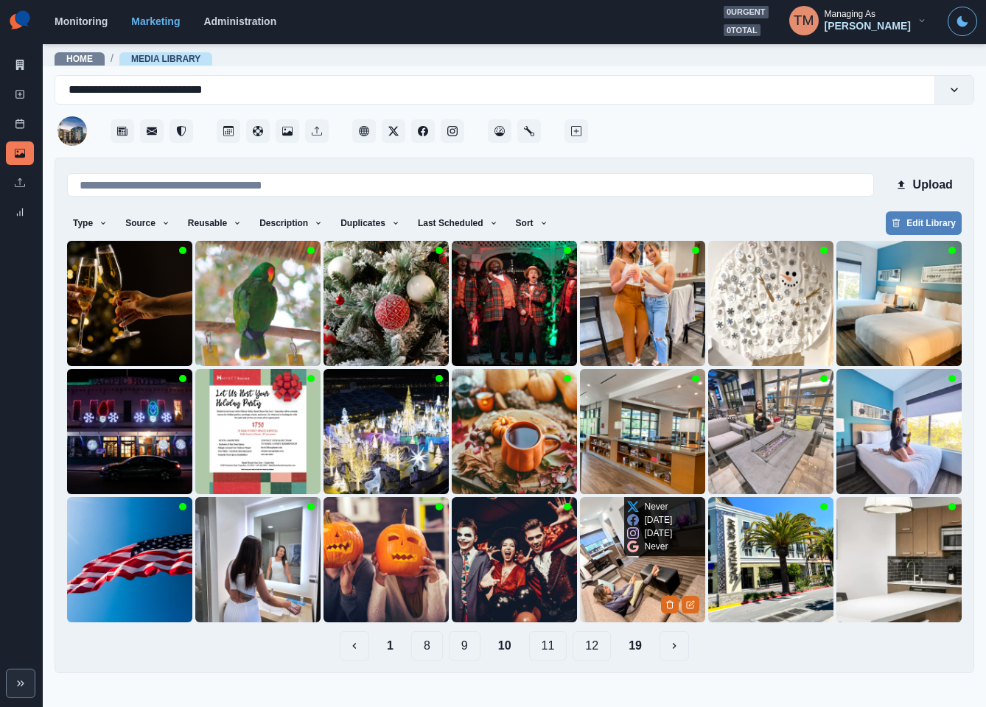
click at [634, 591] on img at bounding box center [642, 559] width 125 height 125
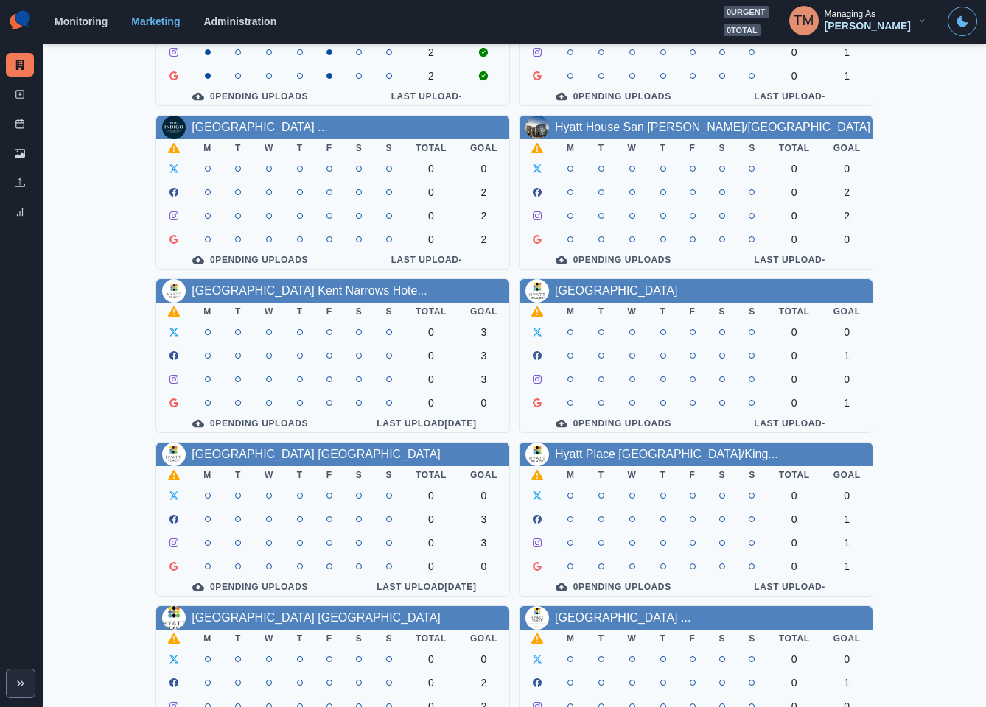
scroll to position [433, 0]
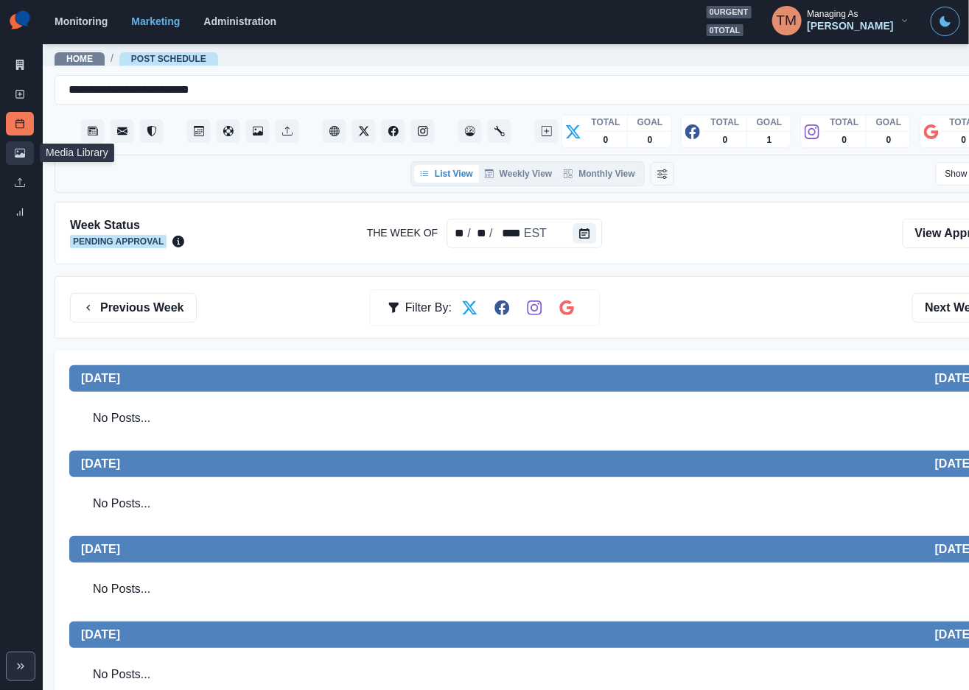
click at [25, 155] on link "Media Library" at bounding box center [20, 153] width 28 height 24
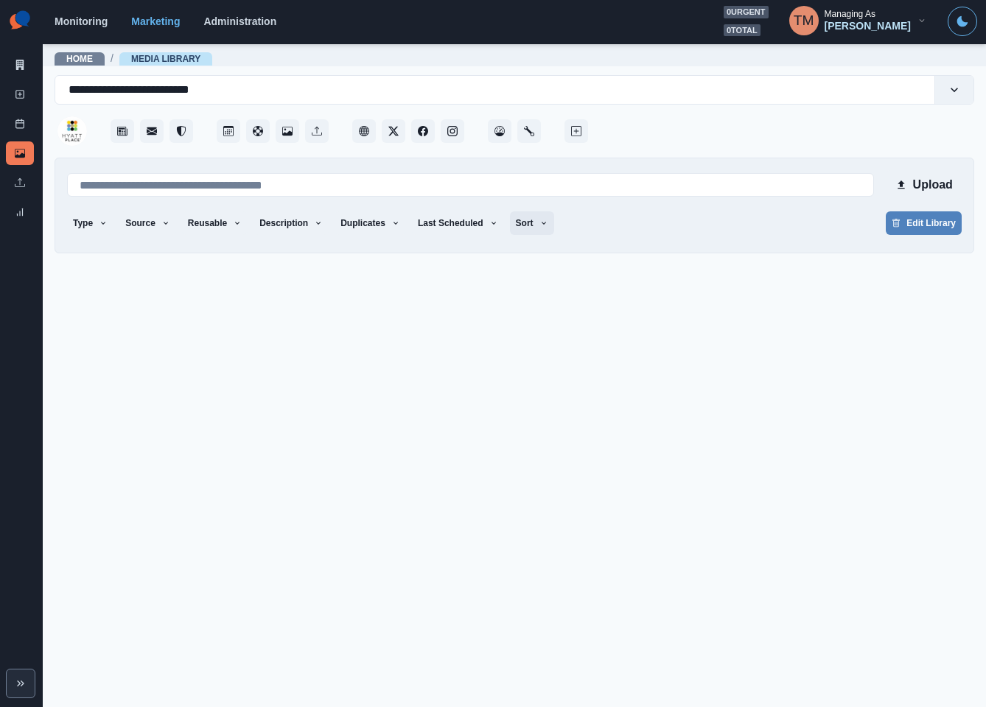
click at [517, 224] on button "Sort" at bounding box center [532, 223] width 44 height 24
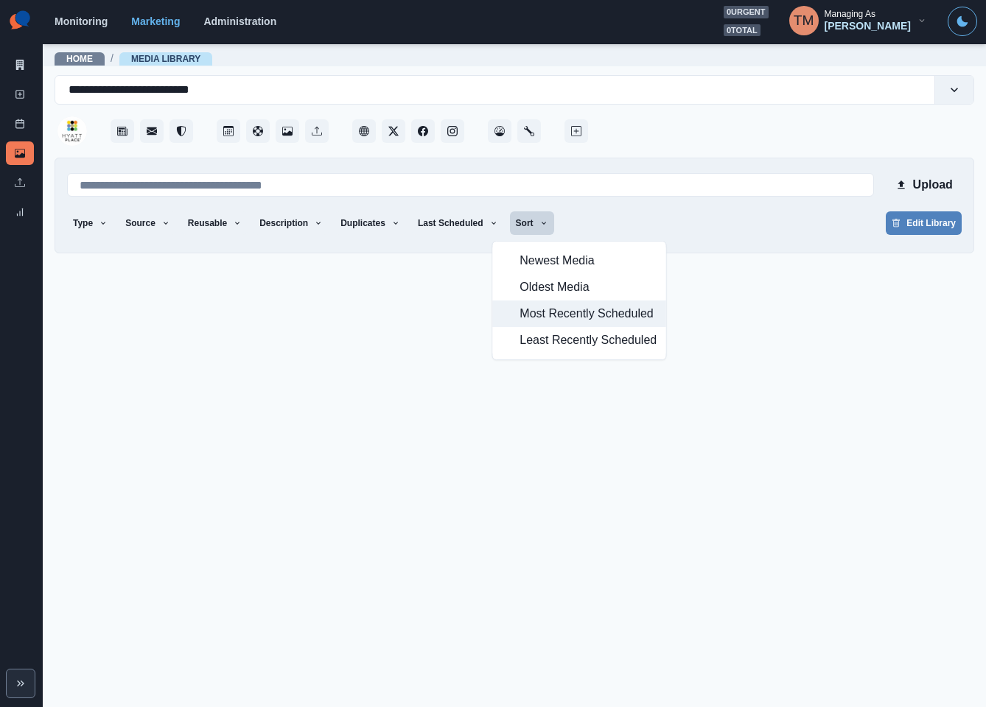
click at [544, 315] on span "Most Recently Scheduled" at bounding box center [587, 314] width 137 height 18
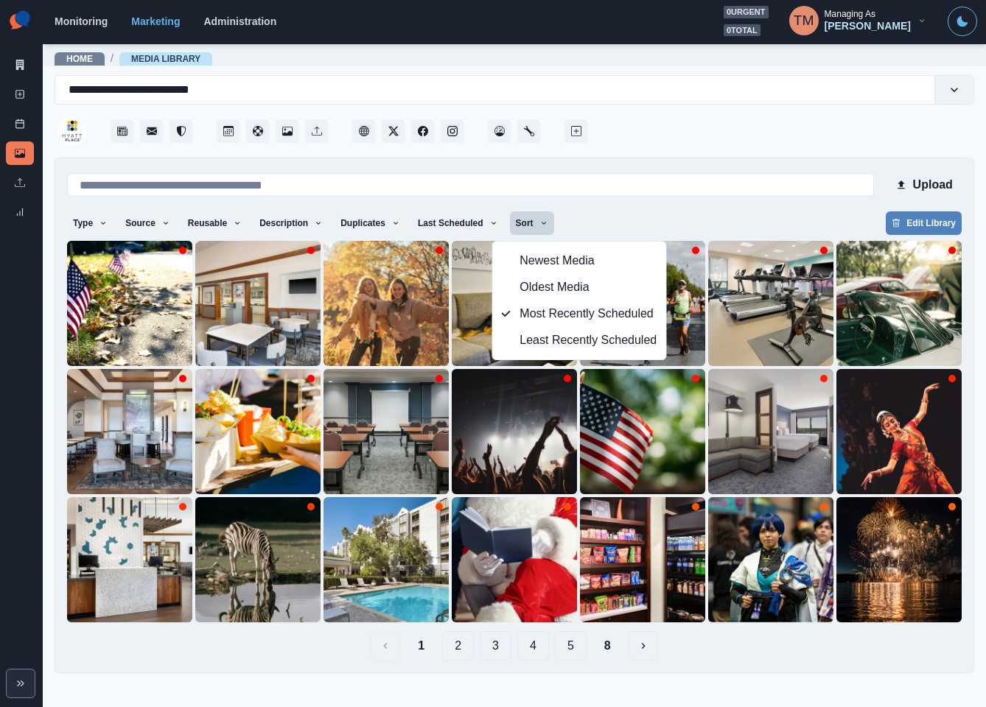
click at [635, 210] on div "Upload Type Any Image Video Source Any Upload Social Manager Found: Instagram F…" at bounding box center [514, 415] width 894 height 491
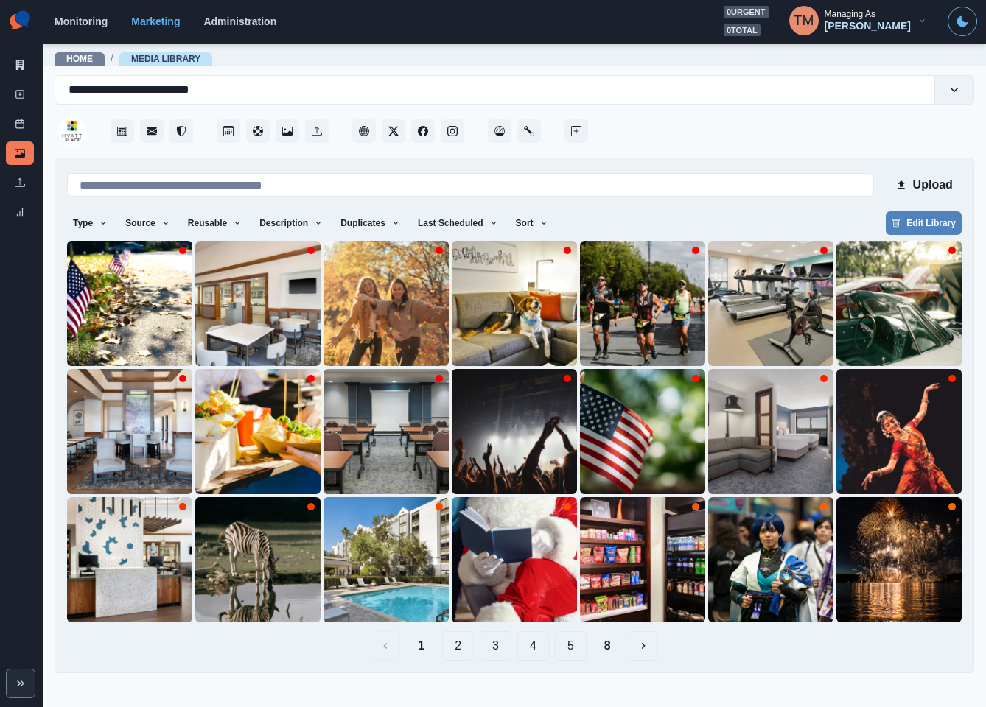
click at [605, 650] on button "8" at bounding box center [607, 645] width 30 height 29
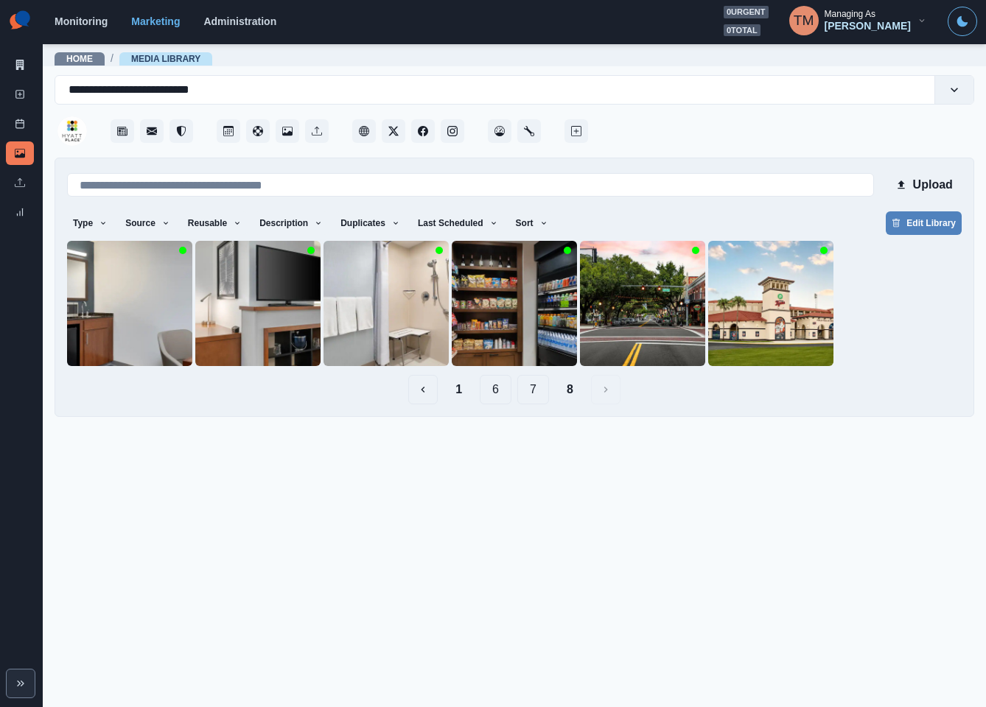
click at [528, 383] on button "7" at bounding box center [533, 389] width 32 height 29
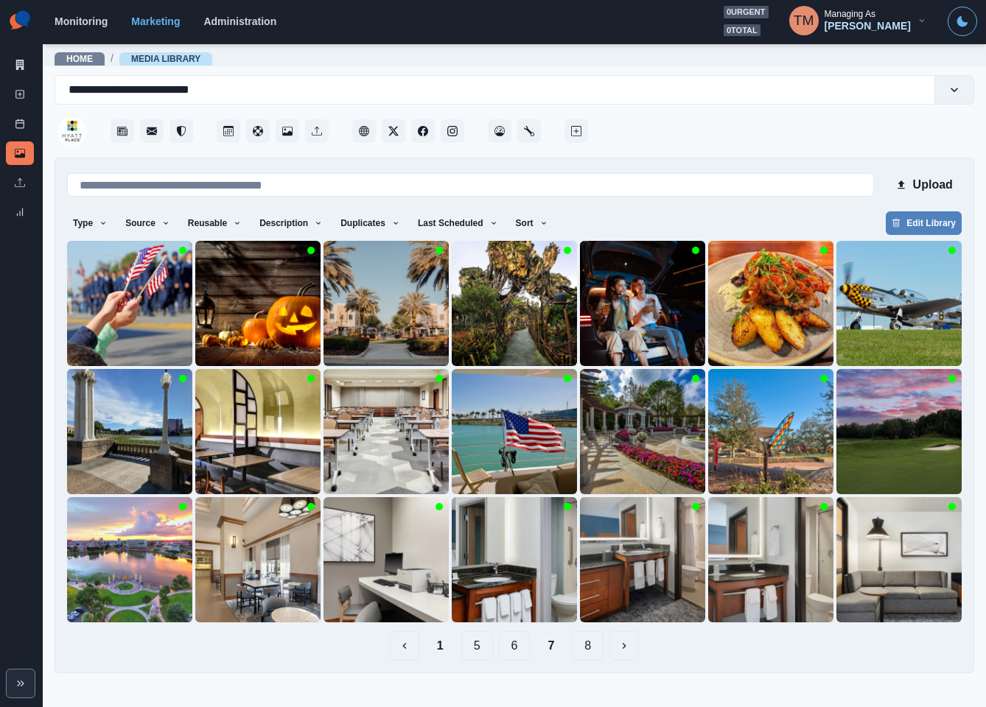
click at [511, 650] on button "6" at bounding box center [515, 645] width 32 height 29
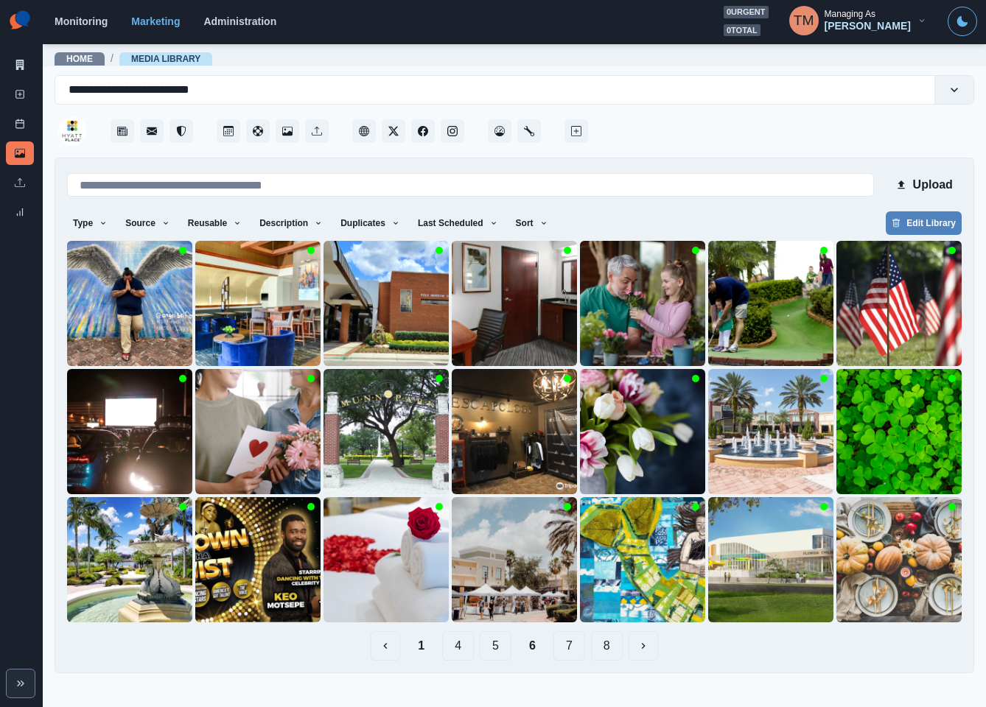
click at [493, 654] on button "5" at bounding box center [495, 645] width 32 height 29
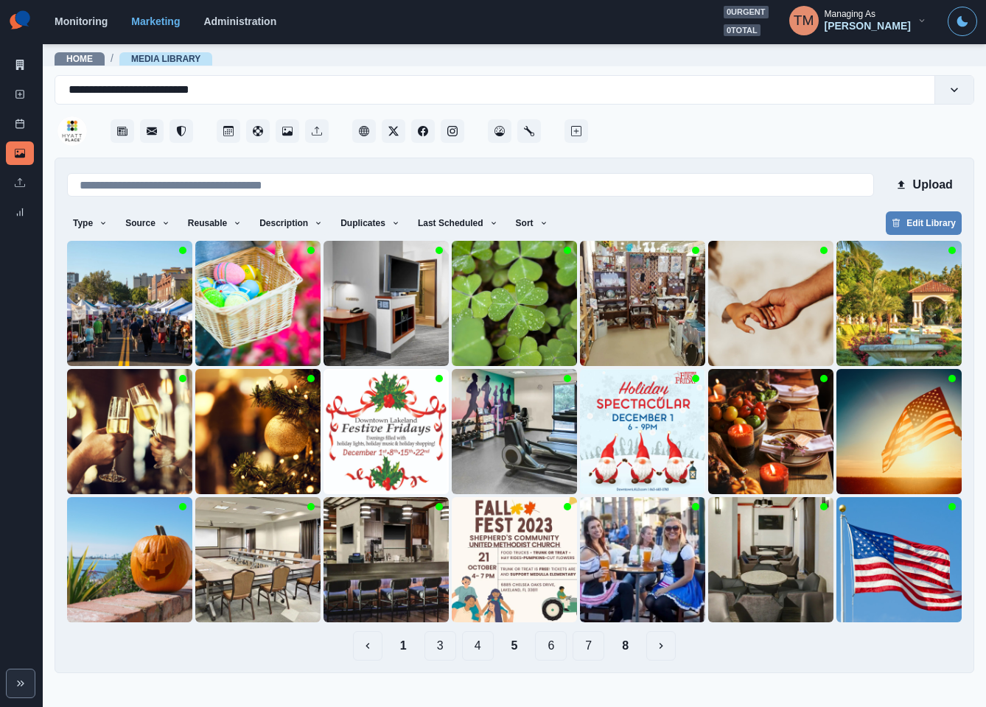
click at [475, 647] on button "4" at bounding box center [478, 645] width 32 height 29
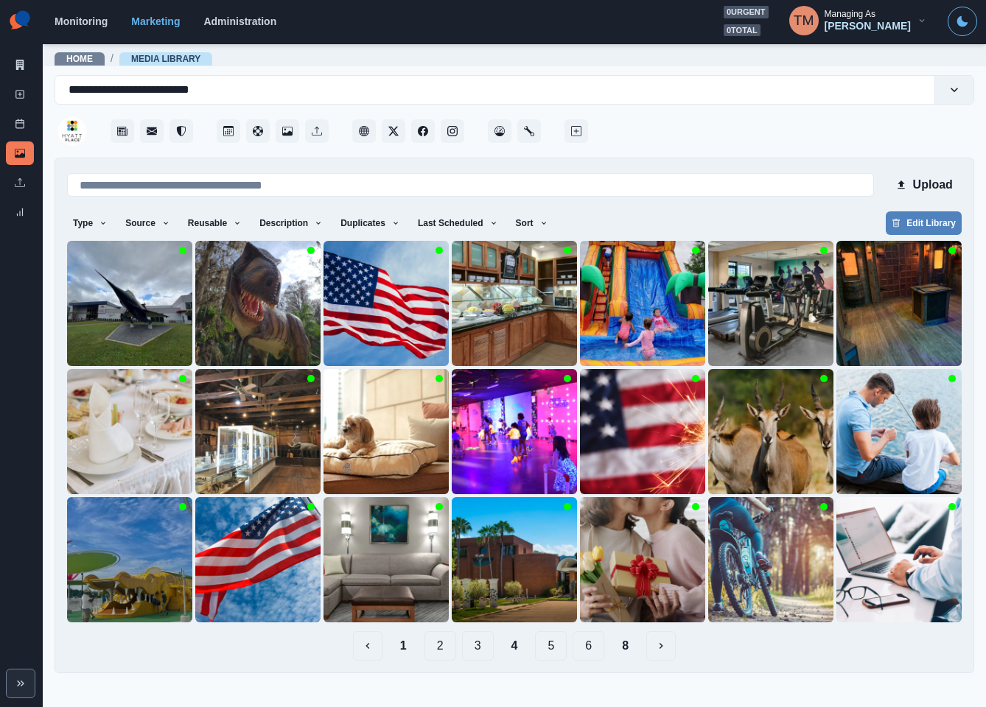
click at [582, 647] on button "6" at bounding box center [588, 645] width 32 height 29
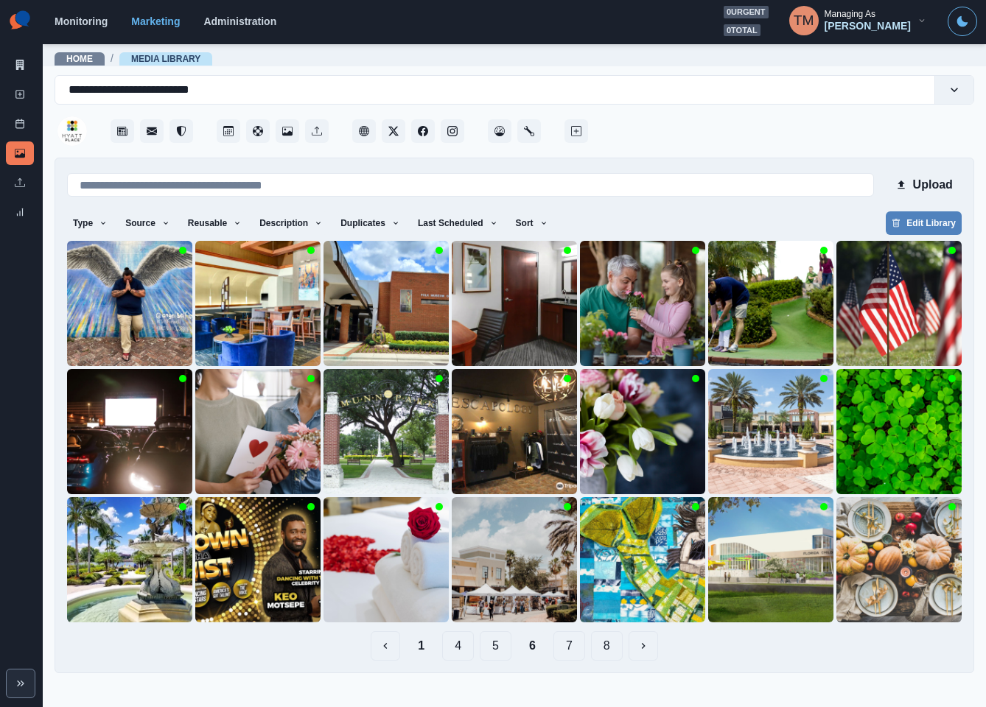
click at [566, 647] on button "7" at bounding box center [569, 645] width 32 height 29
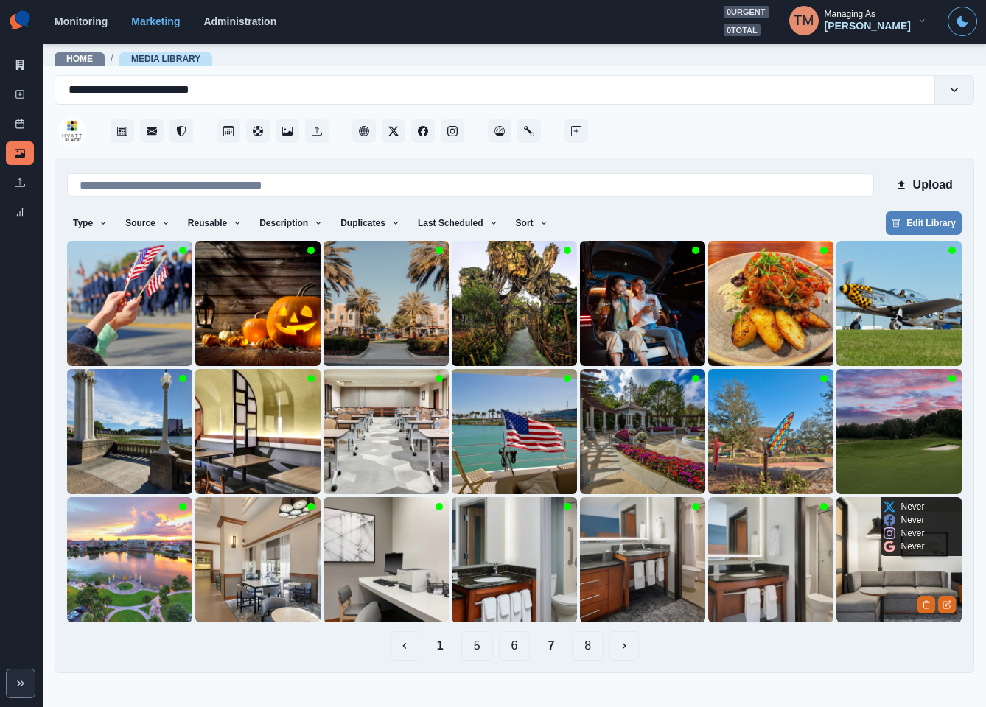
click at [889, 577] on img at bounding box center [898, 559] width 125 height 125
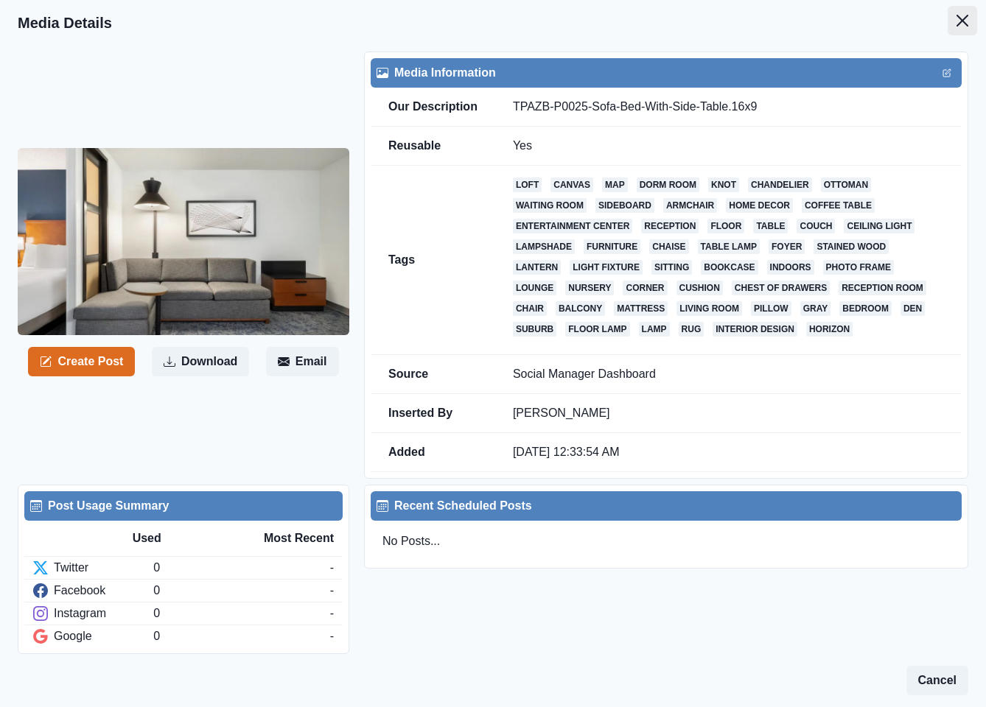
click at [956, 21] on icon "Close" at bounding box center [962, 21] width 12 height 12
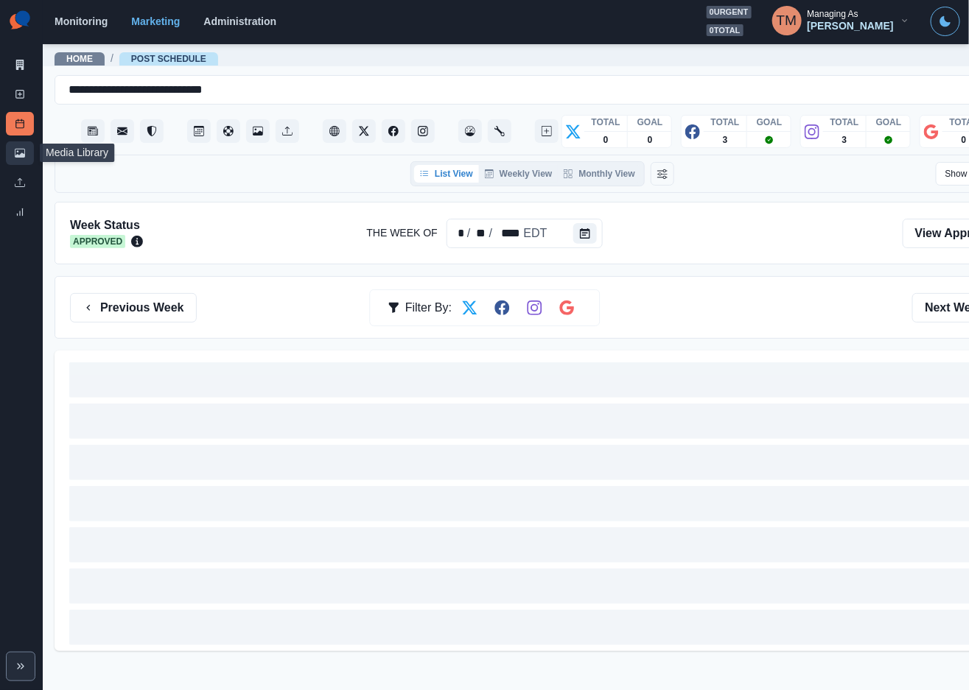
click at [21, 151] on icon at bounding box center [20, 153] width 10 height 10
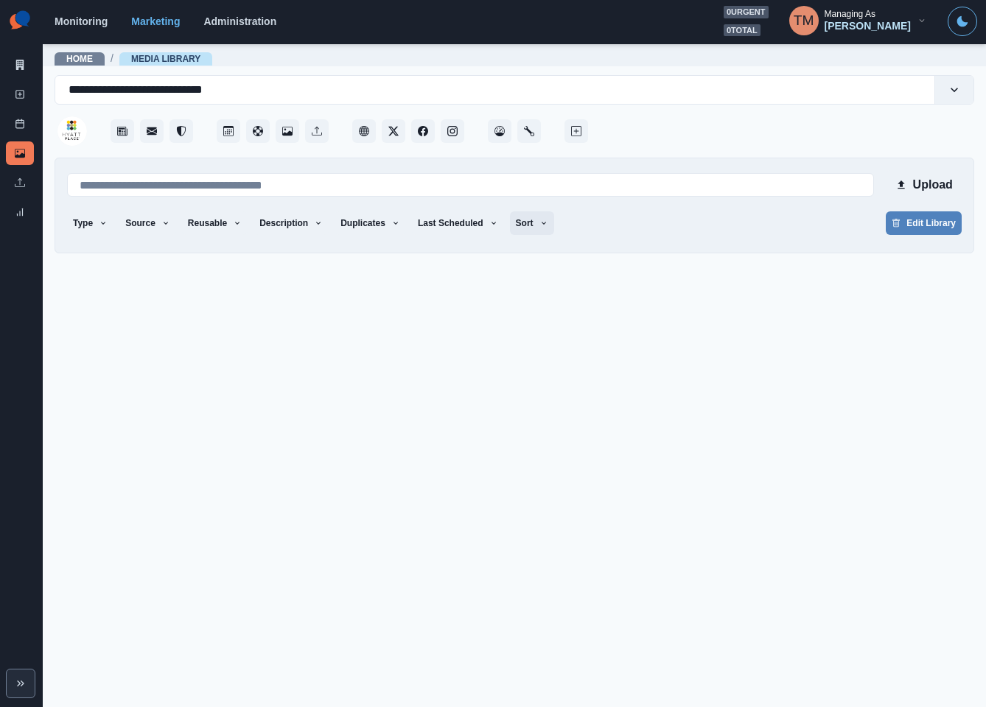
click at [539, 226] on icon "button" at bounding box center [543, 223] width 9 height 9
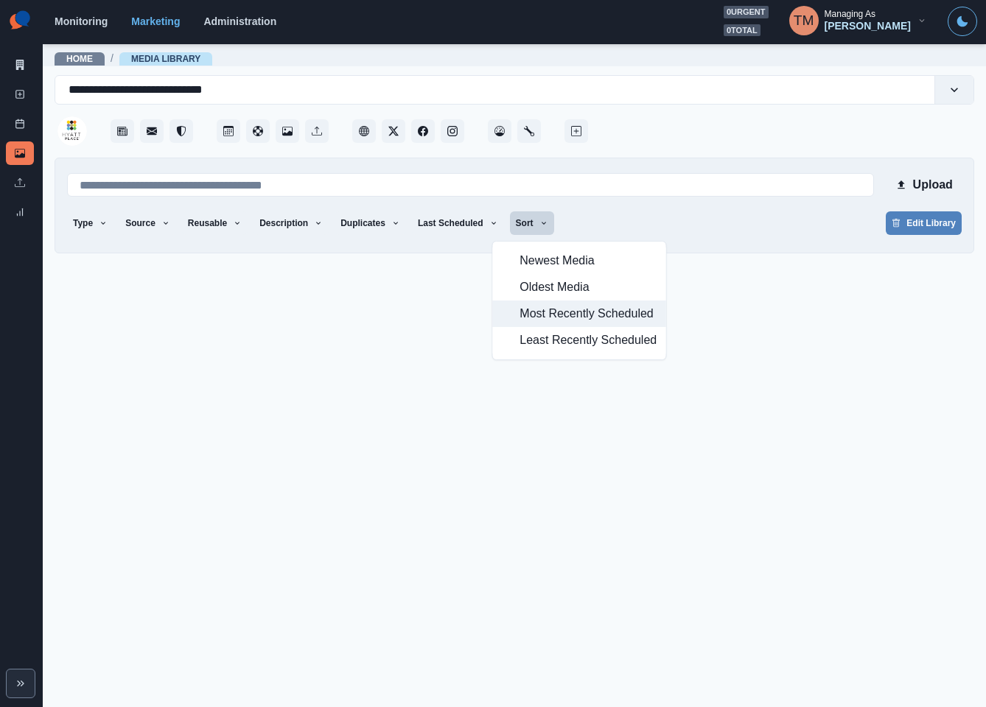
click at [553, 316] on span "Most Recently Scheduled" at bounding box center [587, 314] width 137 height 18
click at [674, 418] on main "**********" at bounding box center [514, 375] width 943 height 664
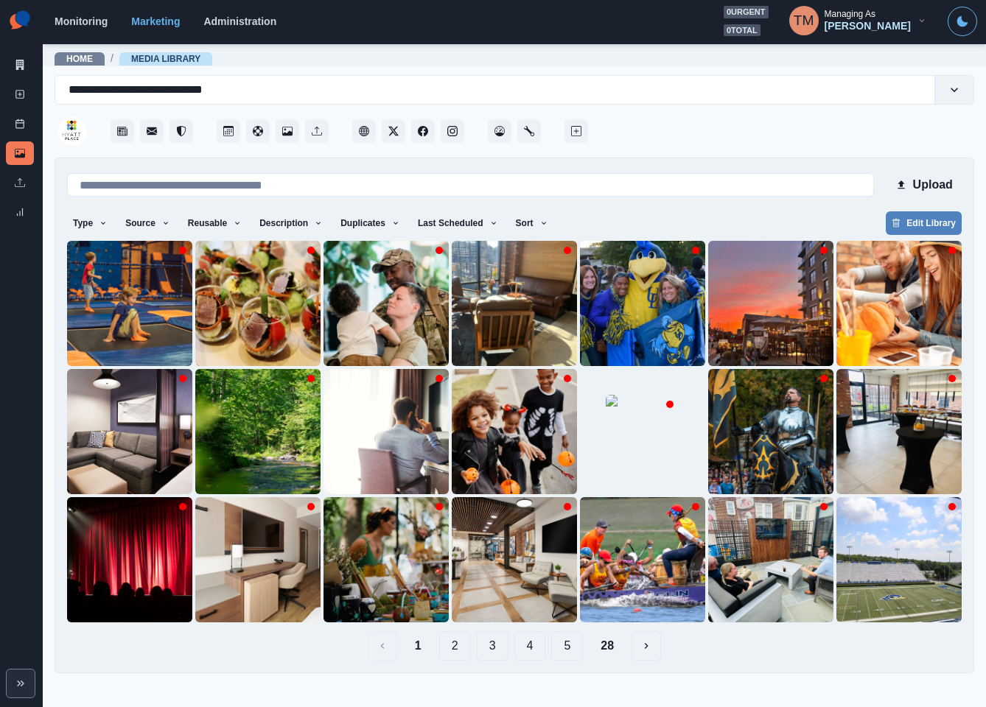
click at [610, 646] on button "28" at bounding box center [607, 645] width 37 height 29
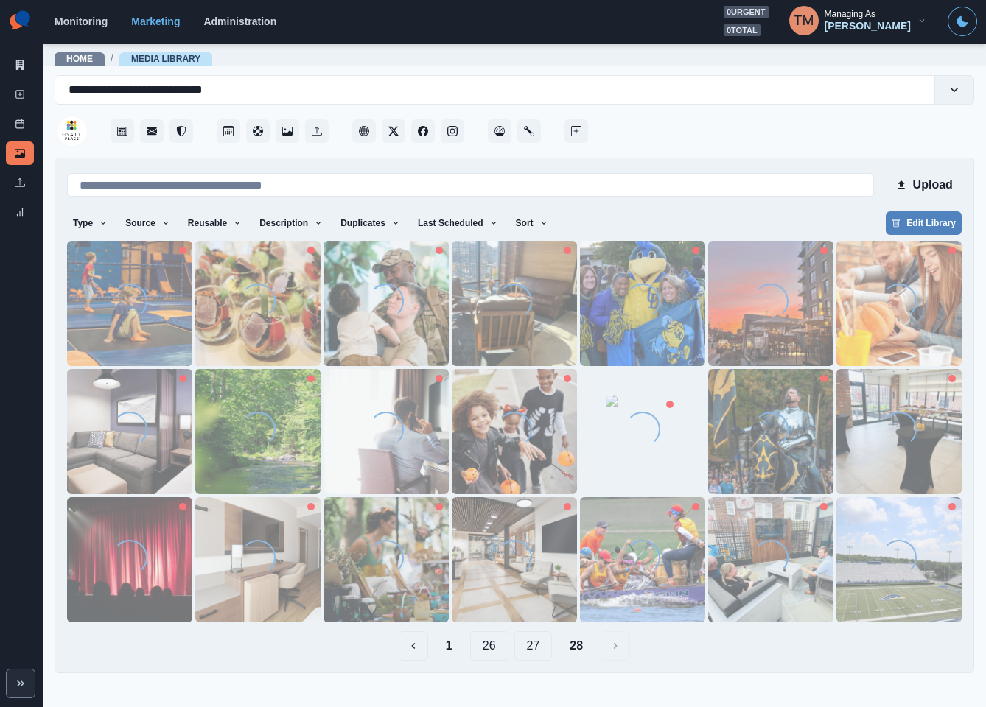
click at [541, 643] on button "27" at bounding box center [533, 645] width 38 height 29
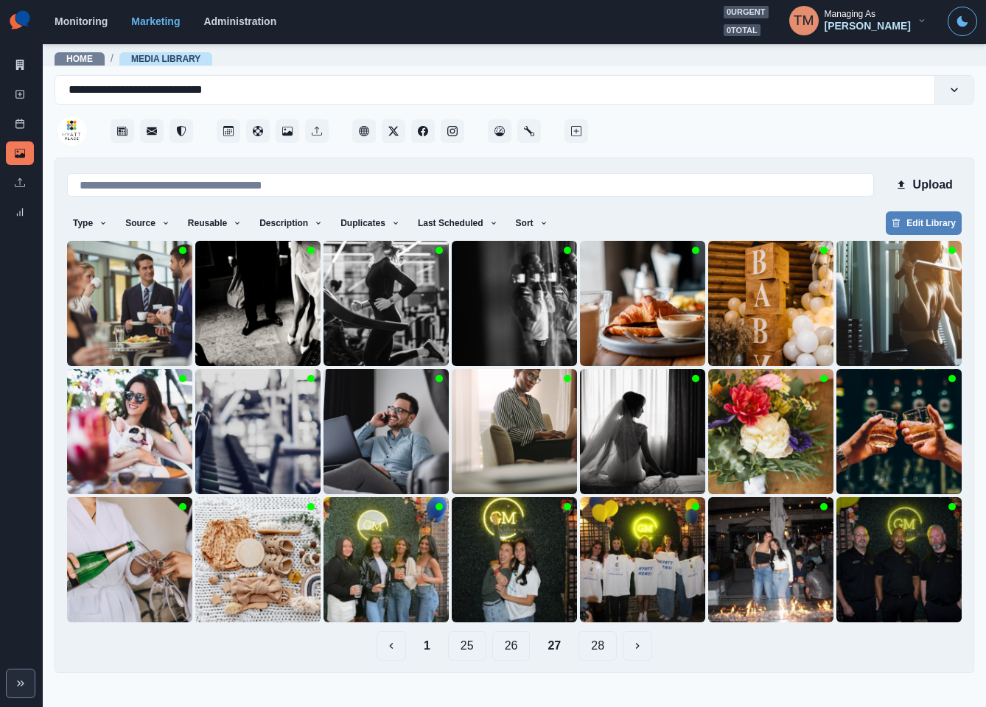
click at [515, 650] on main "**********" at bounding box center [514, 375] width 943 height 664
click at [516, 654] on button "26" at bounding box center [511, 645] width 38 height 29
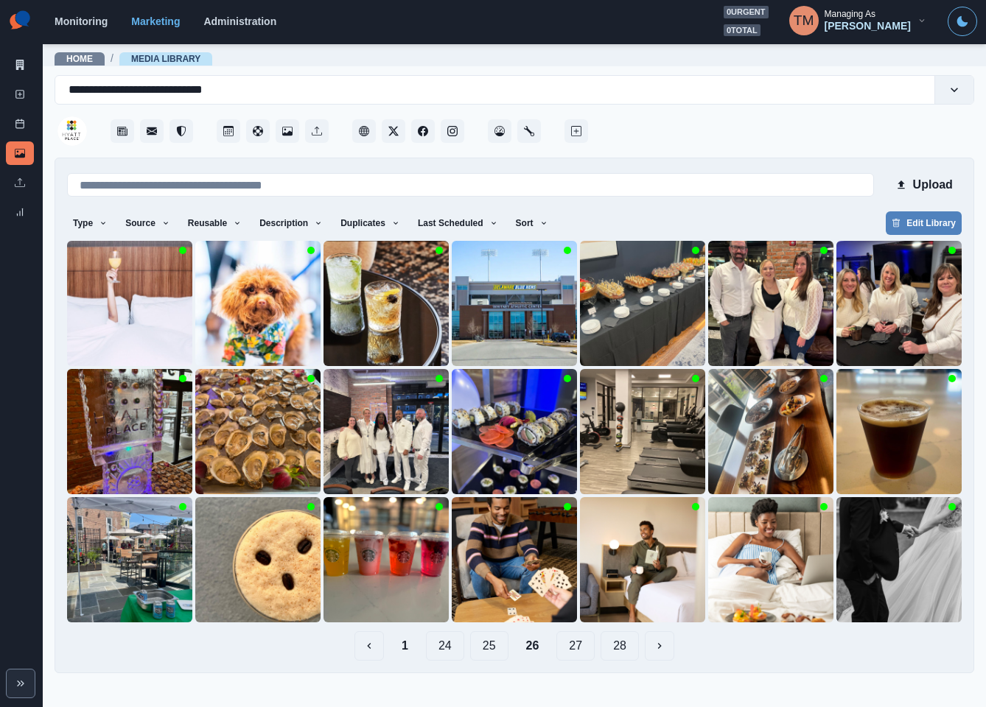
click at [493, 650] on button "25" at bounding box center [489, 645] width 38 height 29
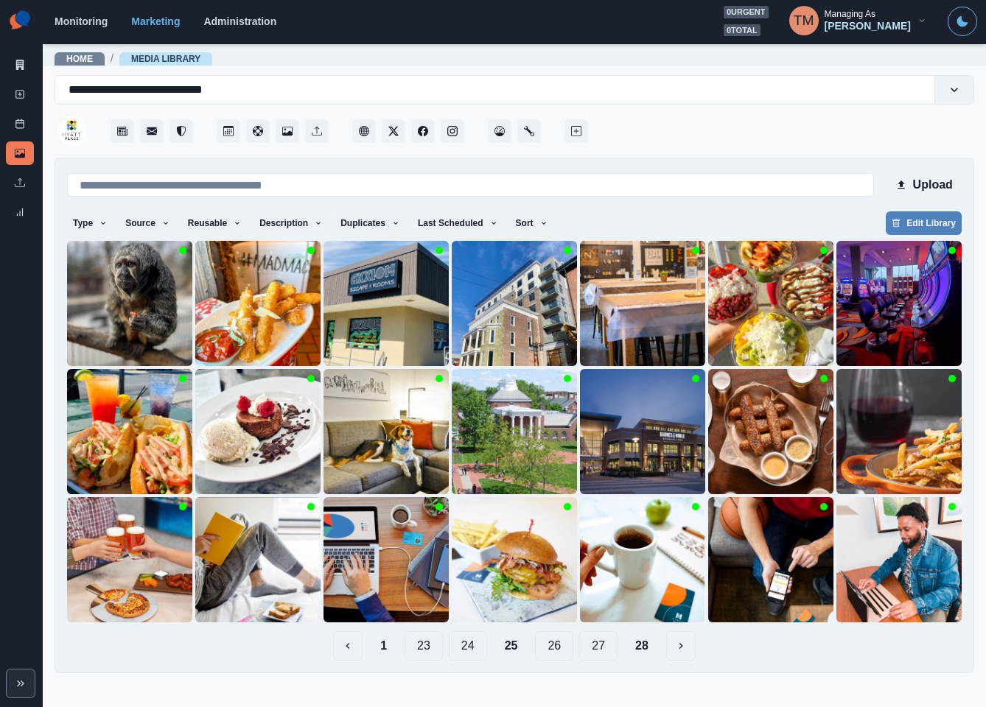
click at [469, 647] on button "24" at bounding box center [468, 645] width 38 height 29
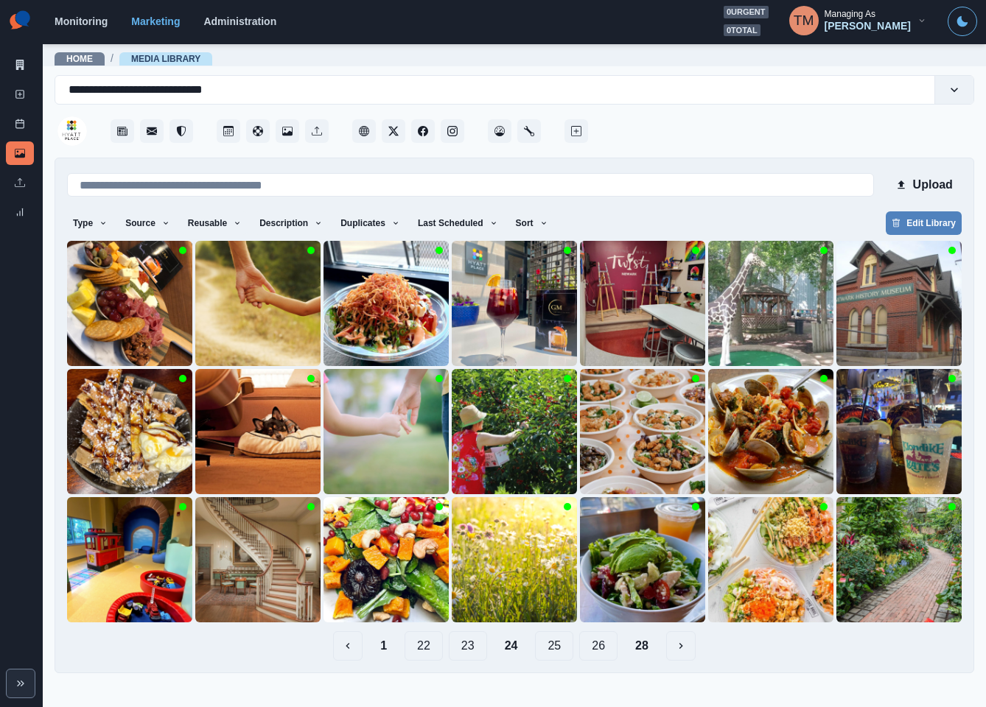
click at [467, 650] on button "23" at bounding box center [468, 645] width 38 height 29
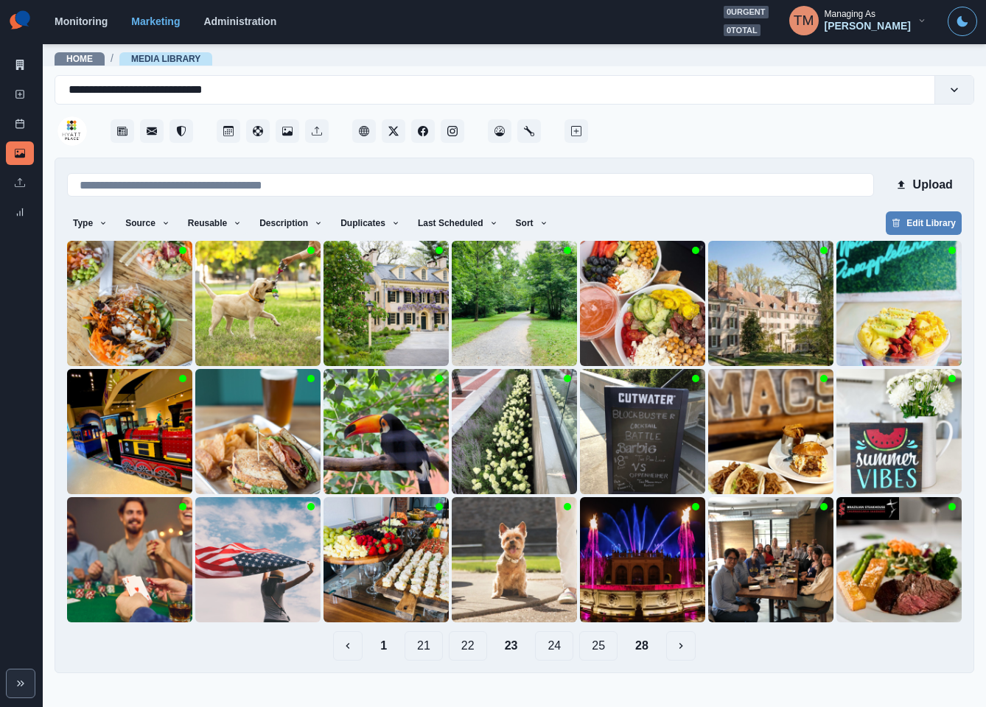
click at [466, 653] on button "22" at bounding box center [468, 645] width 38 height 29
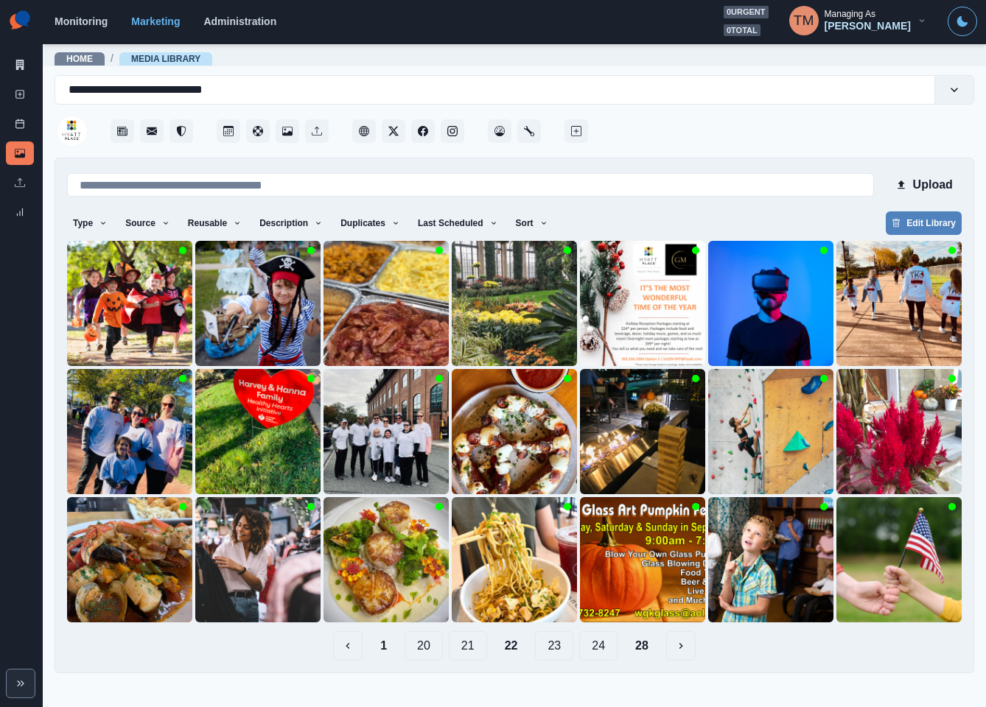
click at [465, 645] on button "21" at bounding box center [468, 645] width 38 height 29
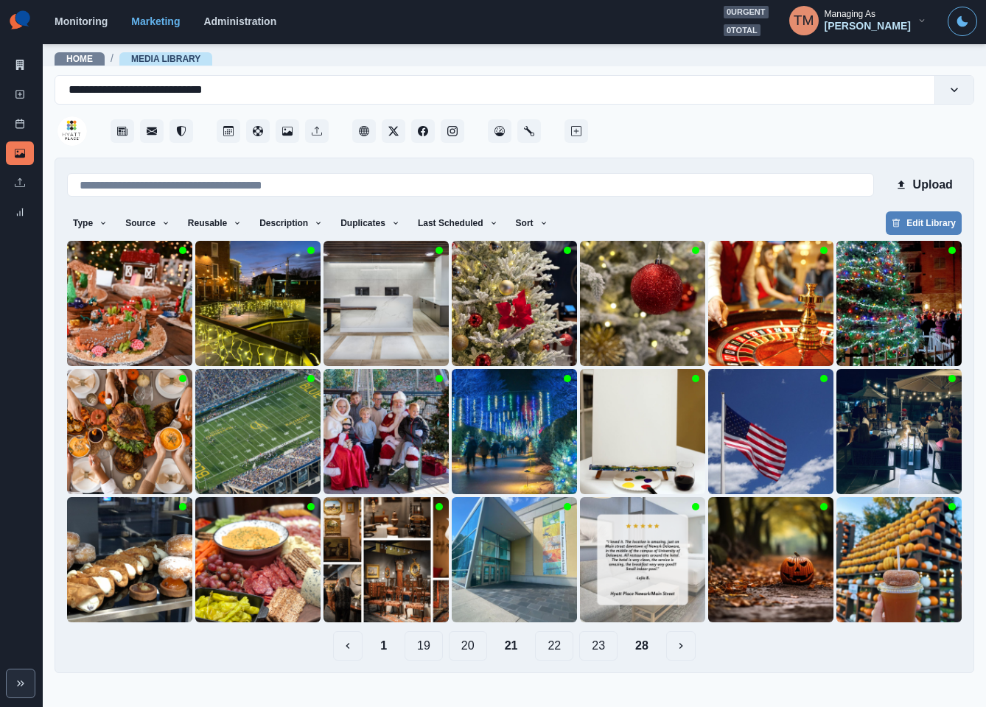
click at [469, 647] on button "20" at bounding box center [468, 645] width 38 height 29
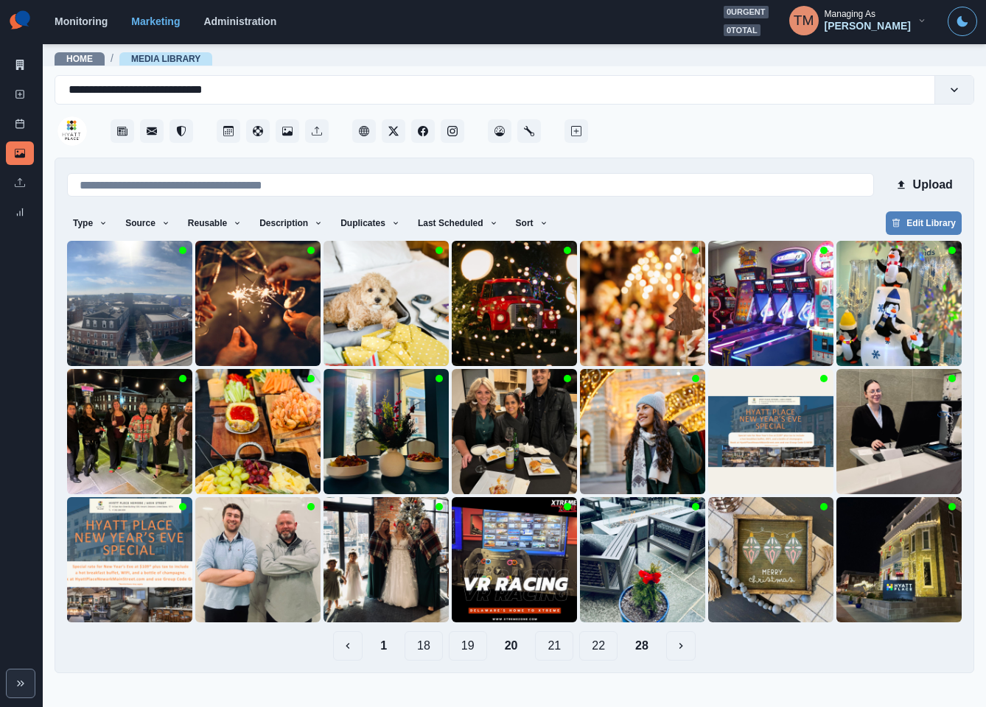
click at [473, 650] on button "19" at bounding box center [468, 645] width 38 height 29
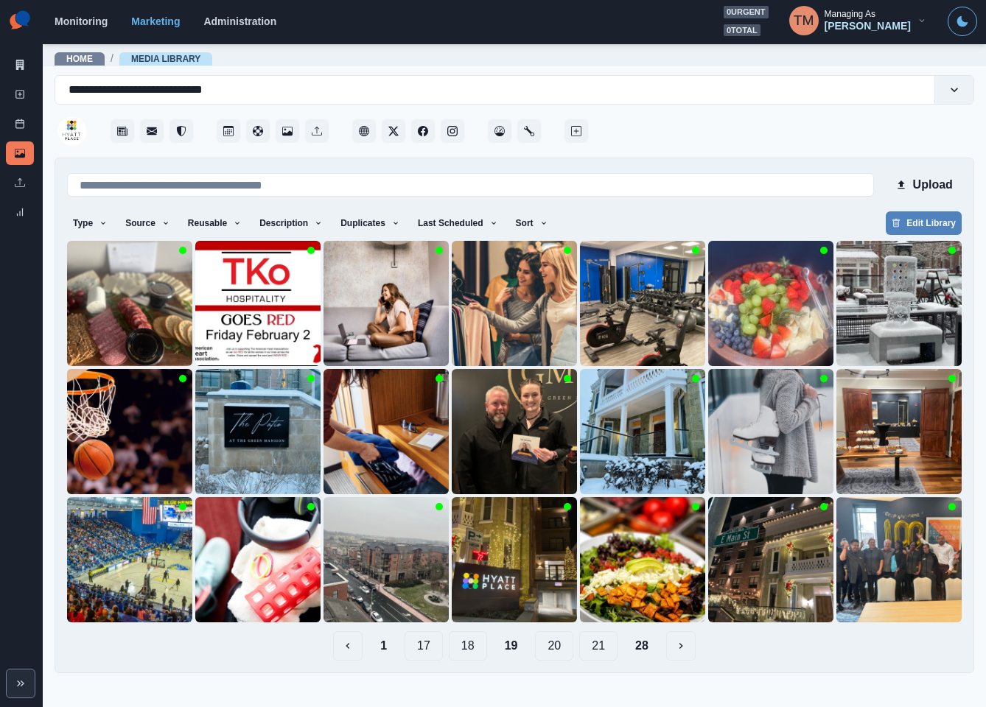
click at [466, 652] on button "18" at bounding box center [468, 645] width 38 height 29
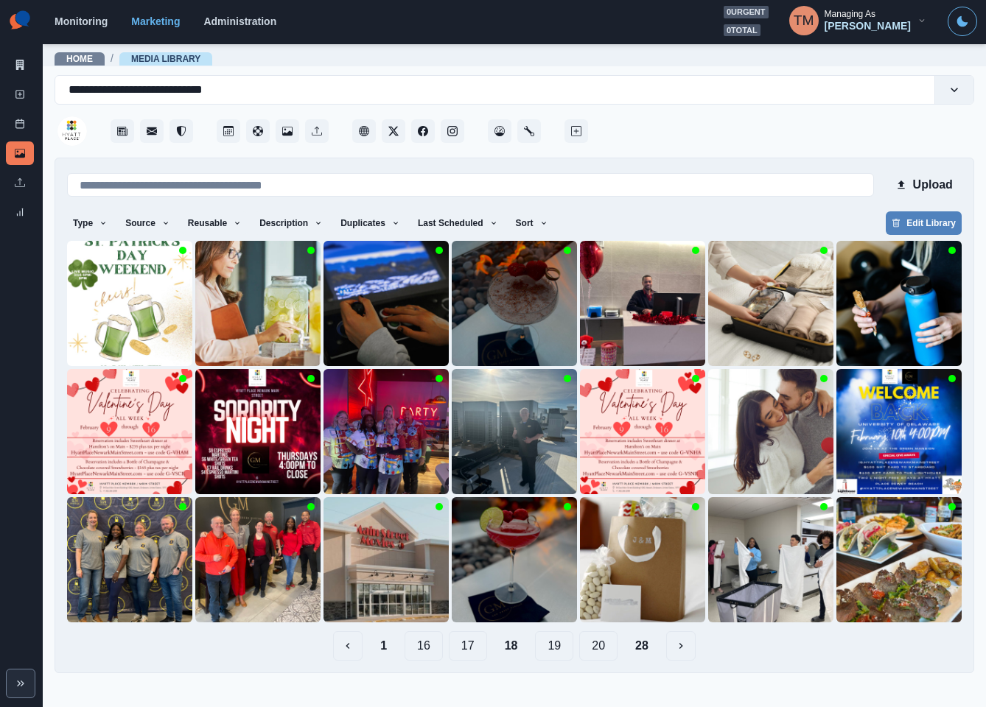
click at [467, 645] on button "17" at bounding box center [468, 645] width 38 height 29
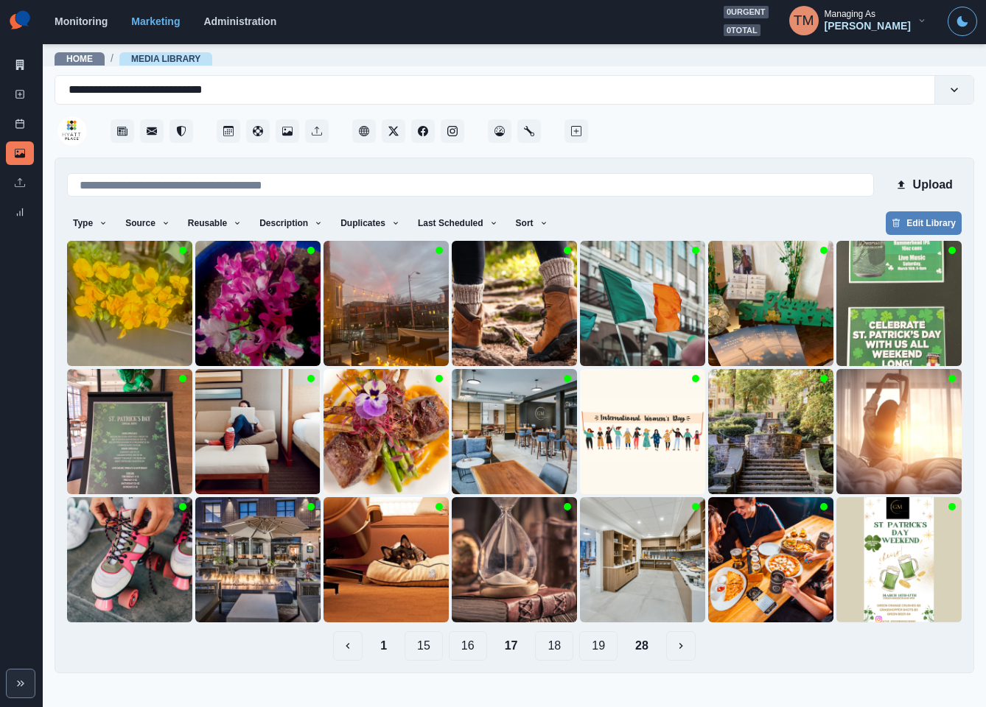
click at [471, 650] on button "16" at bounding box center [468, 645] width 38 height 29
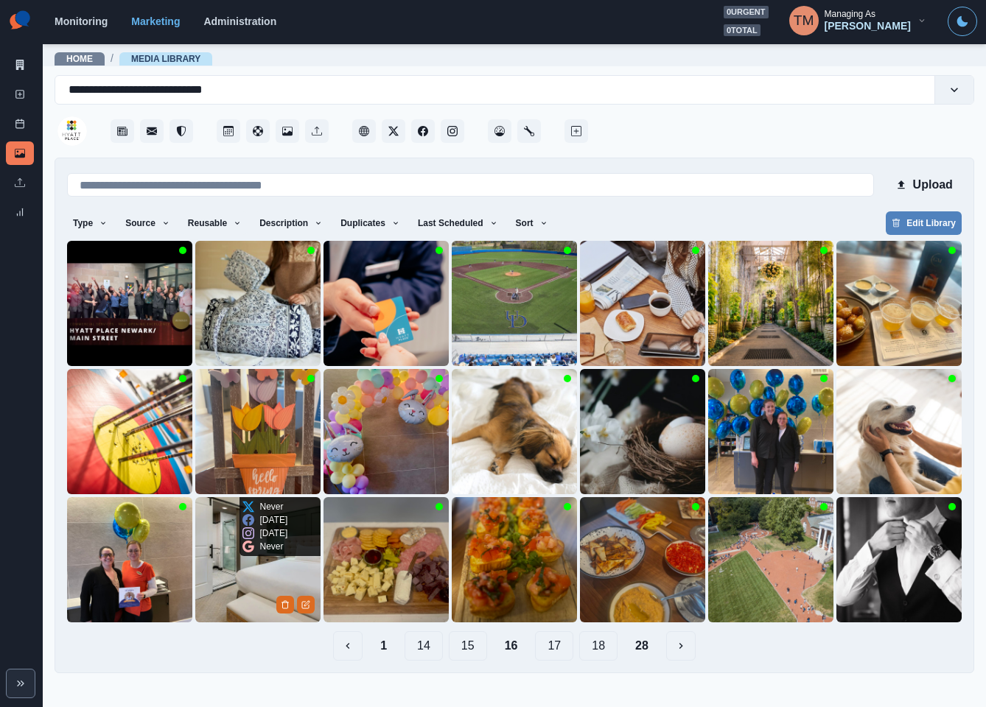
click at [230, 589] on img at bounding box center [257, 559] width 125 height 125
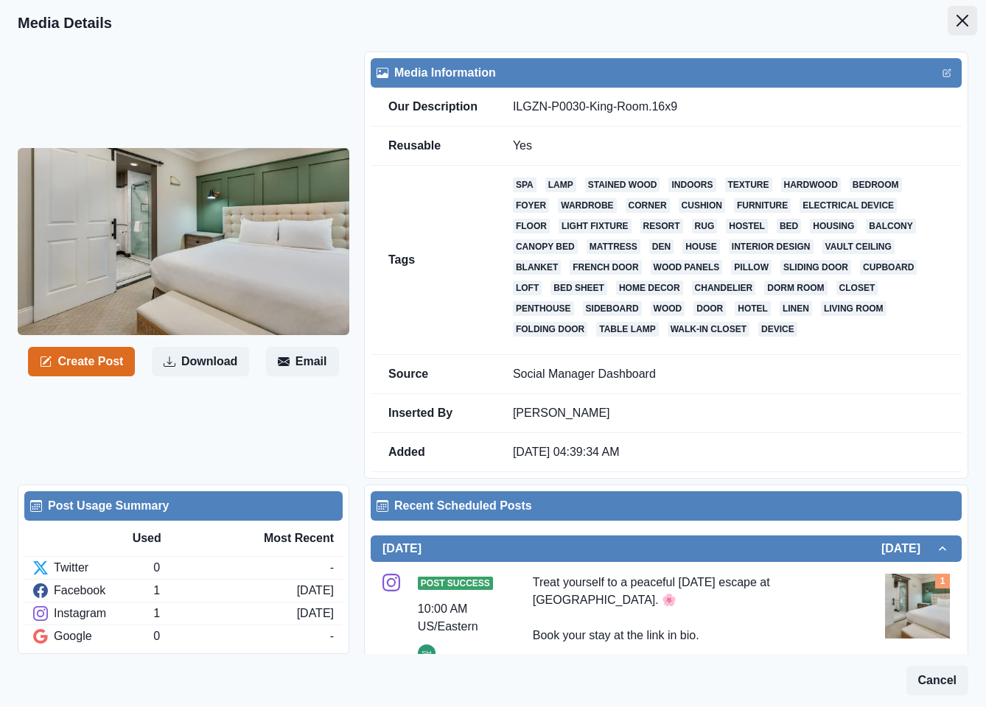
click at [958, 23] on button "Close" at bounding box center [961, 20] width 29 height 29
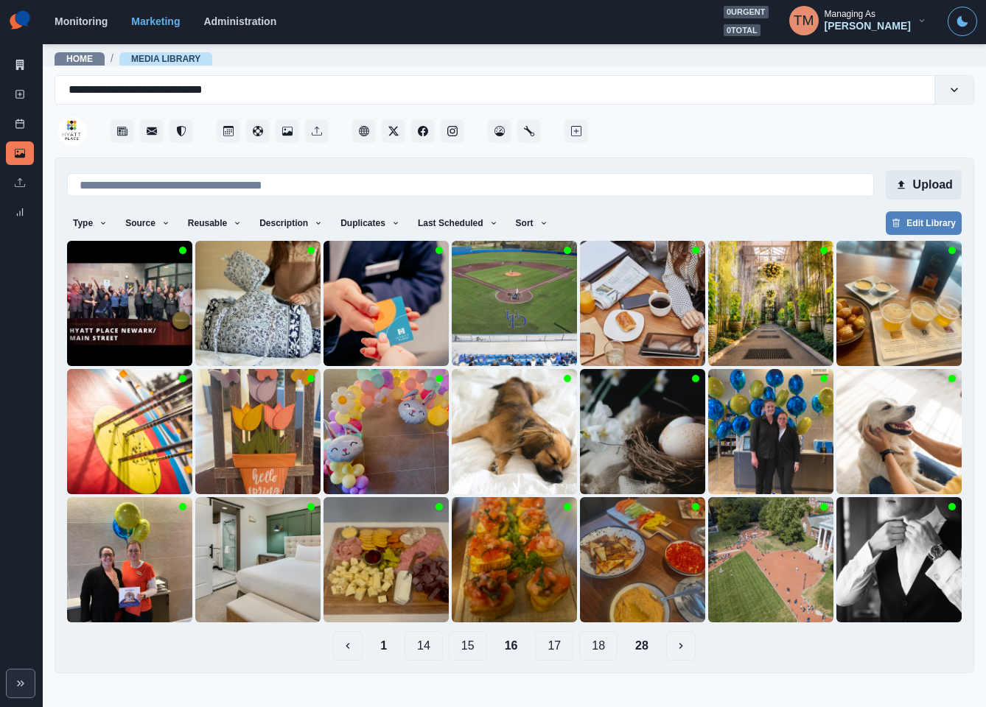
click at [935, 186] on button "Upload" at bounding box center [923, 184] width 76 height 29
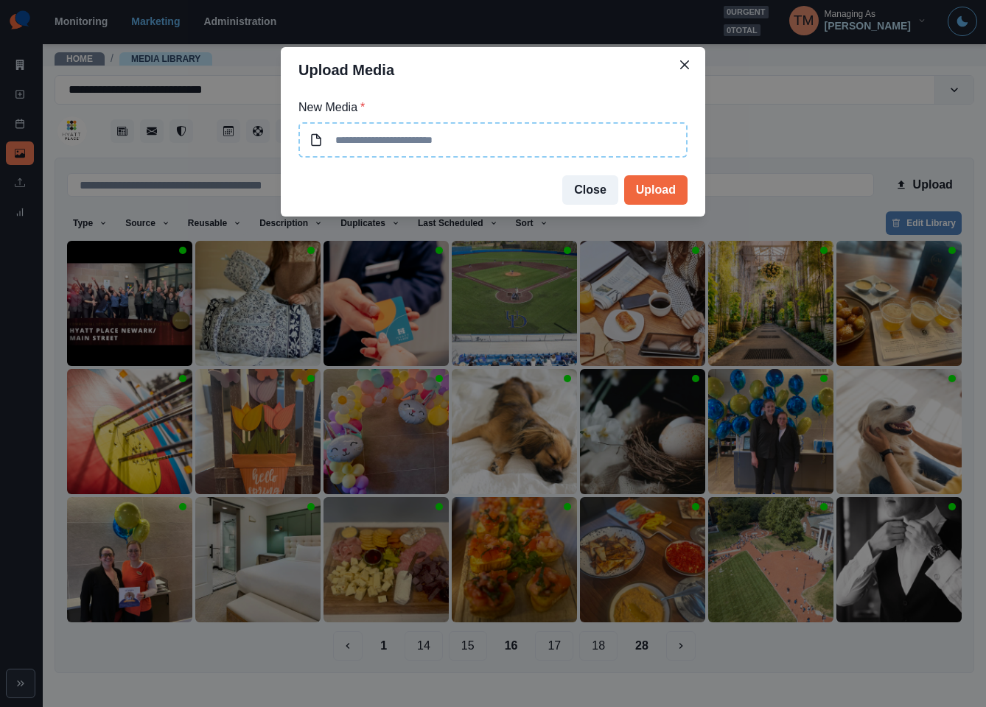
type input "**********"
click at [668, 192] on button "Upload" at bounding box center [655, 189] width 63 height 29
click at [603, 195] on button "Close" at bounding box center [590, 189] width 56 height 29
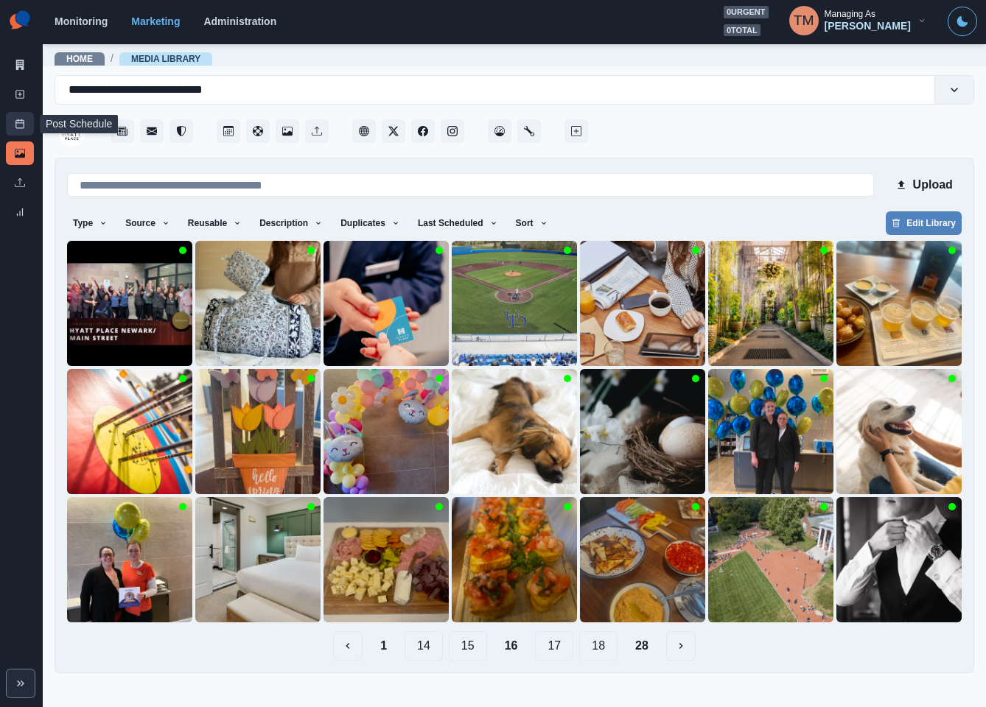
click at [18, 122] on icon at bounding box center [20, 124] width 10 height 10
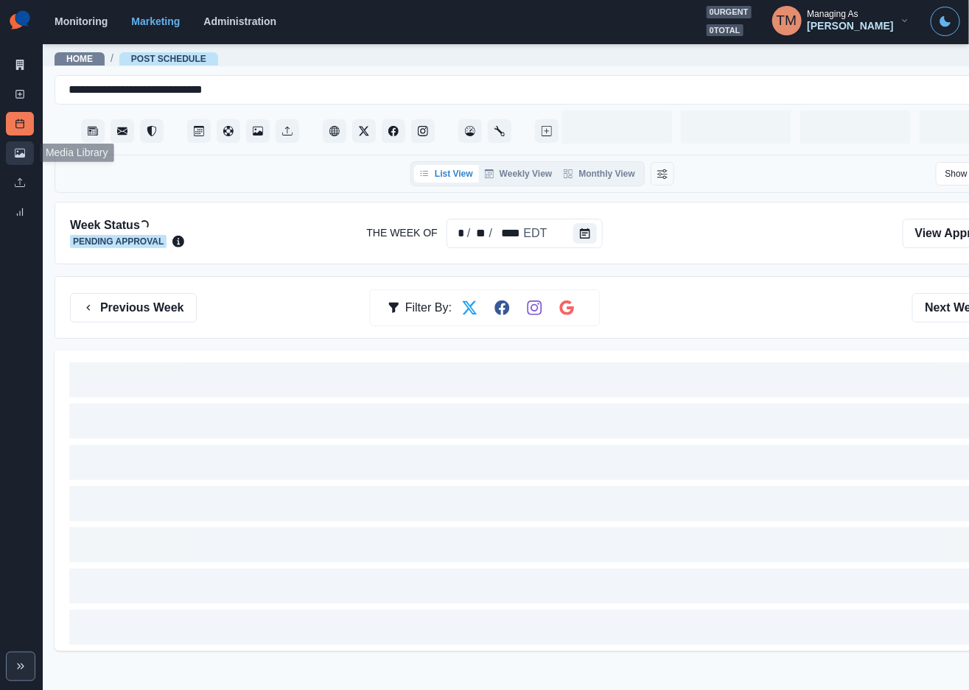
click at [18, 155] on icon at bounding box center [20, 153] width 10 height 9
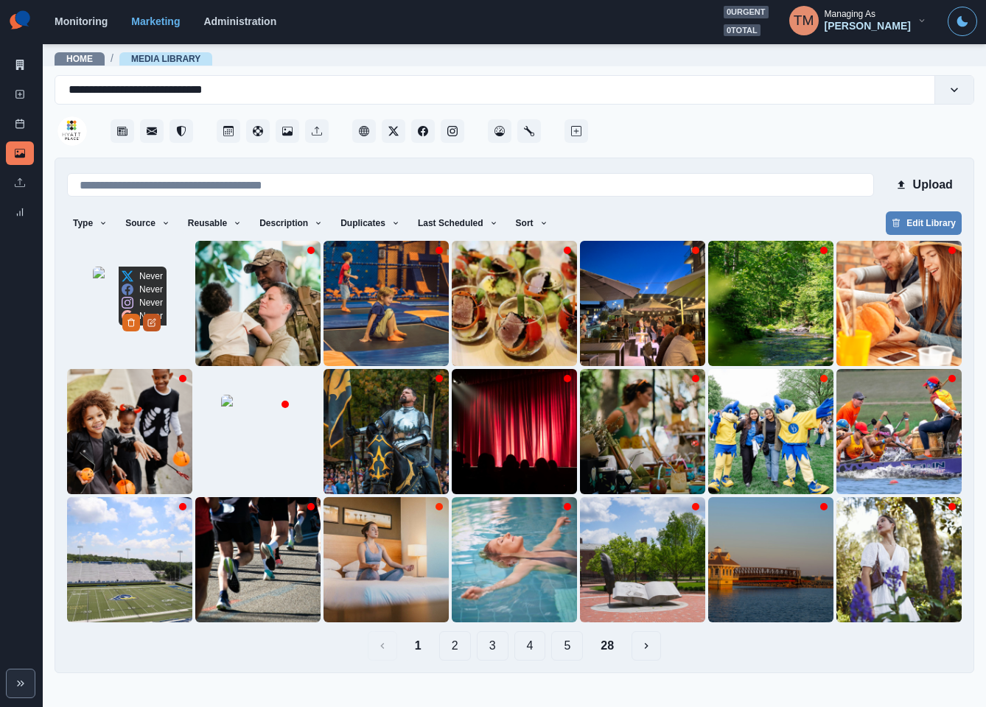
click at [155, 324] on icon "Edit Media" at bounding box center [152, 321] width 5 height 5
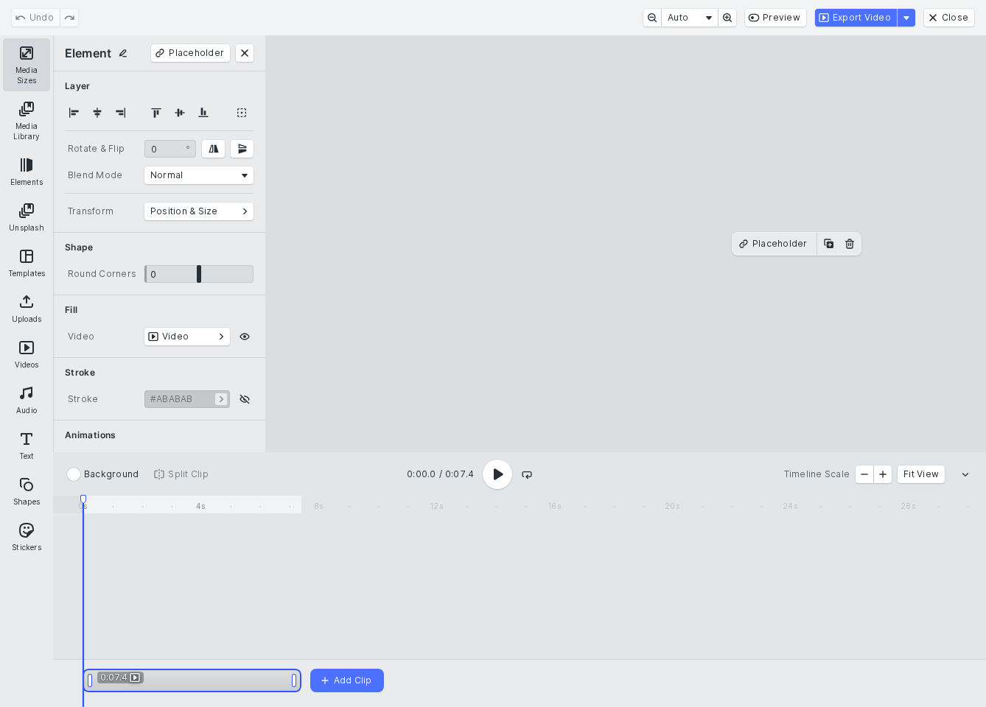
click at [21, 60] on button "Media Sizes" at bounding box center [26, 64] width 47 height 53
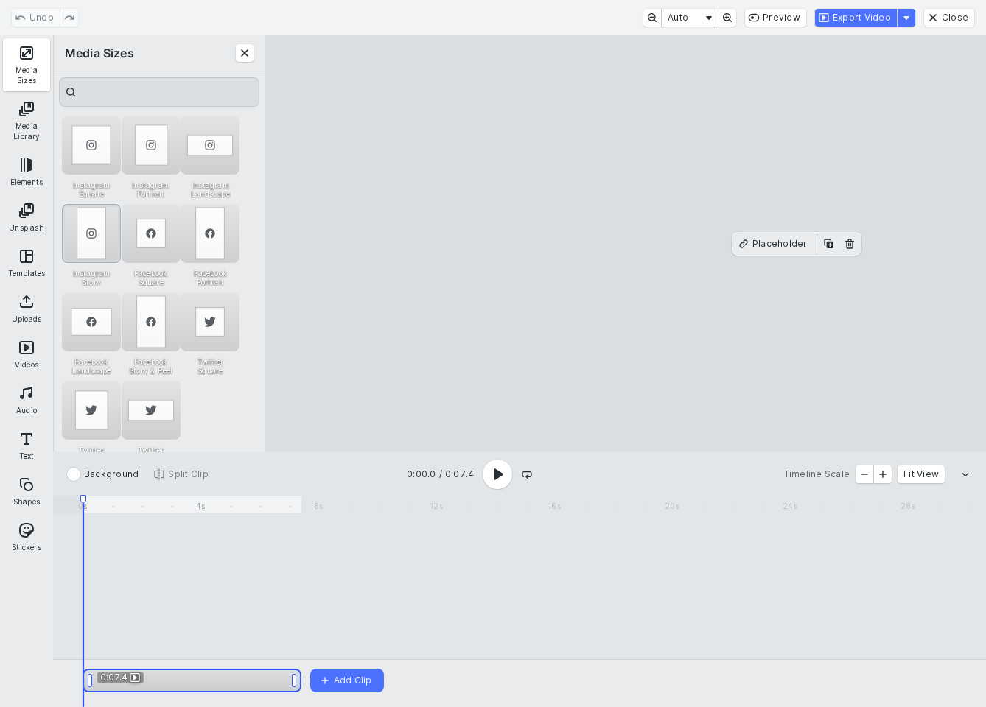
click at [100, 232] on div "Instagram Story" at bounding box center [91, 233] width 59 height 59
click at [152, 250] on div "Facebook Square" at bounding box center [151, 233] width 59 height 59
click at [97, 226] on div "Instagram Story" at bounding box center [91, 233] width 59 height 59
click at [860, 7] on div "Undo Auto Preview Export Video Close" at bounding box center [493, 17] width 986 height 35
click at [860, 14] on button "Export Video" at bounding box center [856, 18] width 82 height 18
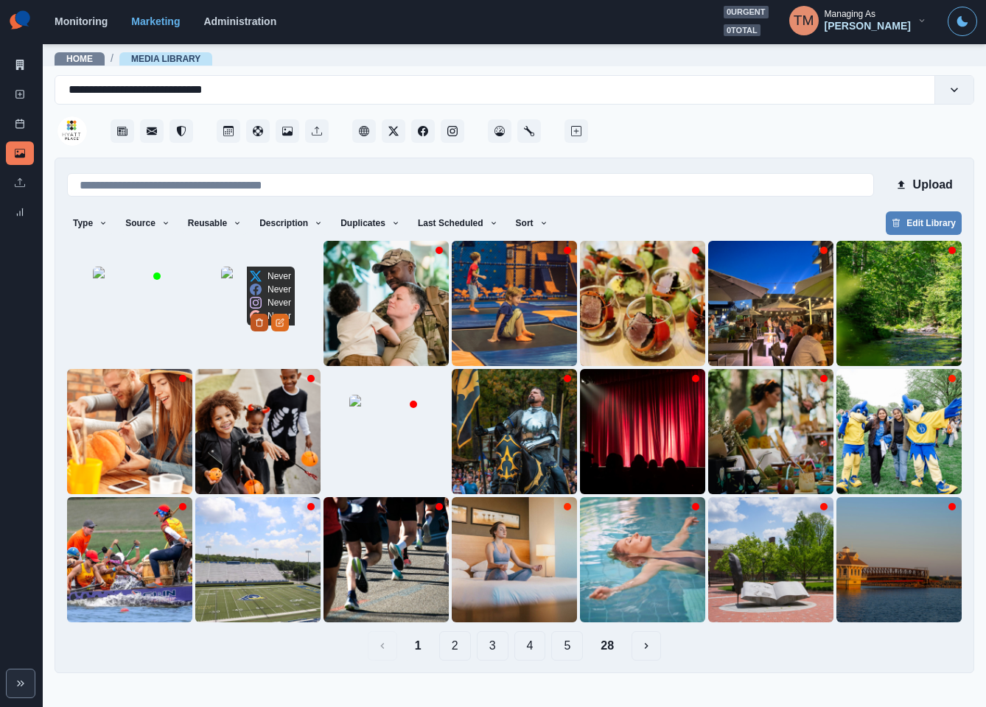
click at [268, 331] on button "Delete Media" at bounding box center [259, 323] width 18 height 18
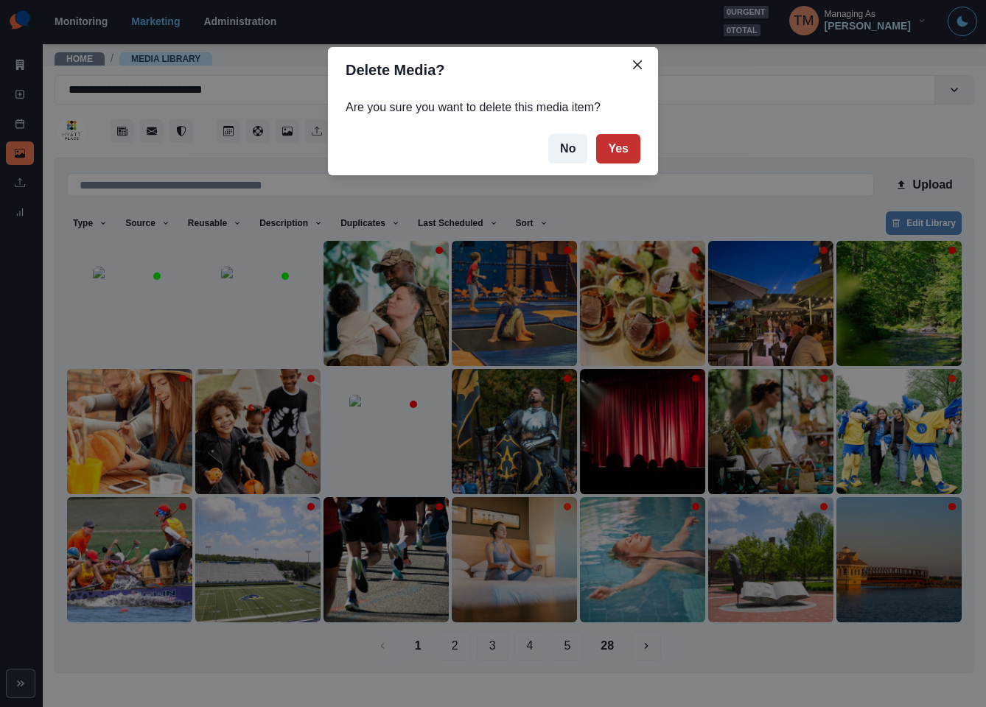
click at [619, 155] on button "Yes" at bounding box center [618, 148] width 44 height 29
click at [628, 149] on button "Yes" at bounding box center [618, 148] width 44 height 29
click at [628, 152] on button "Yes" at bounding box center [618, 148] width 44 height 29
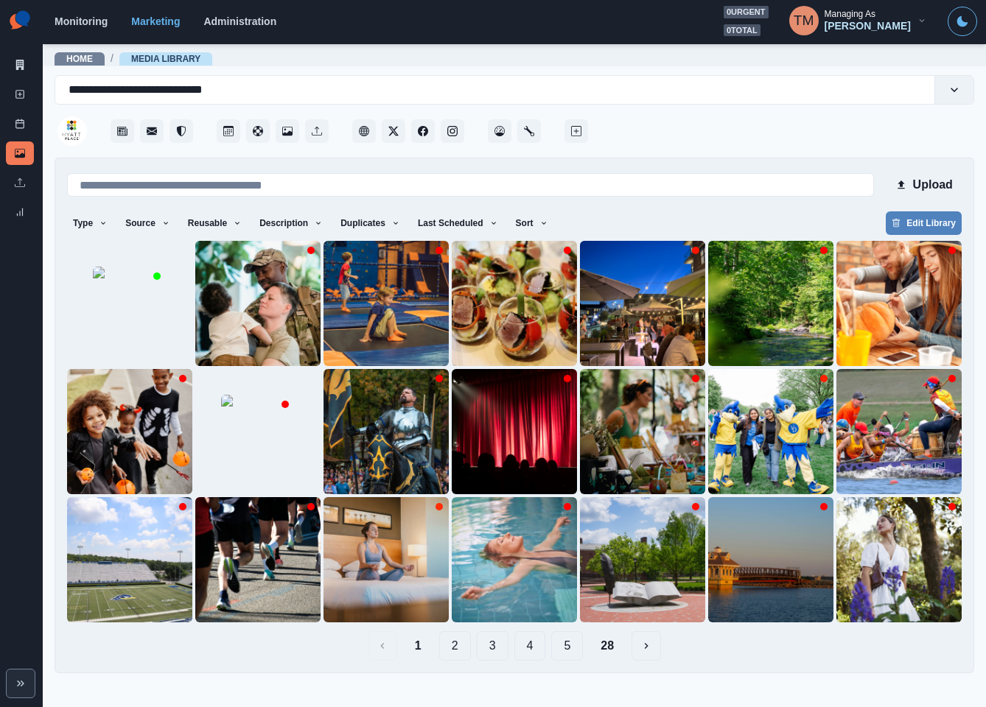
click at [449, 642] on button "2" at bounding box center [455, 645] width 32 height 29
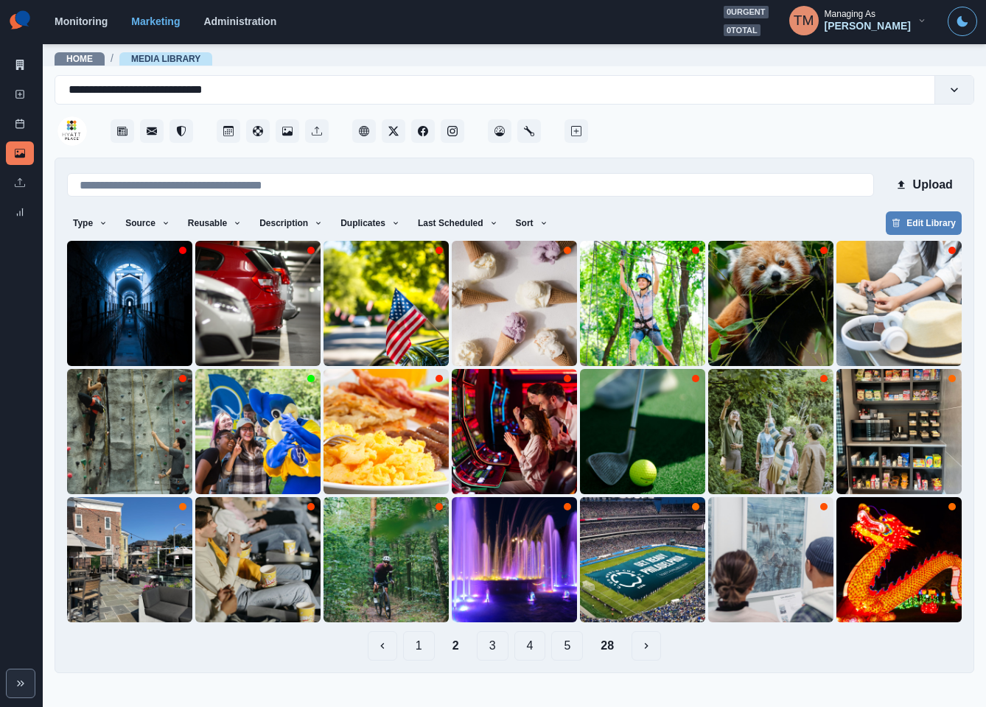
click at [605, 217] on div "Type Any Image Video Source Any Upload Social Manager Found: Instagram Found: G…" at bounding box center [514, 224] width 894 height 27
click at [511, 217] on button "Sort" at bounding box center [532, 223] width 44 height 24
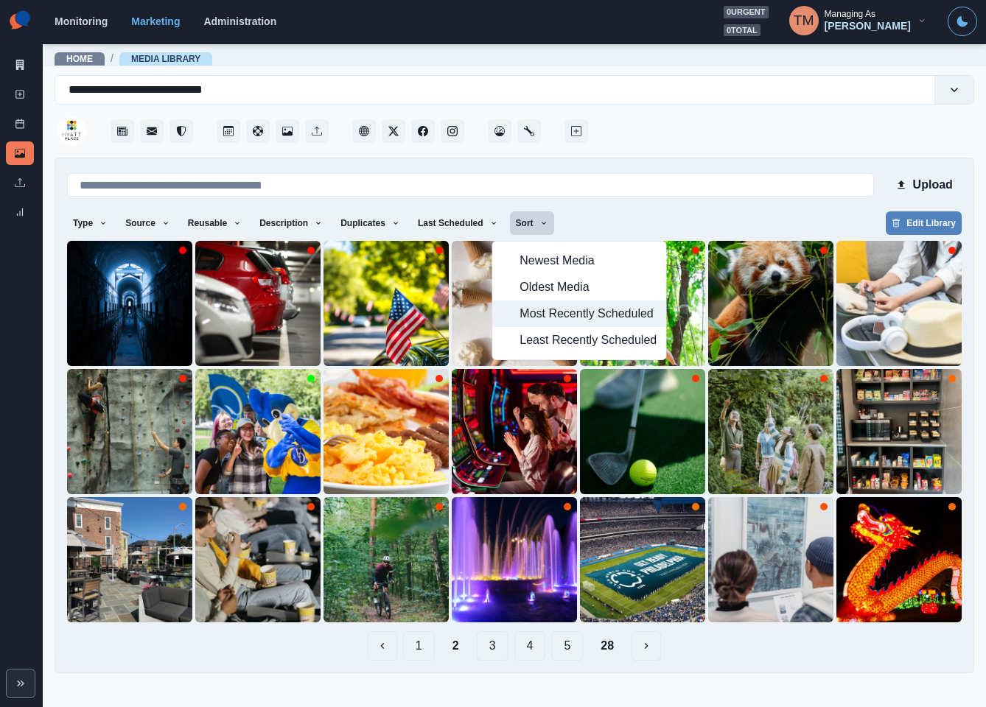
click at [547, 317] on span "Most Recently Scheduled" at bounding box center [587, 314] width 137 height 18
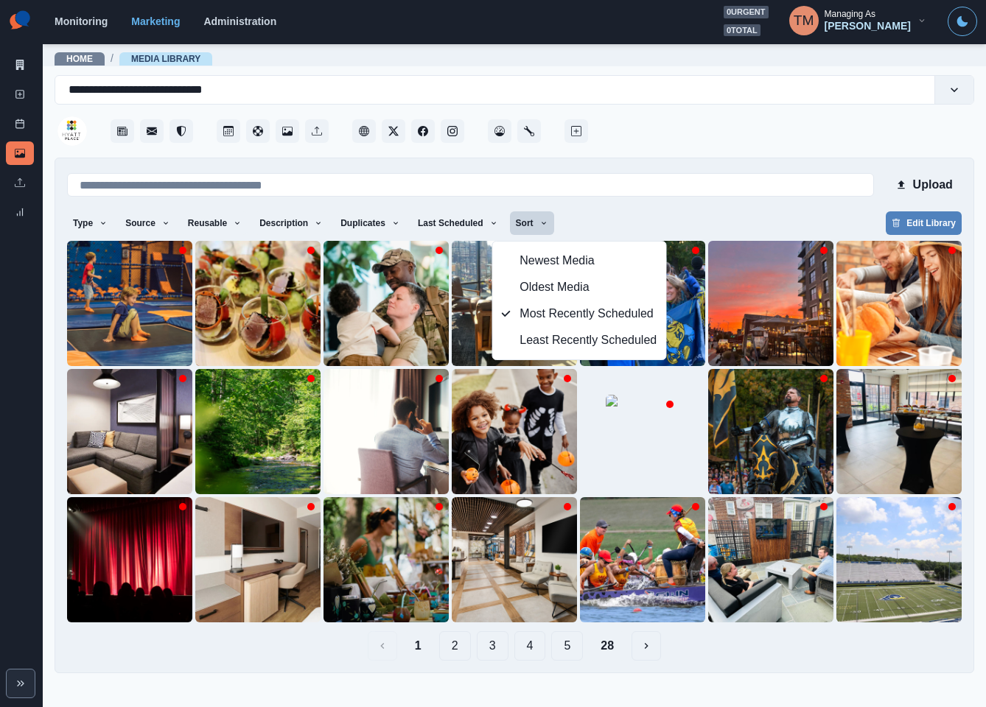
click at [610, 653] on button "28" at bounding box center [607, 645] width 37 height 29
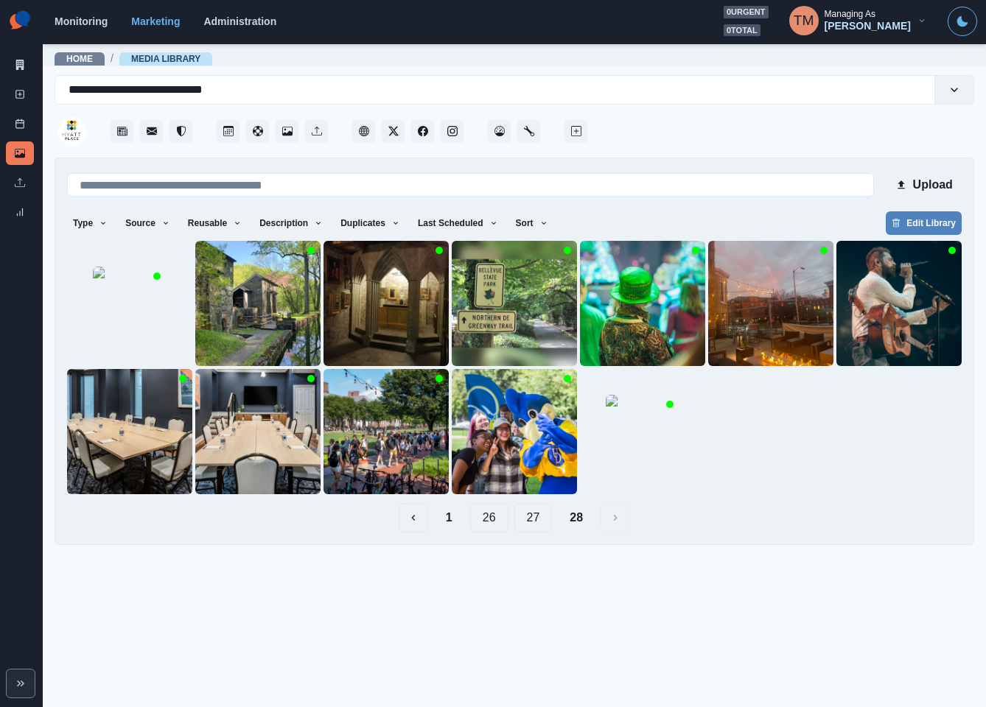
click at [535, 515] on button "27" at bounding box center [533, 517] width 38 height 29
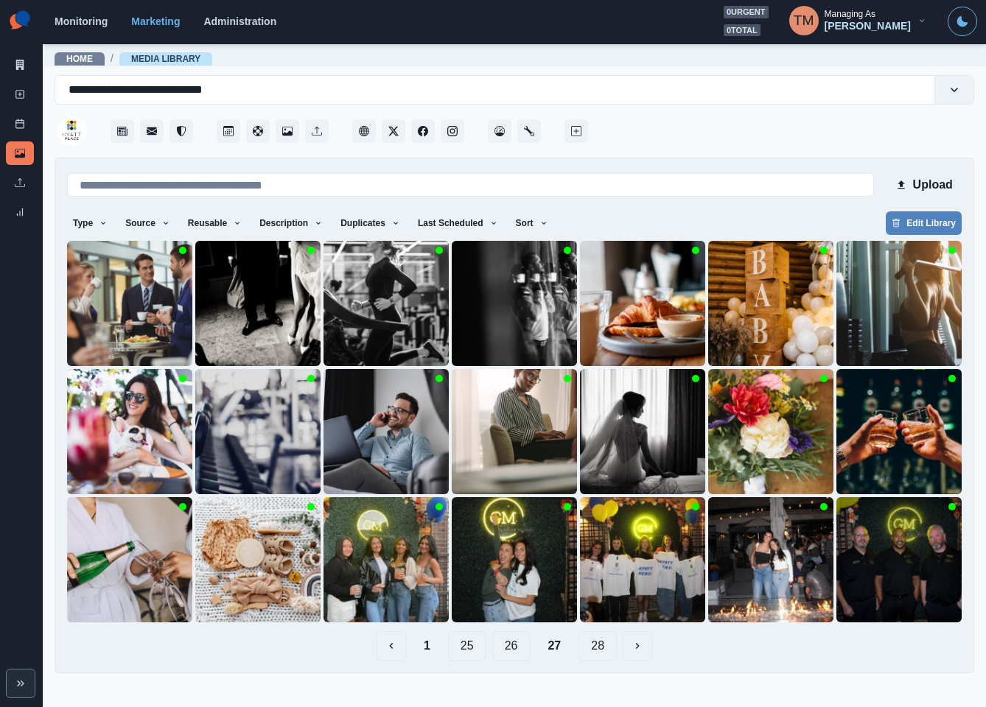
click at [433, 642] on button "1" at bounding box center [427, 645] width 30 height 29
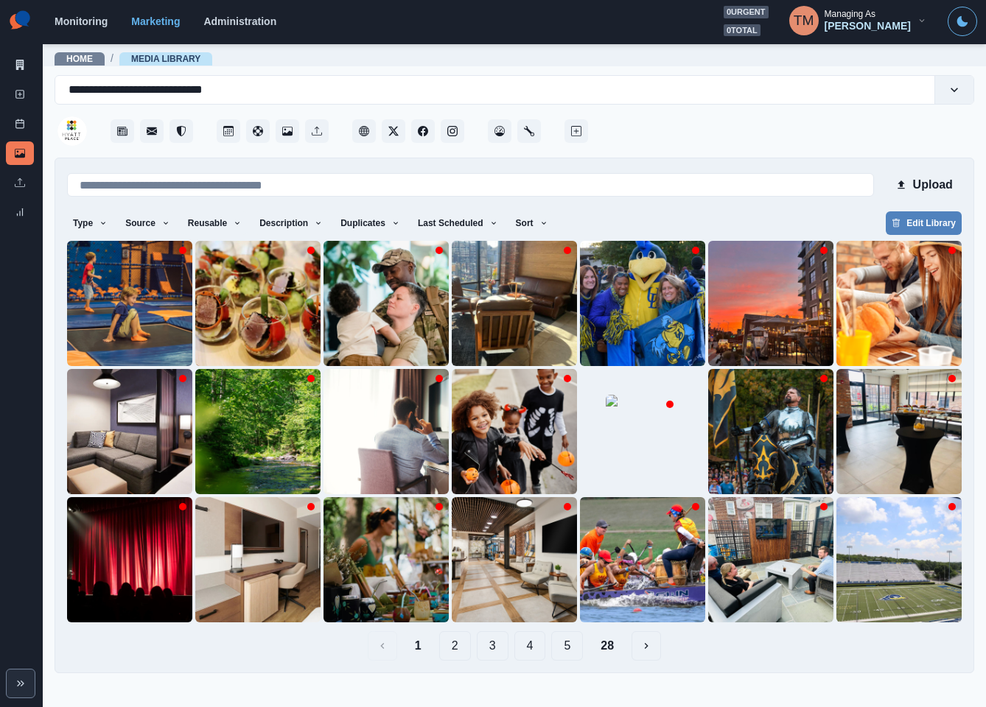
click at [462, 647] on button "2" at bounding box center [455, 645] width 32 height 29
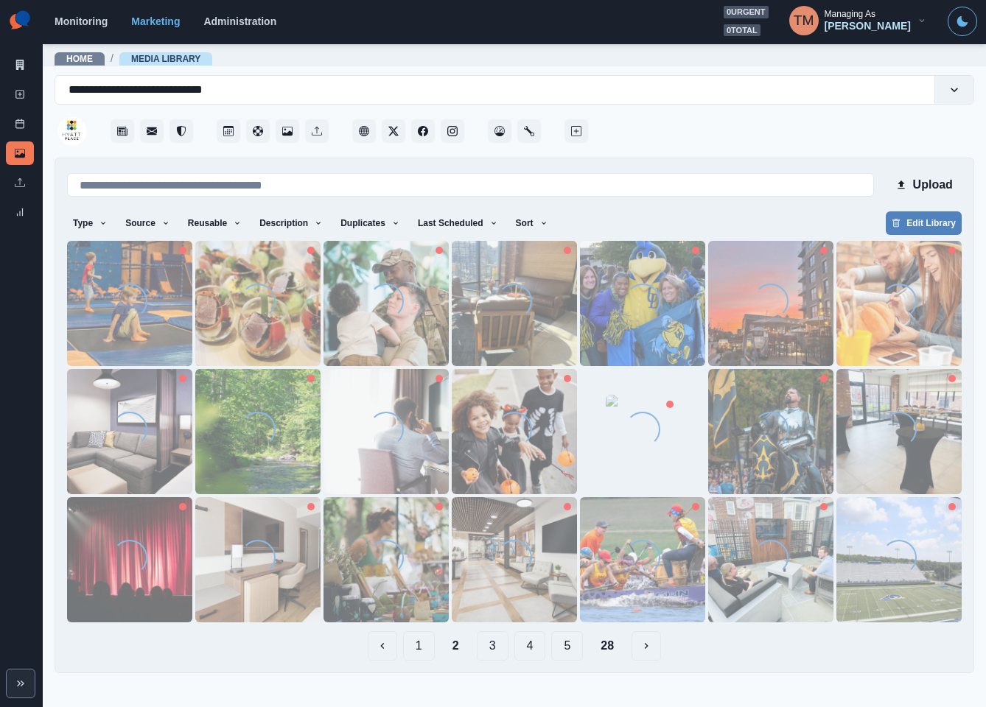
click at [614, 646] on main "**********" at bounding box center [514, 375] width 943 height 664
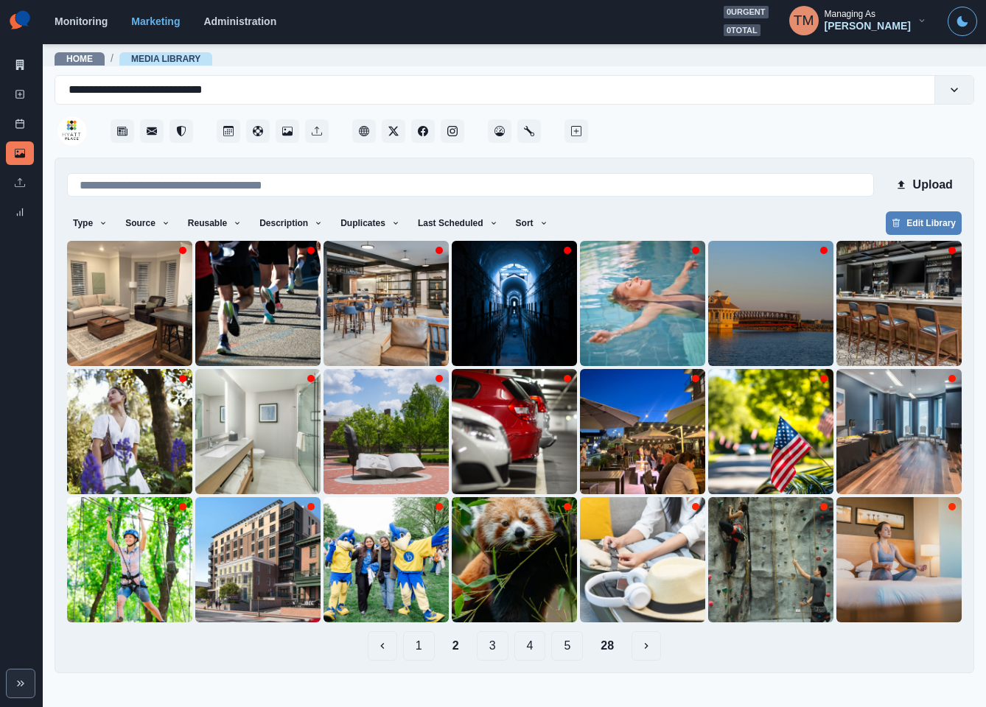
click at [613, 650] on button "28" at bounding box center [607, 645] width 37 height 29
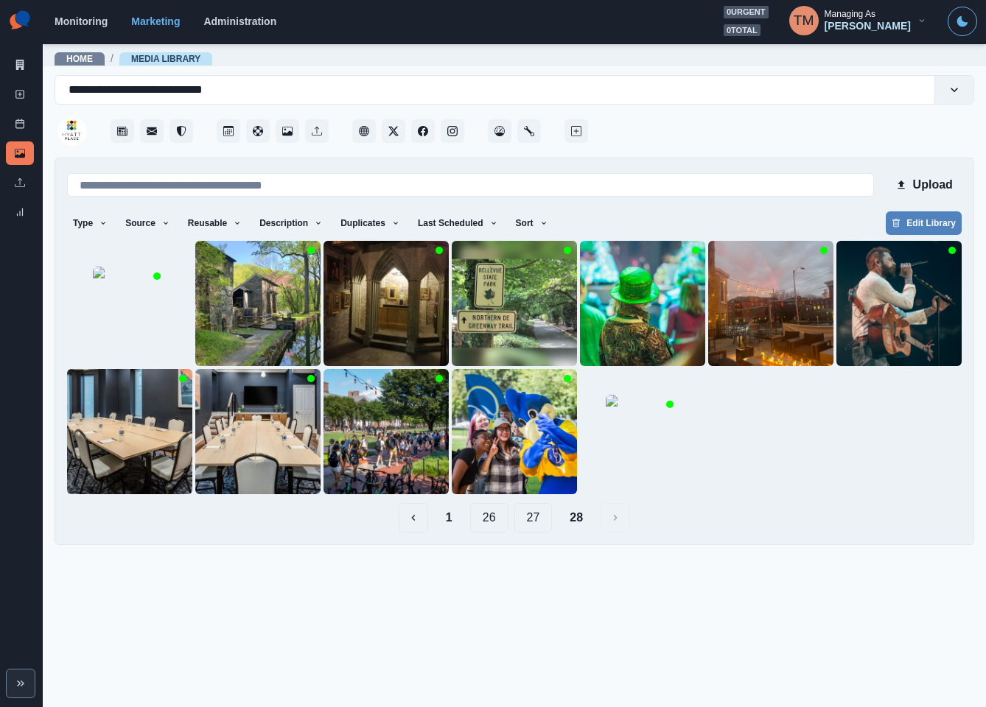
click at [533, 529] on button "27" at bounding box center [533, 517] width 38 height 29
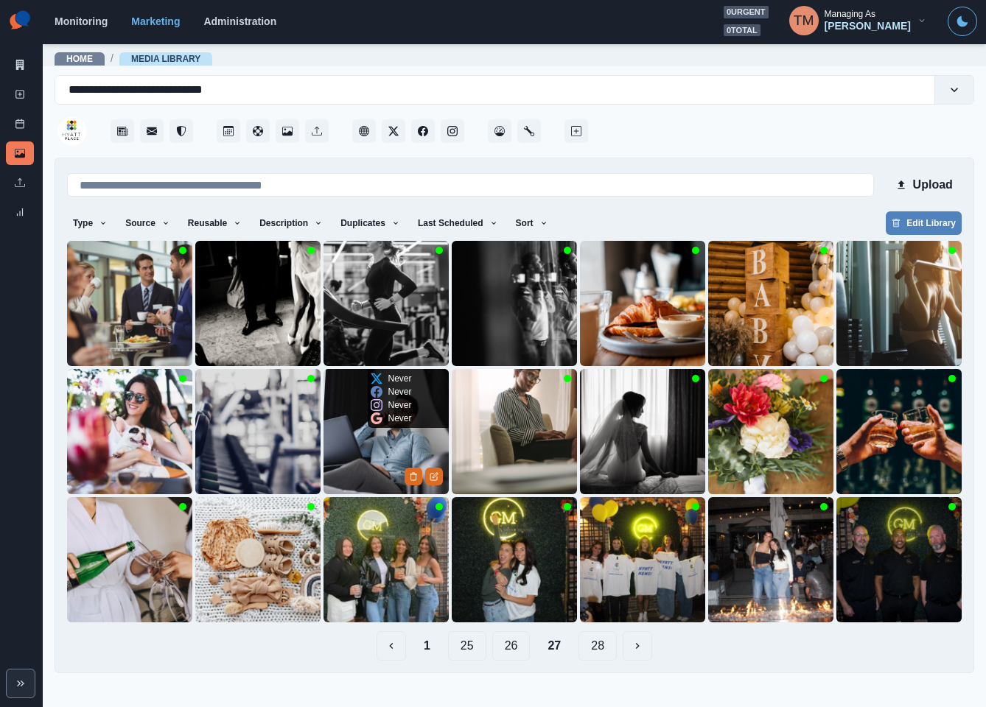
click at [363, 460] on img at bounding box center [385, 431] width 125 height 125
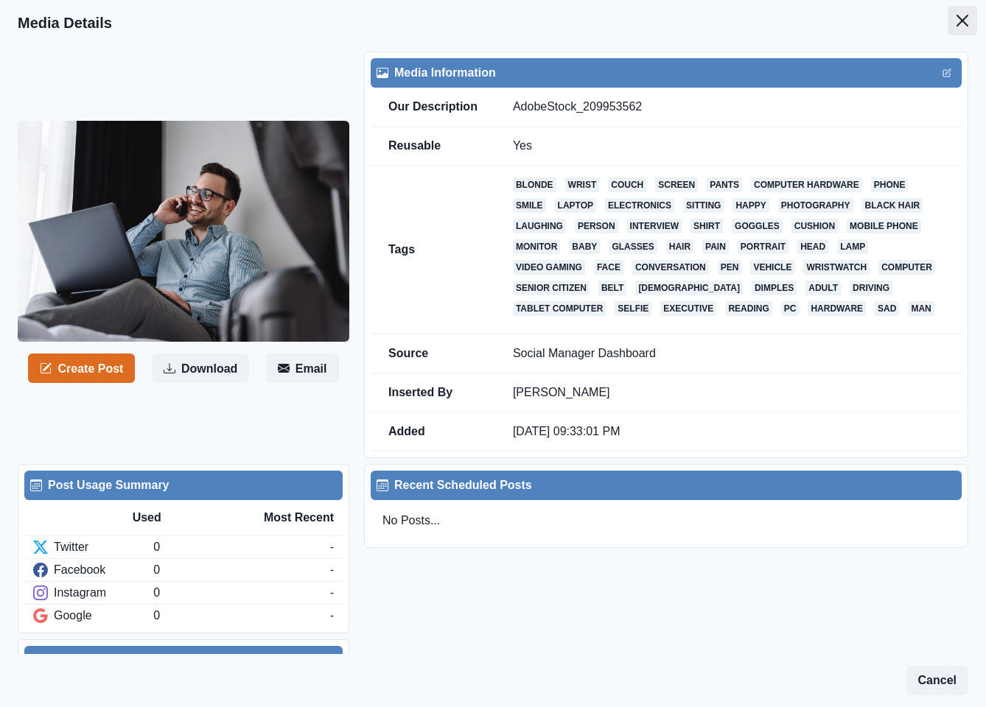
click at [950, 32] on button "Close" at bounding box center [961, 20] width 29 height 29
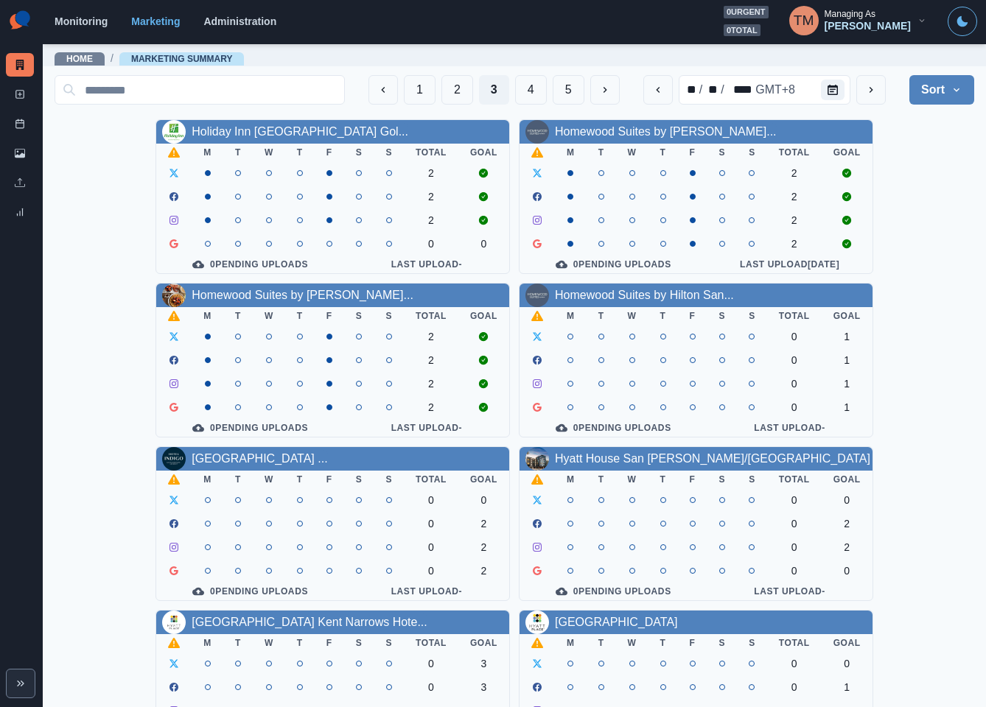
scroll to position [433, 0]
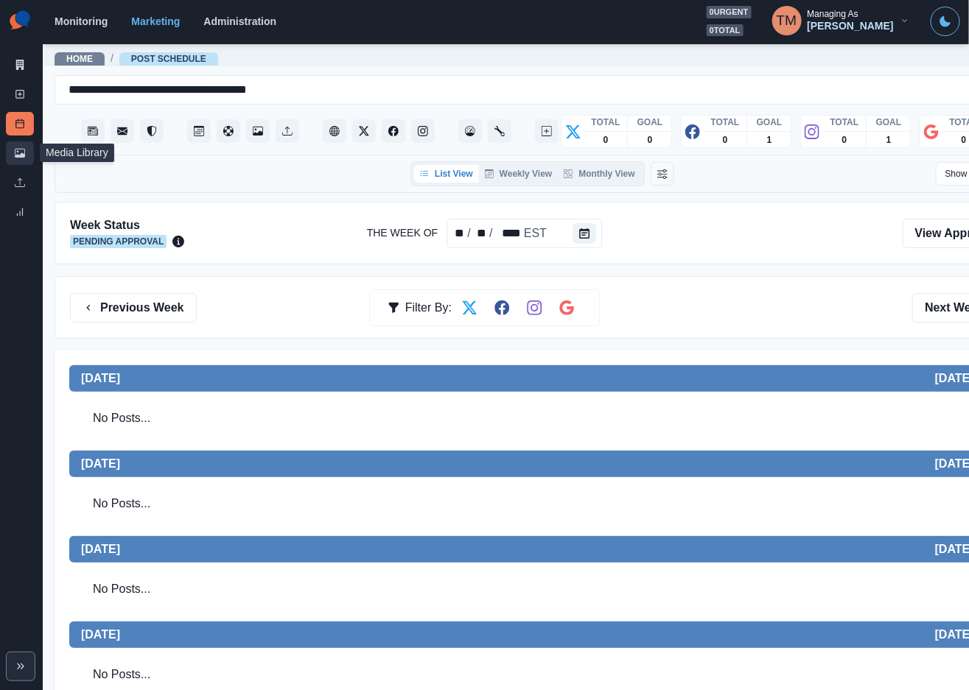
click at [20, 148] on icon at bounding box center [20, 153] width 10 height 10
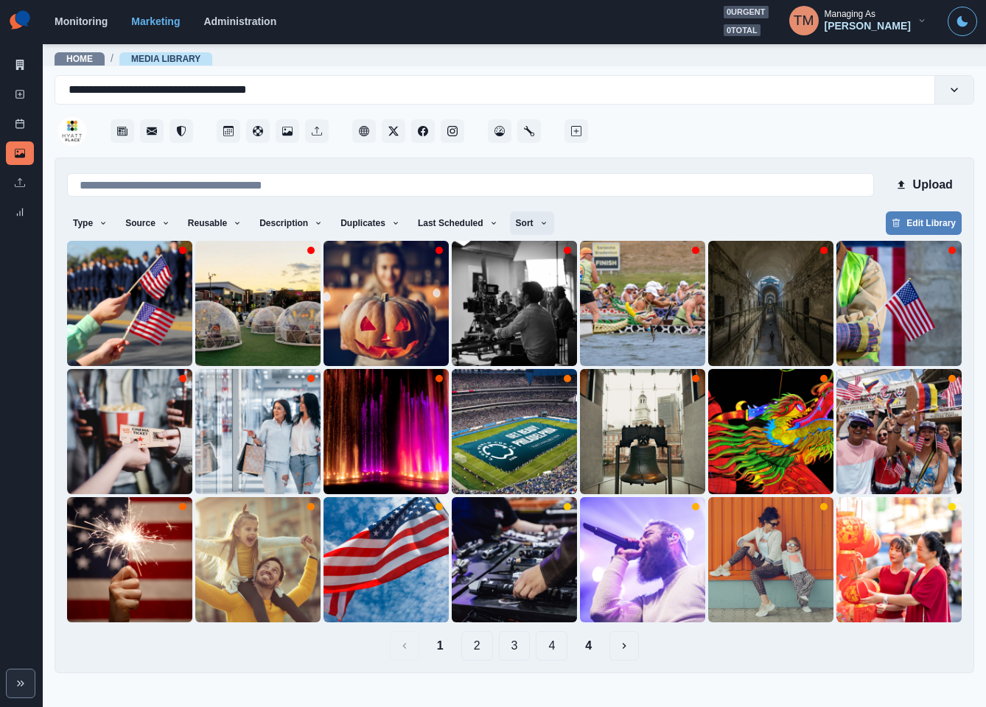
click at [528, 221] on button "Sort" at bounding box center [532, 223] width 44 height 24
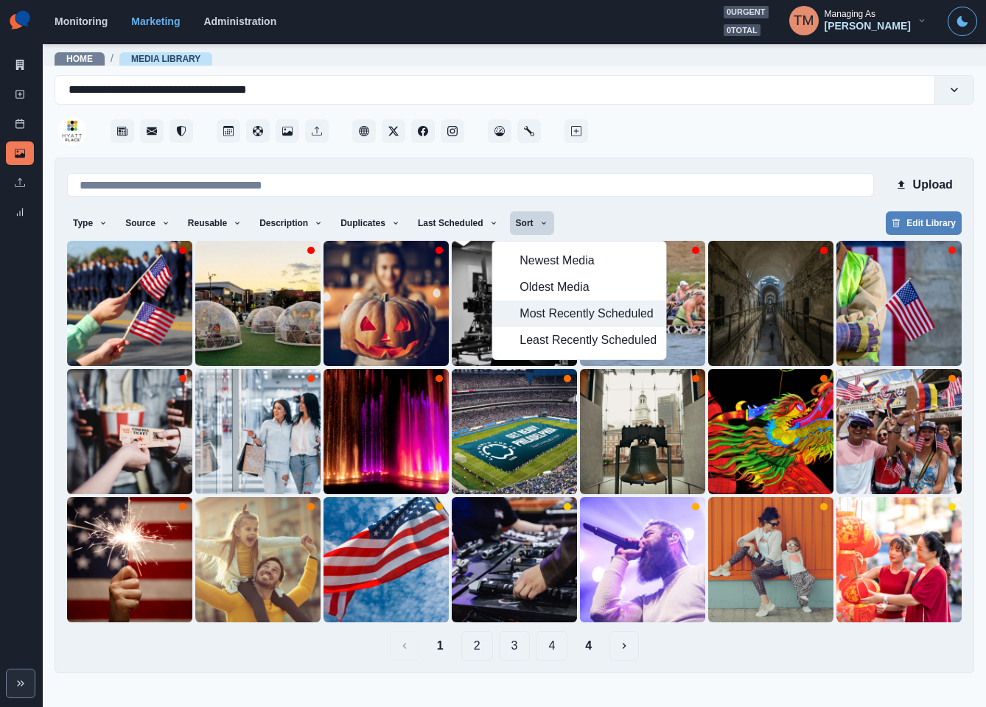
click at [557, 319] on span "Most Recently Scheduled" at bounding box center [587, 314] width 137 height 18
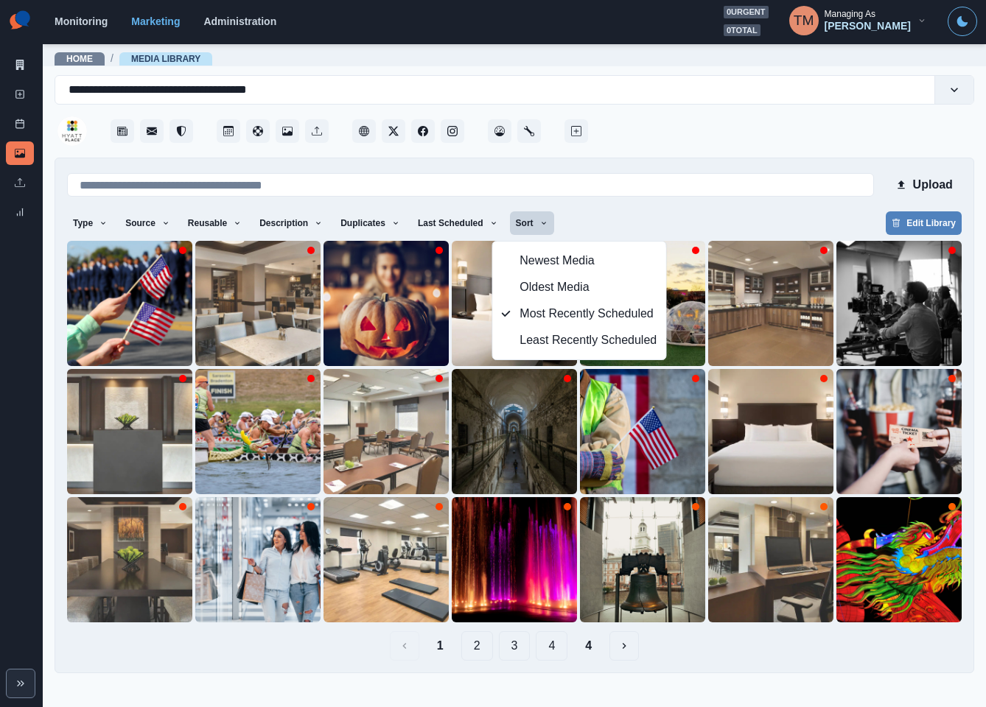
click at [616, 210] on div "Upload Type Any Image Video Source Any Upload Social Manager Found: Instagram F…" at bounding box center [514, 415] width 894 height 491
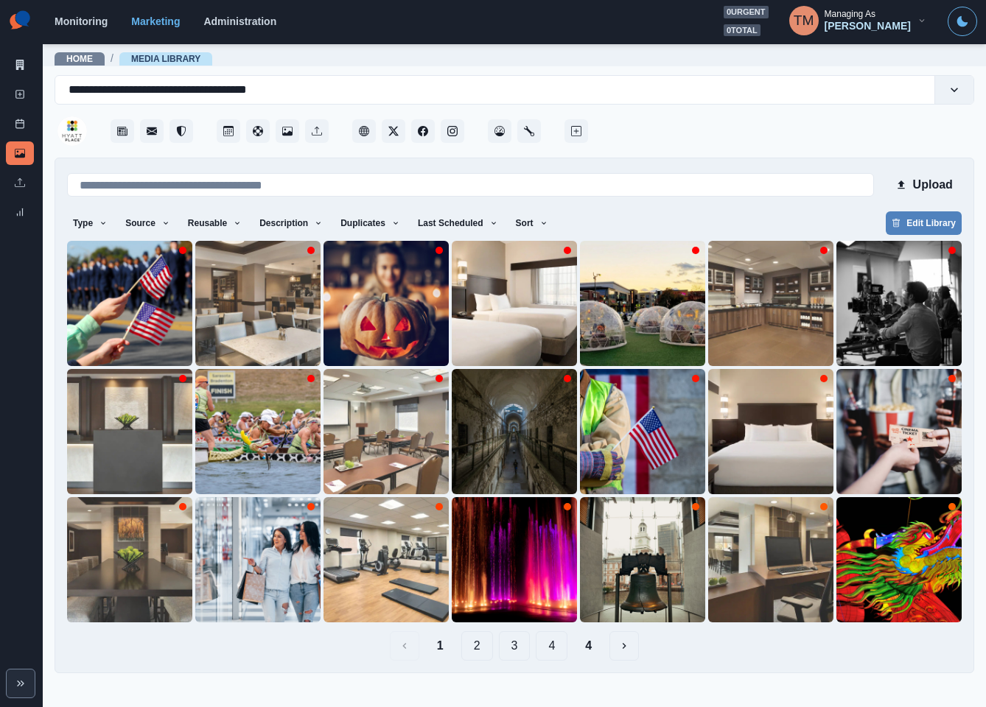
click at [591, 650] on button "4" at bounding box center [588, 645] width 30 height 29
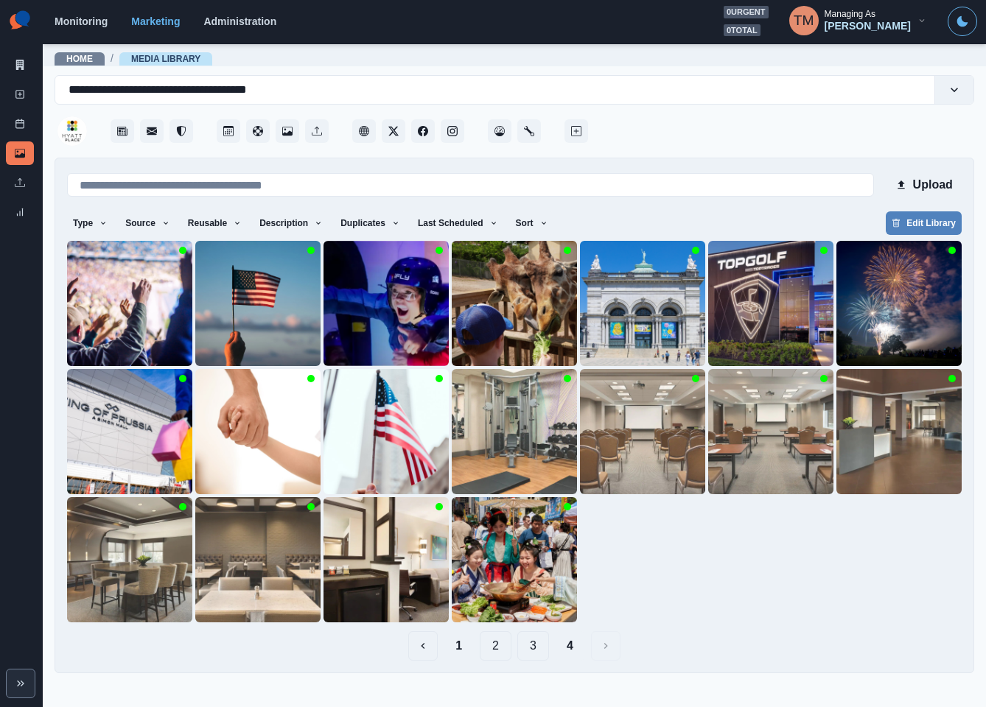
click at [533, 654] on button "3" at bounding box center [533, 645] width 32 height 29
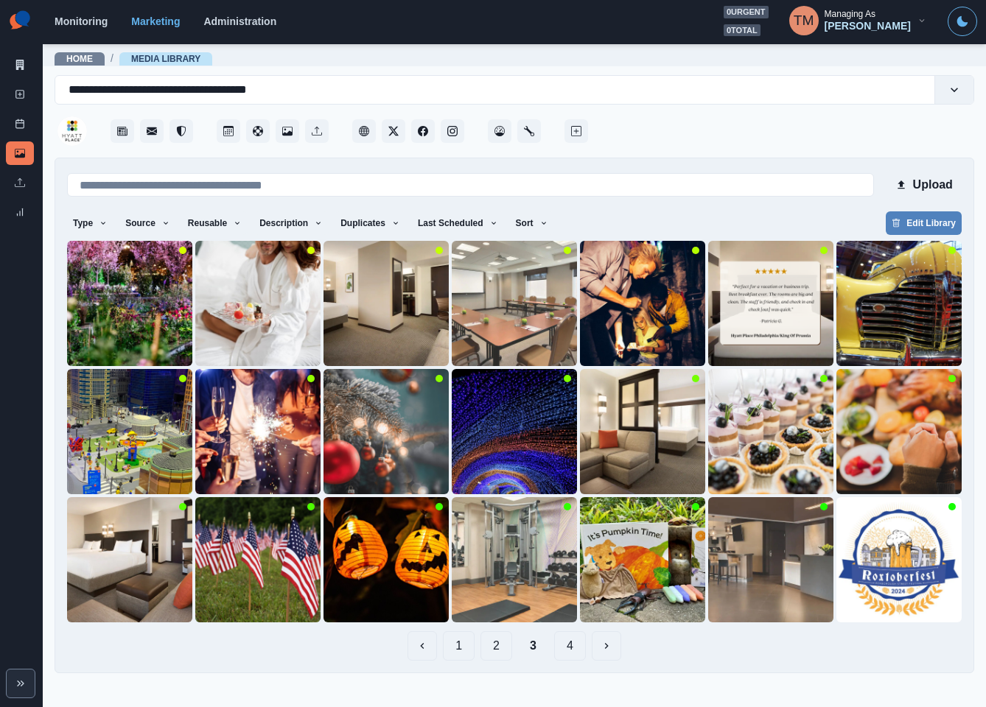
click at [502, 647] on button "2" at bounding box center [496, 645] width 32 height 29
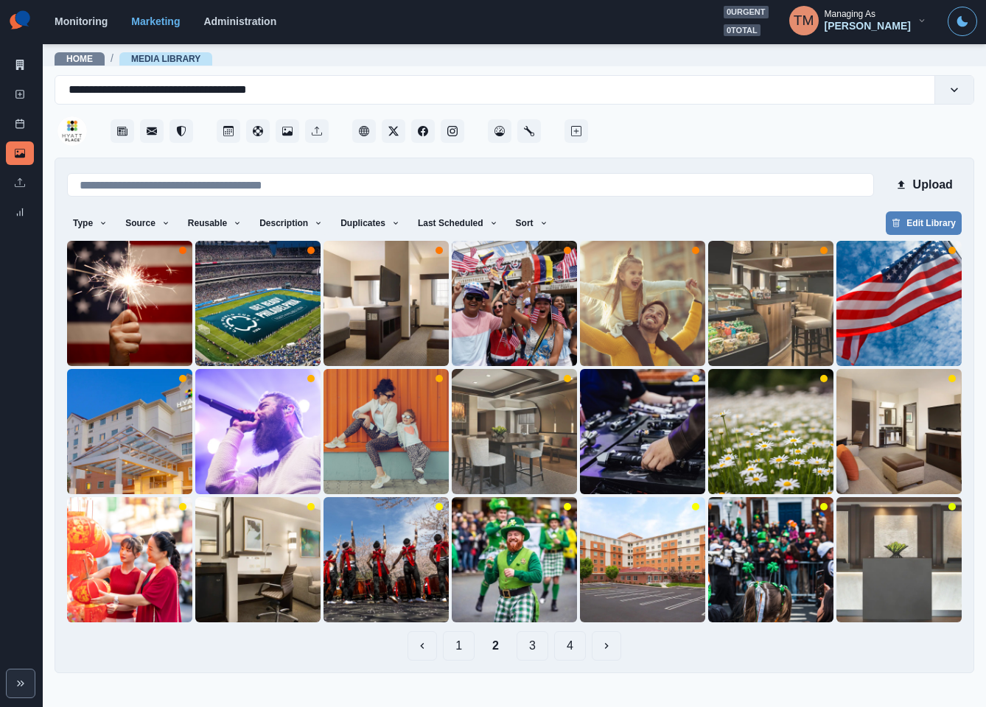
click at [538, 652] on button "3" at bounding box center [532, 645] width 32 height 29
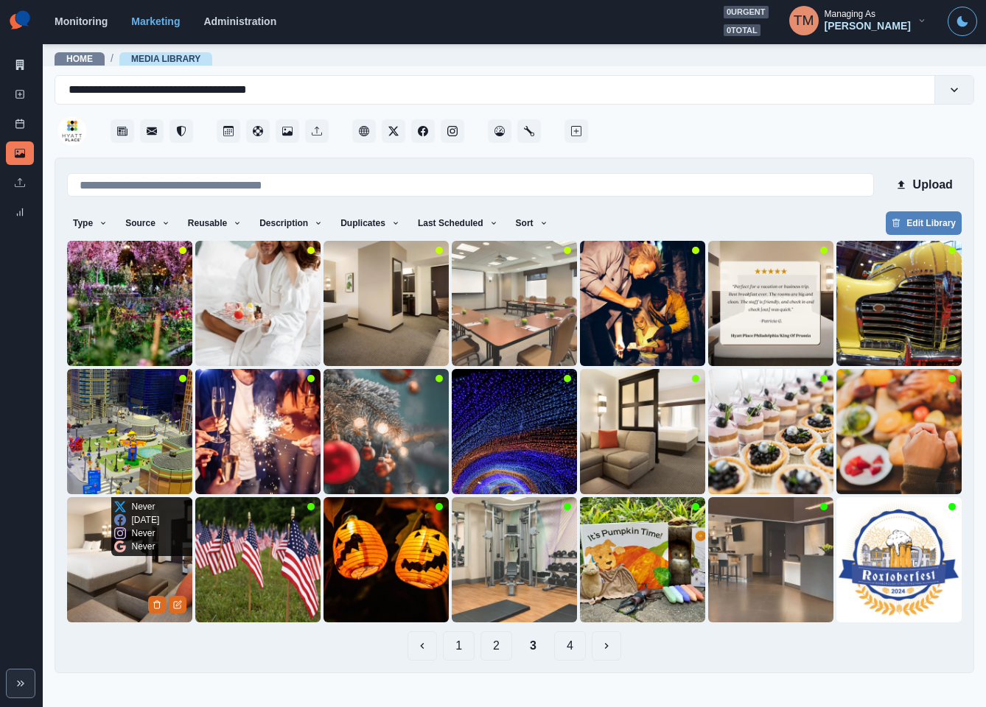
click at [82, 583] on img at bounding box center [129, 559] width 125 height 125
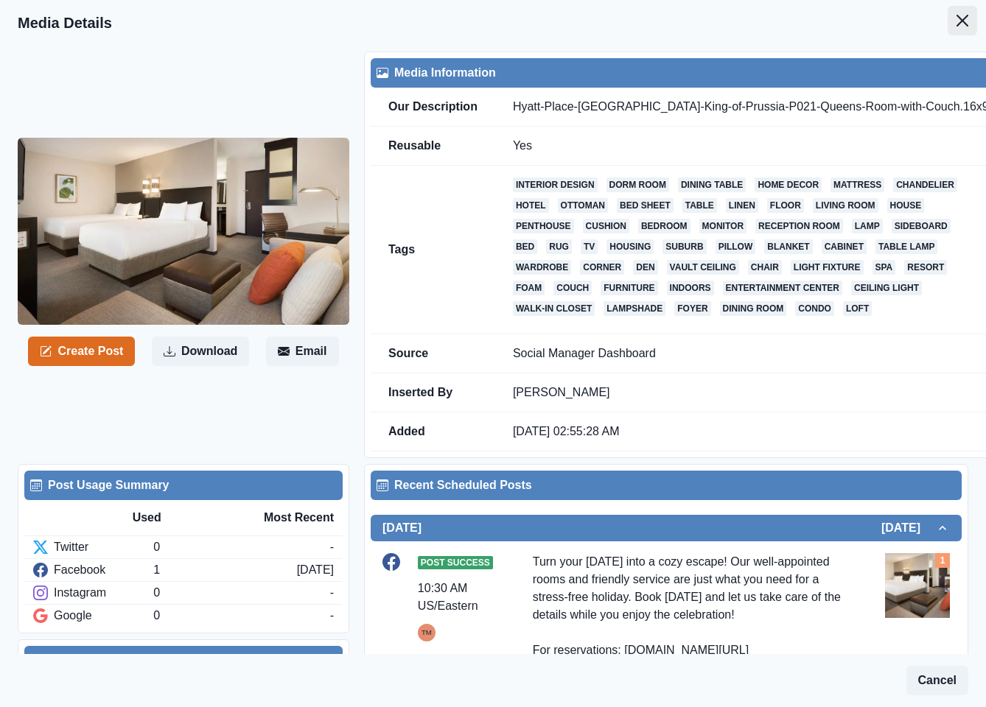
click at [956, 25] on icon "Close" at bounding box center [962, 21] width 12 height 12
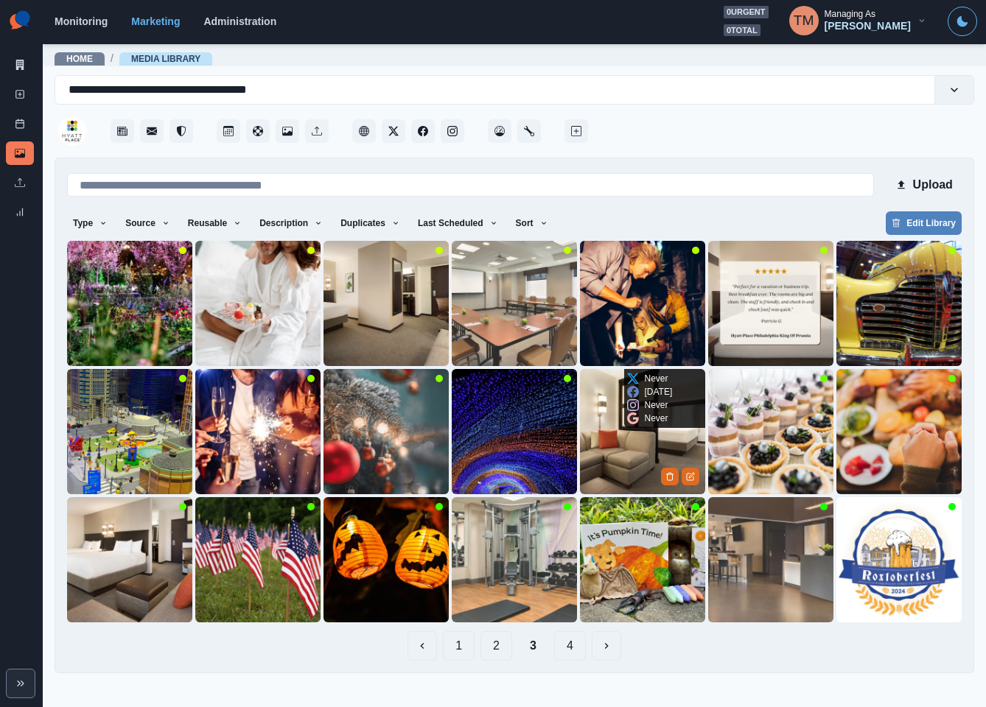
click at [621, 440] on img at bounding box center [642, 431] width 125 height 125
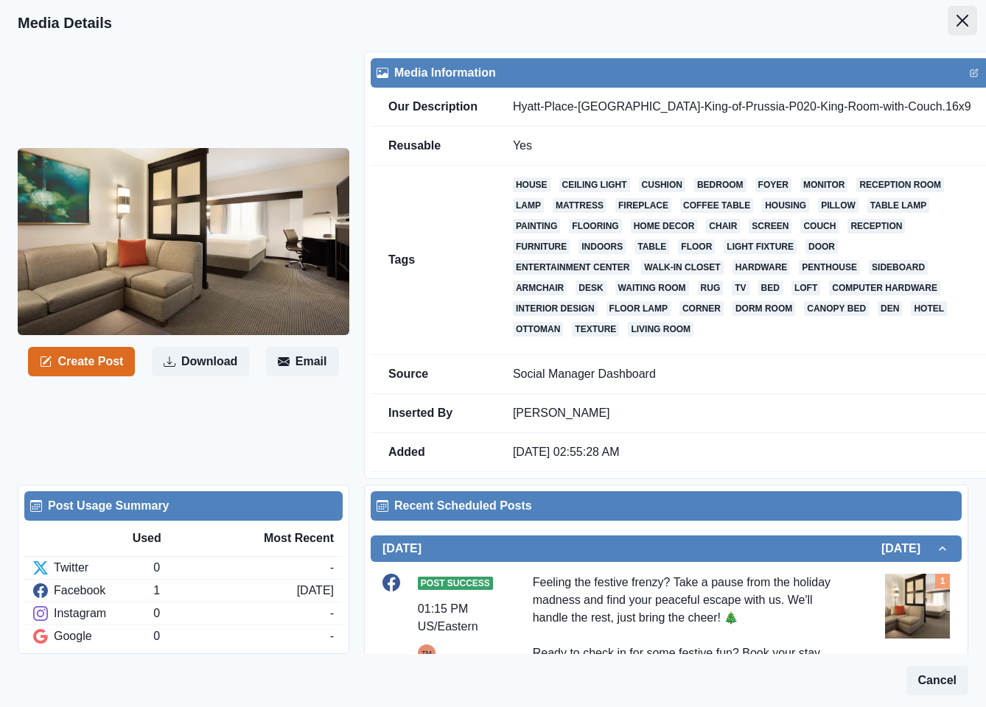
click at [955, 21] on button "Close" at bounding box center [961, 20] width 29 height 29
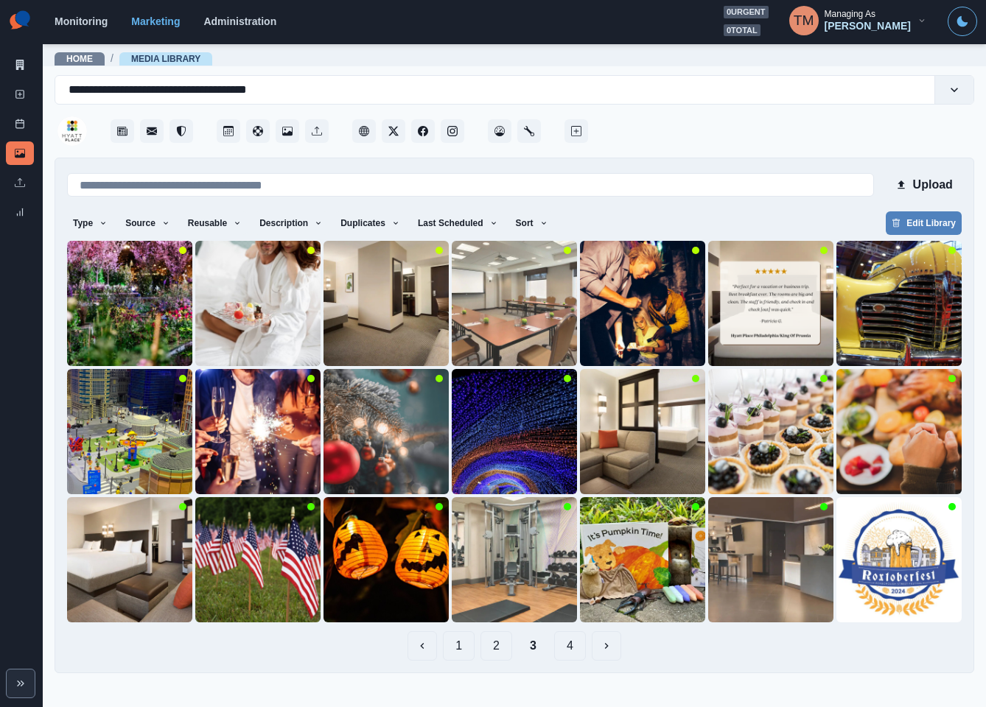
click at [489, 650] on button "2" at bounding box center [496, 645] width 32 height 29
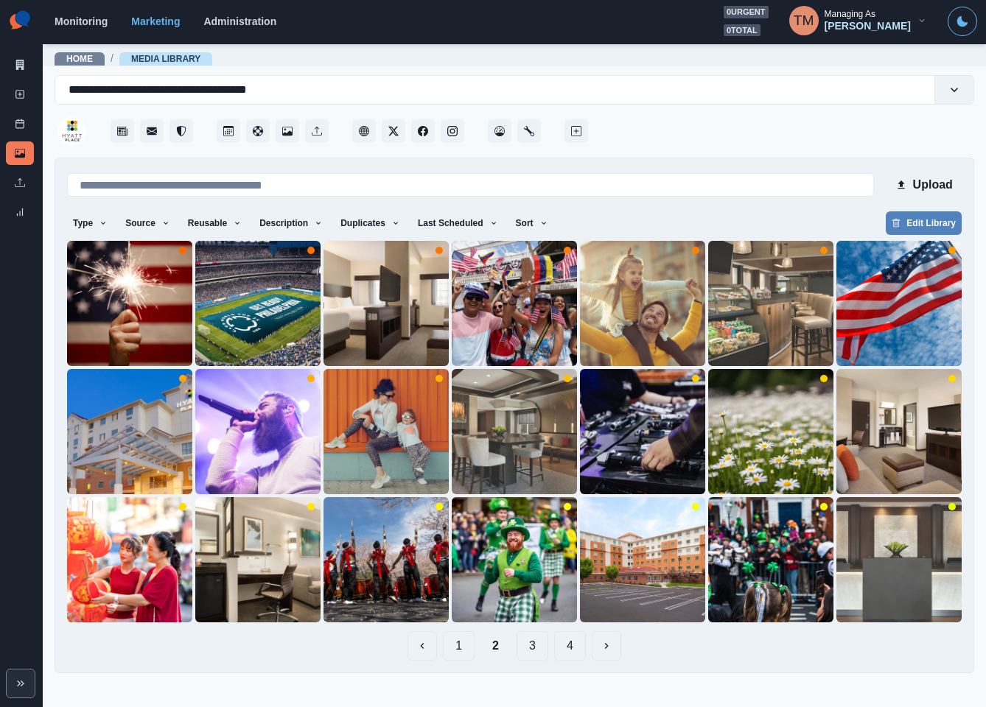
click at [455, 650] on button "1" at bounding box center [459, 645] width 32 height 29
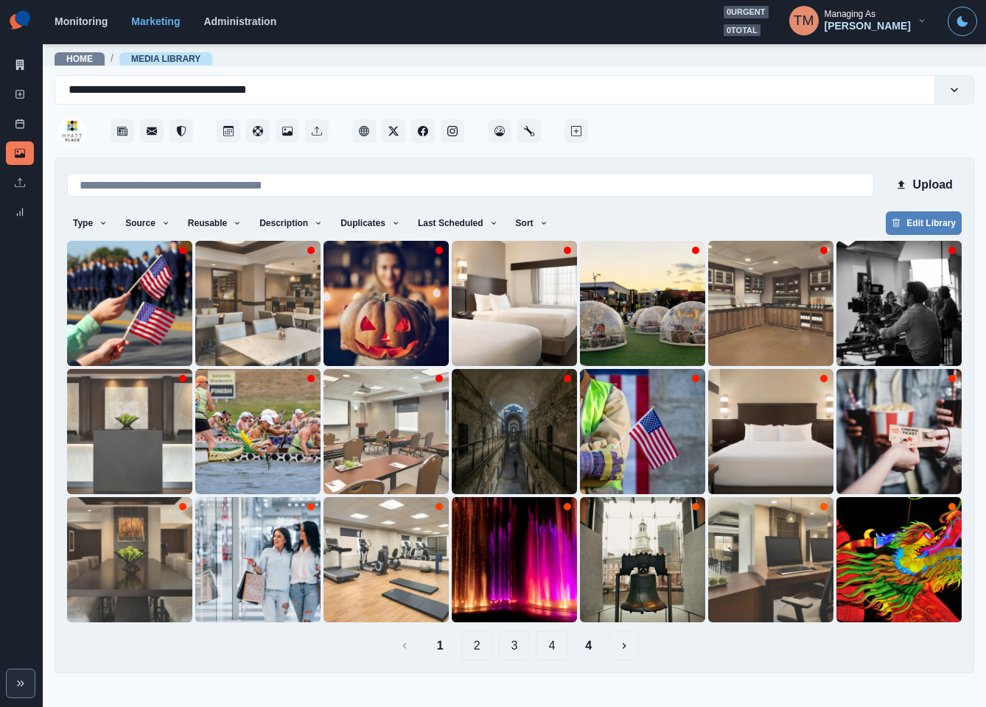
click at [592, 645] on button "4" at bounding box center [588, 645] width 30 height 29
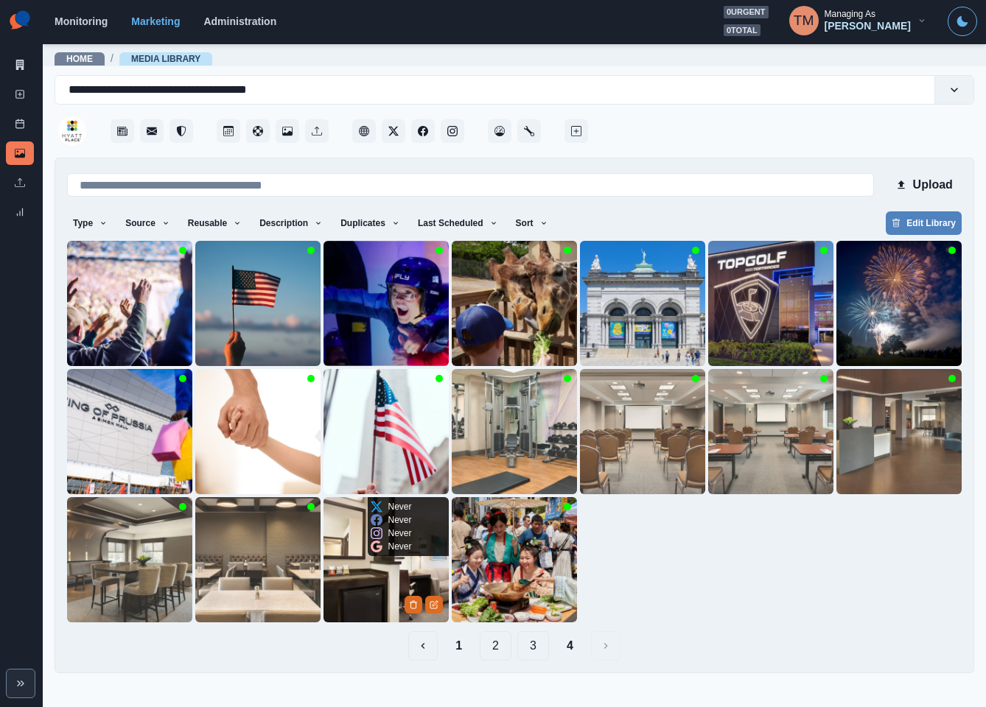
click at [354, 597] on img at bounding box center [385, 559] width 125 height 125
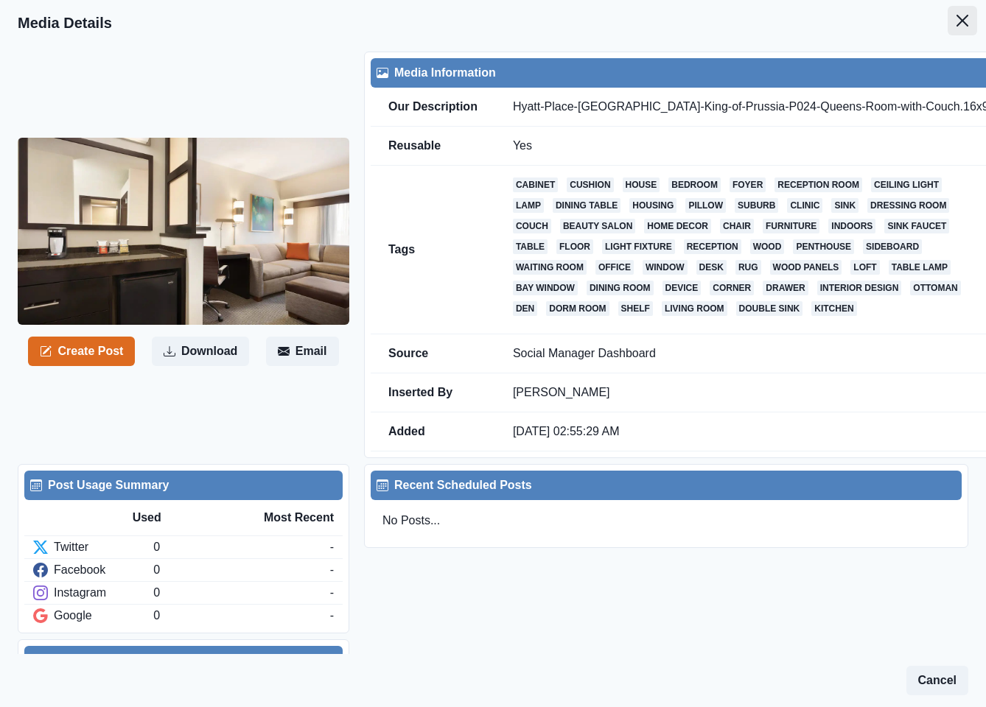
click at [956, 24] on icon "Close" at bounding box center [962, 21] width 12 height 12
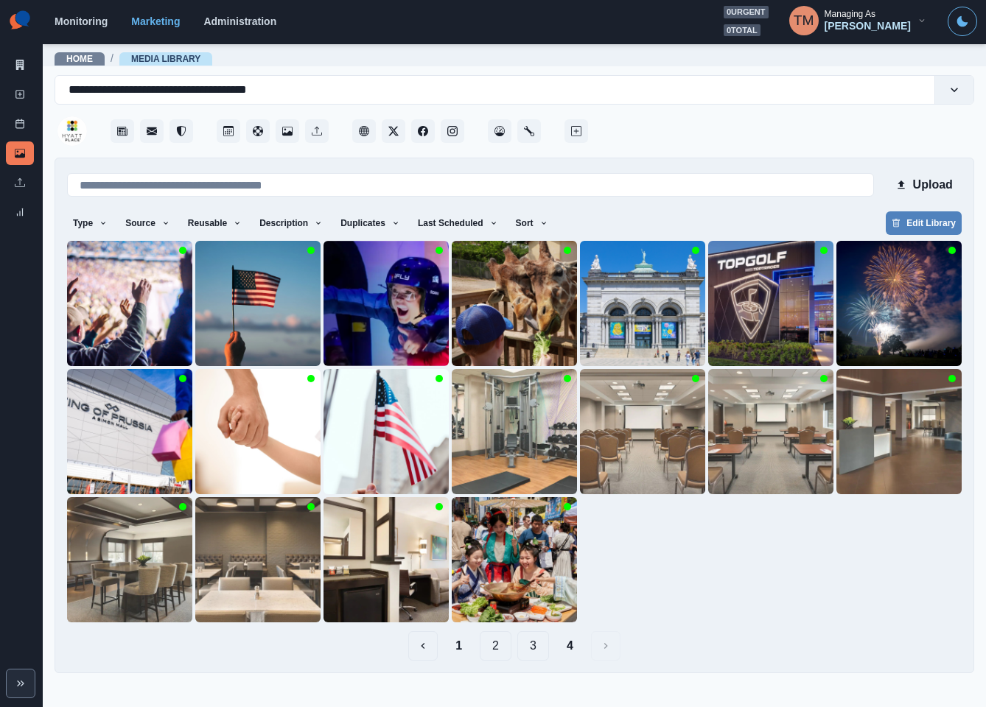
click at [533, 645] on button "3" at bounding box center [533, 645] width 32 height 29
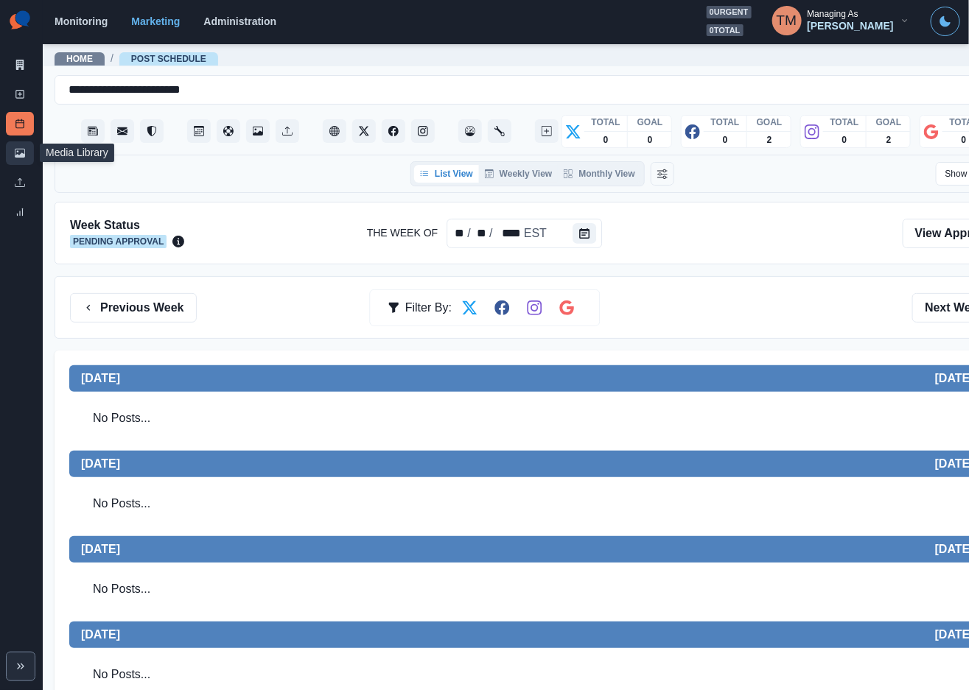
click at [22, 153] on icon at bounding box center [20, 153] width 10 height 9
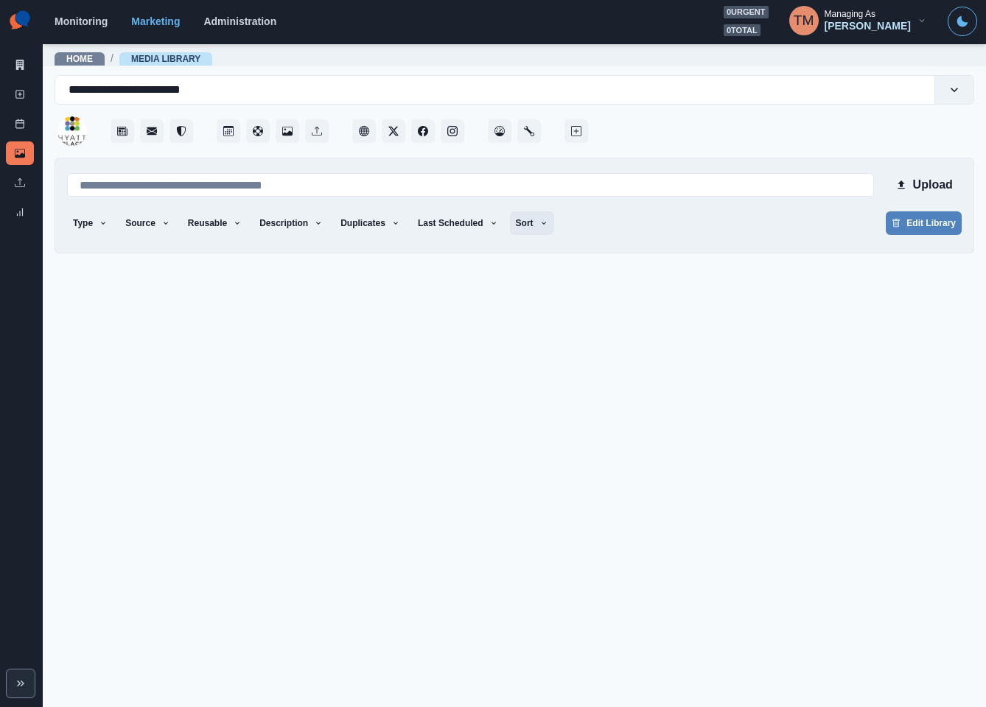
click at [516, 225] on button "Sort" at bounding box center [532, 223] width 44 height 24
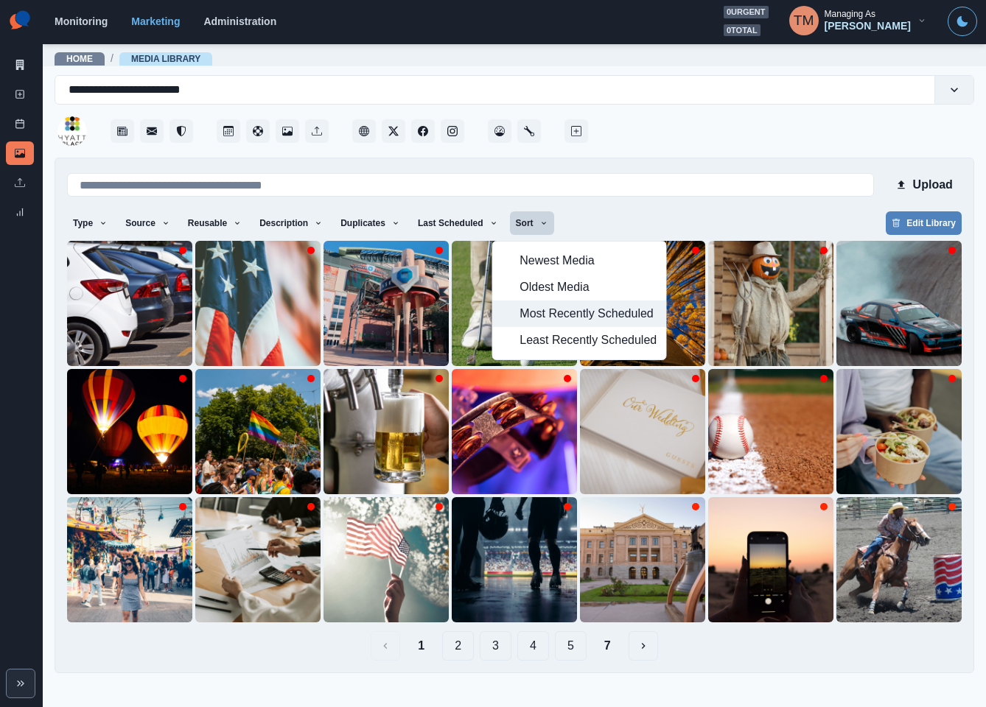
click at [553, 312] on span "Most Recently Scheduled" at bounding box center [587, 314] width 137 height 18
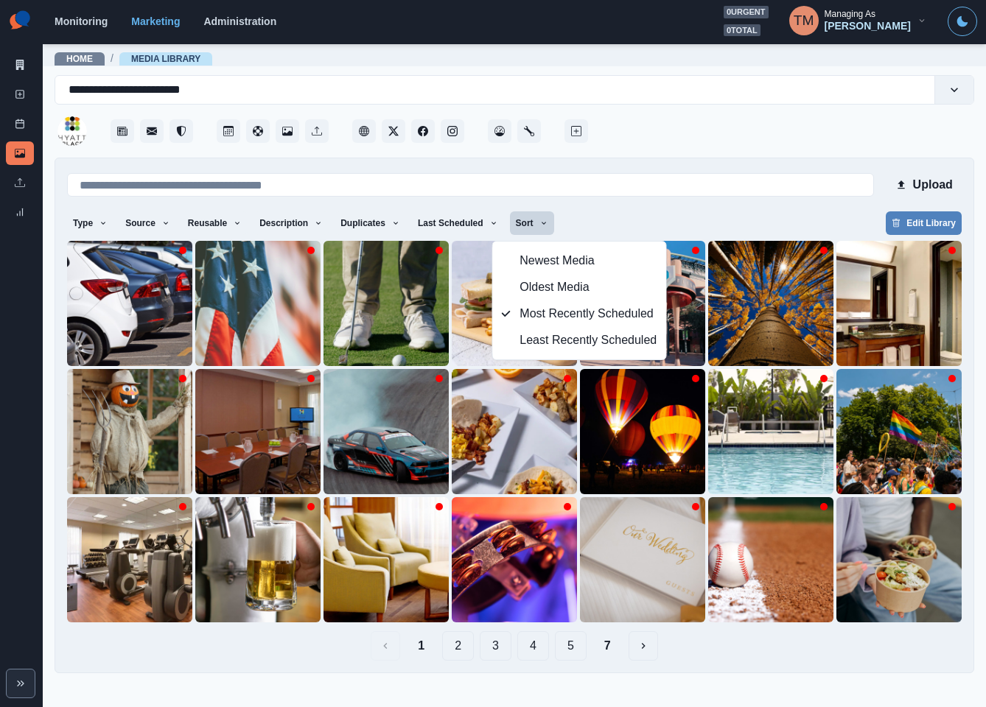
click at [641, 217] on div "Type Any Image Video Source Any Upload Social Manager Found: Instagram Found: G…" at bounding box center [514, 224] width 894 height 27
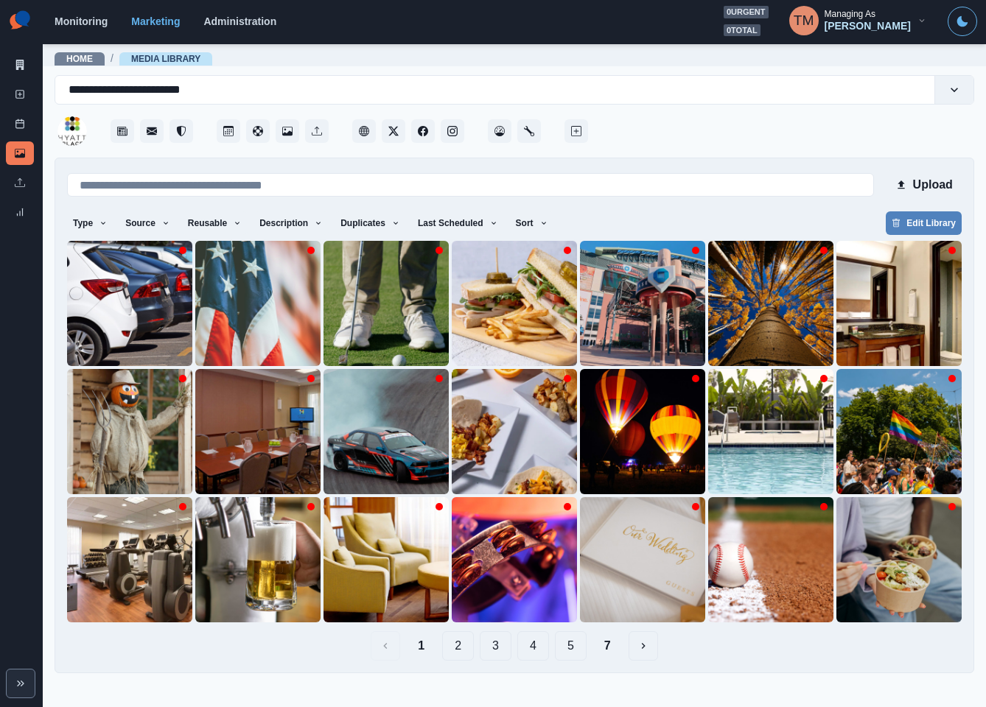
click at [460, 650] on button "2" at bounding box center [458, 645] width 32 height 29
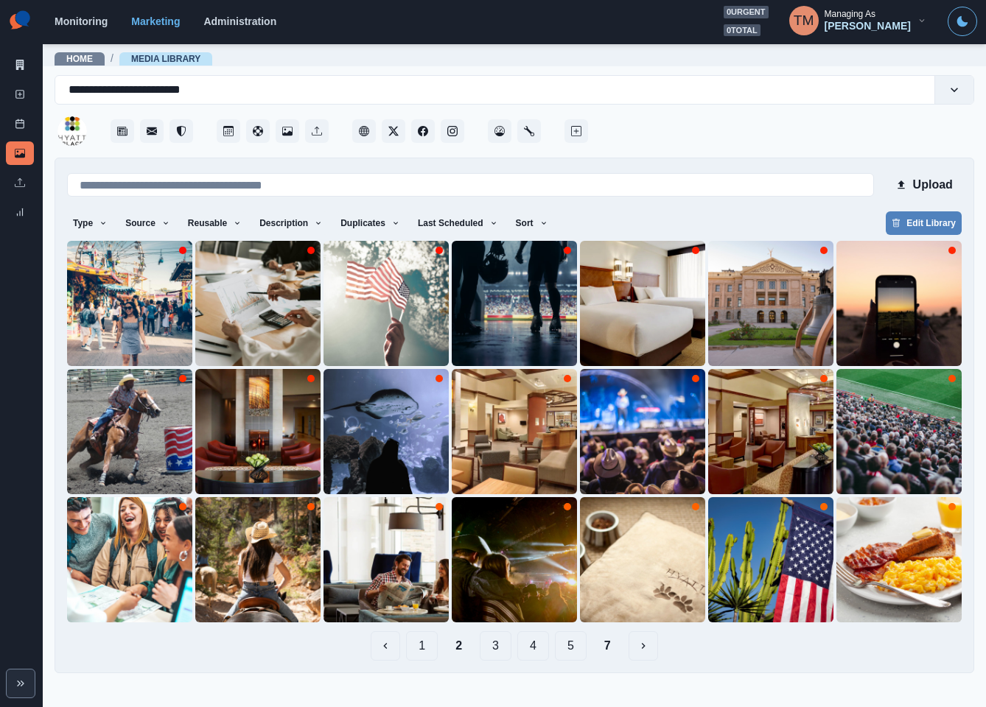
click at [497, 650] on button "3" at bounding box center [495, 645] width 32 height 29
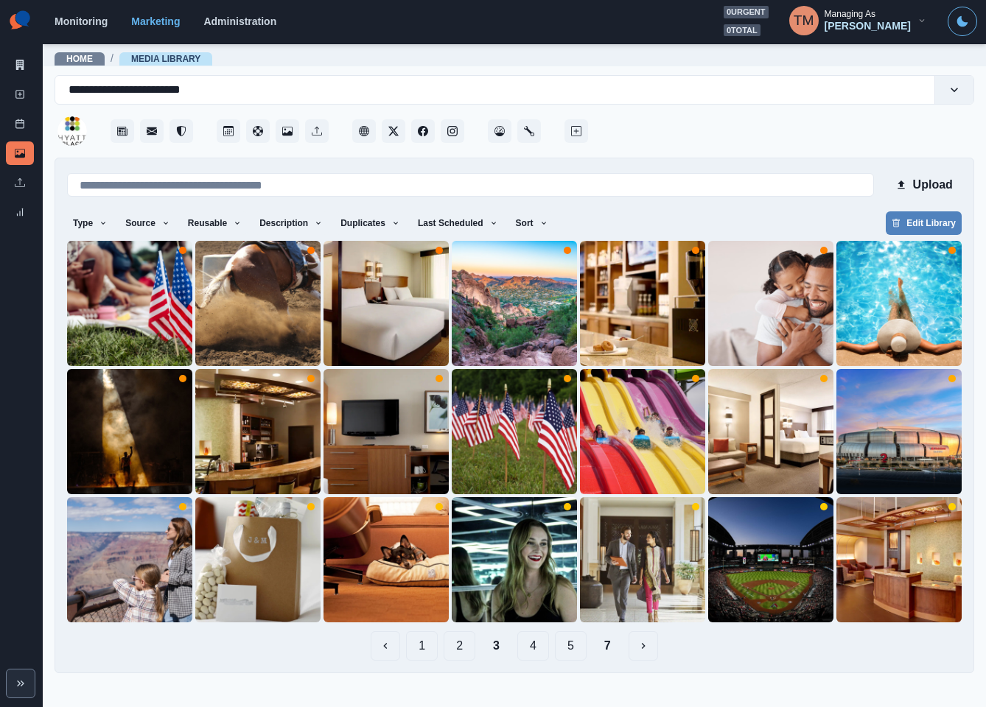
click at [541, 652] on button "4" at bounding box center [533, 645] width 32 height 29
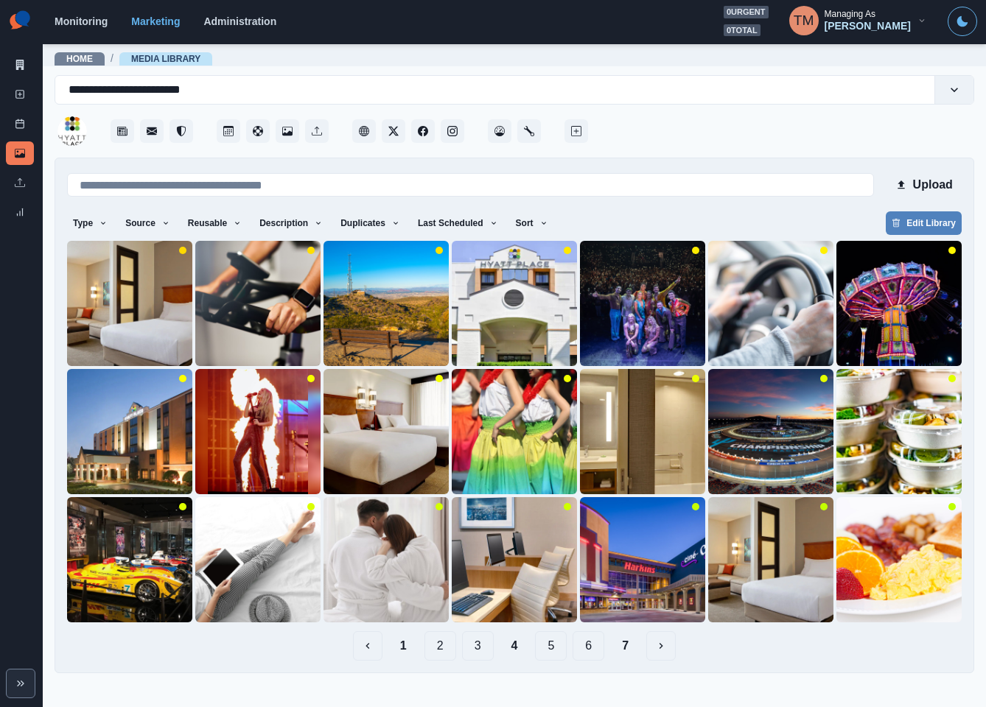
click at [561, 650] on button "5" at bounding box center [551, 645] width 32 height 29
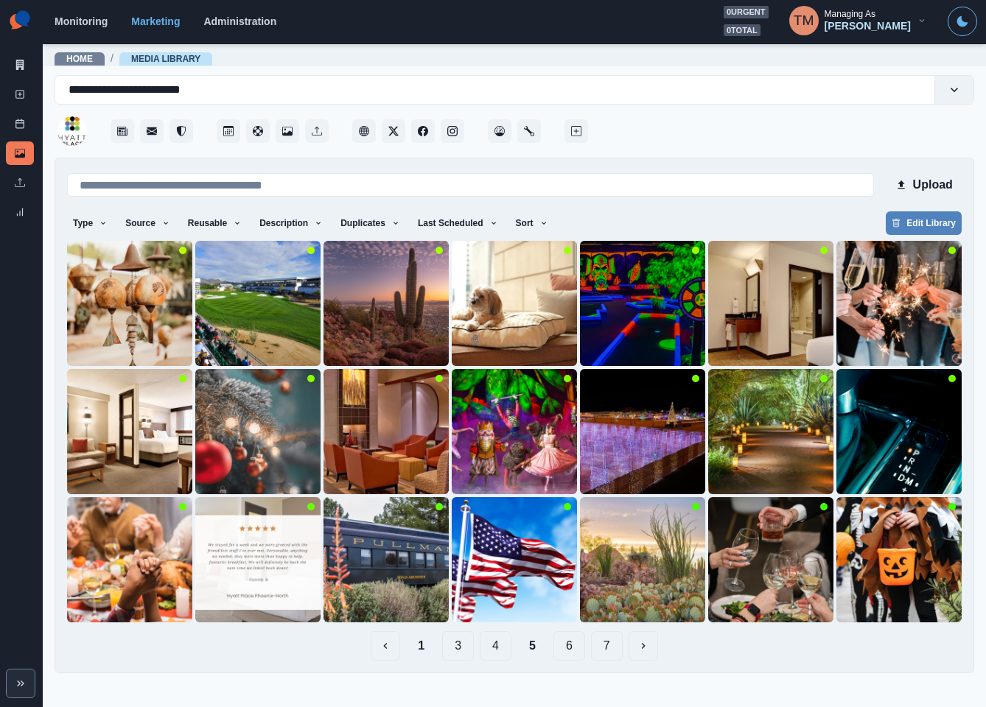
click at [572, 650] on button "6" at bounding box center [569, 645] width 32 height 29
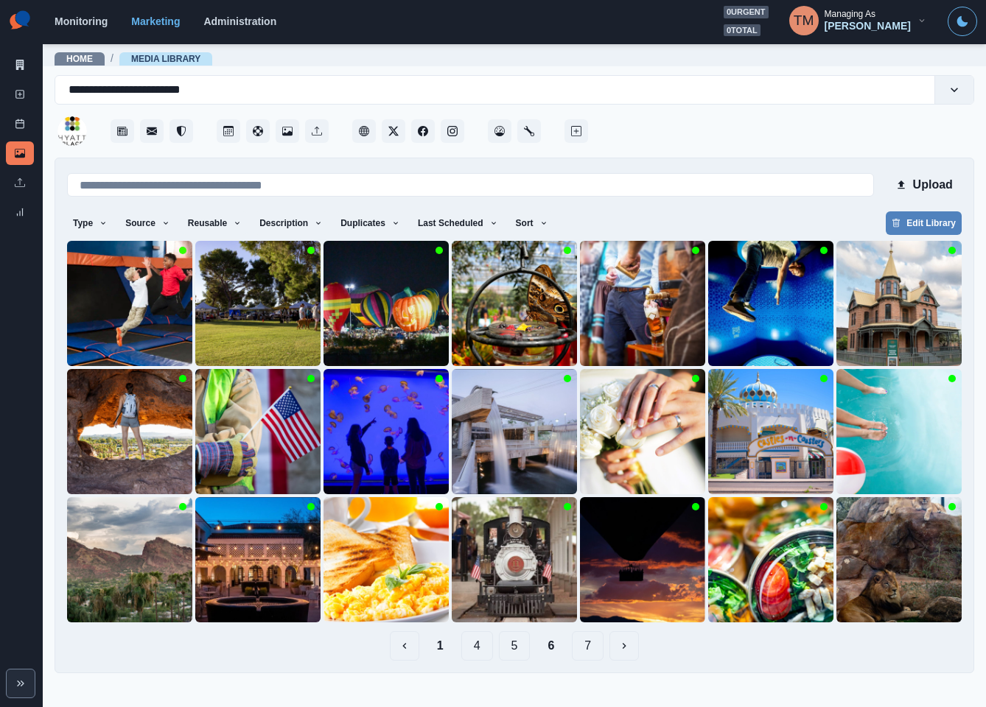
click at [595, 647] on button "7" at bounding box center [588, 645] width 32 height 29
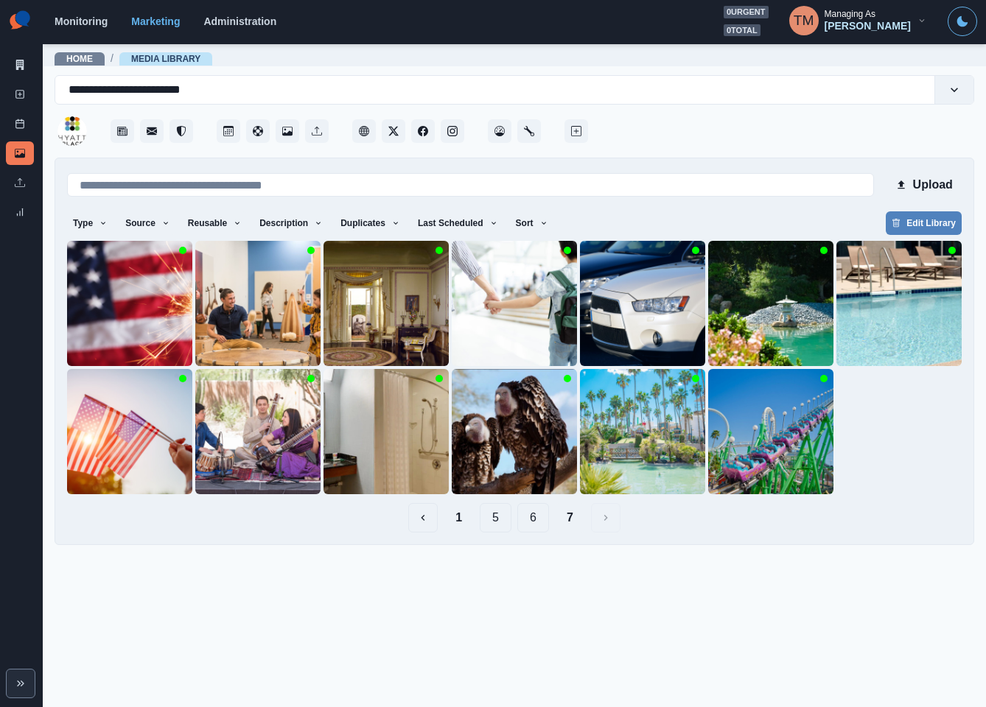
click at [502, 521] on button "5" at bounding box center [495, 517] width 32 height 29
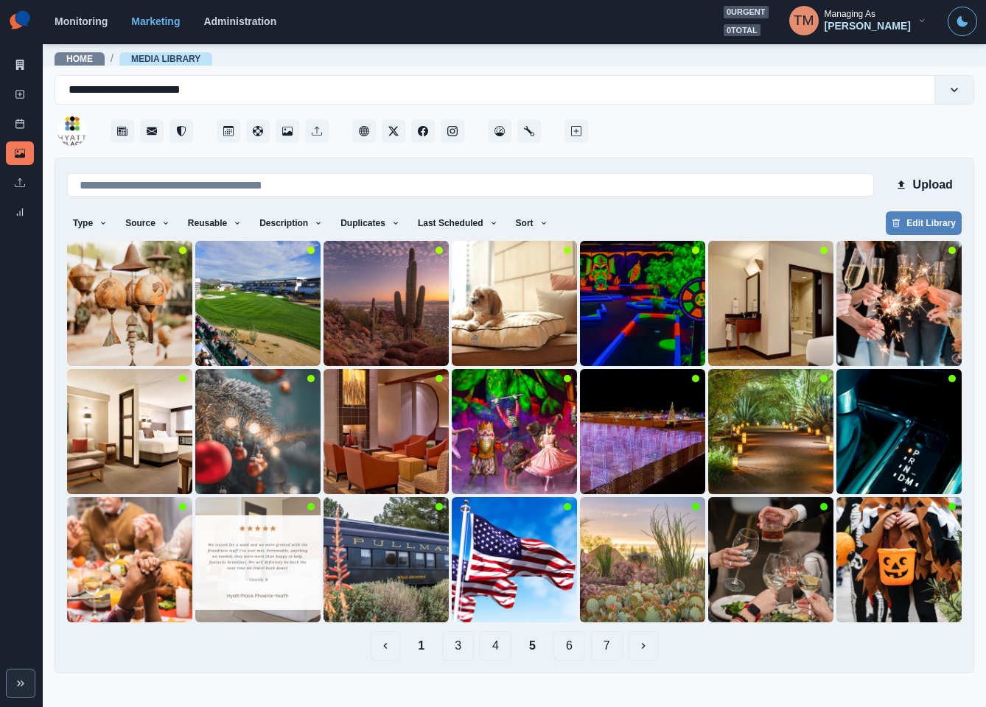
click at [497, 650] on button "4" at bounding box center [495, 645] width 32 height 29
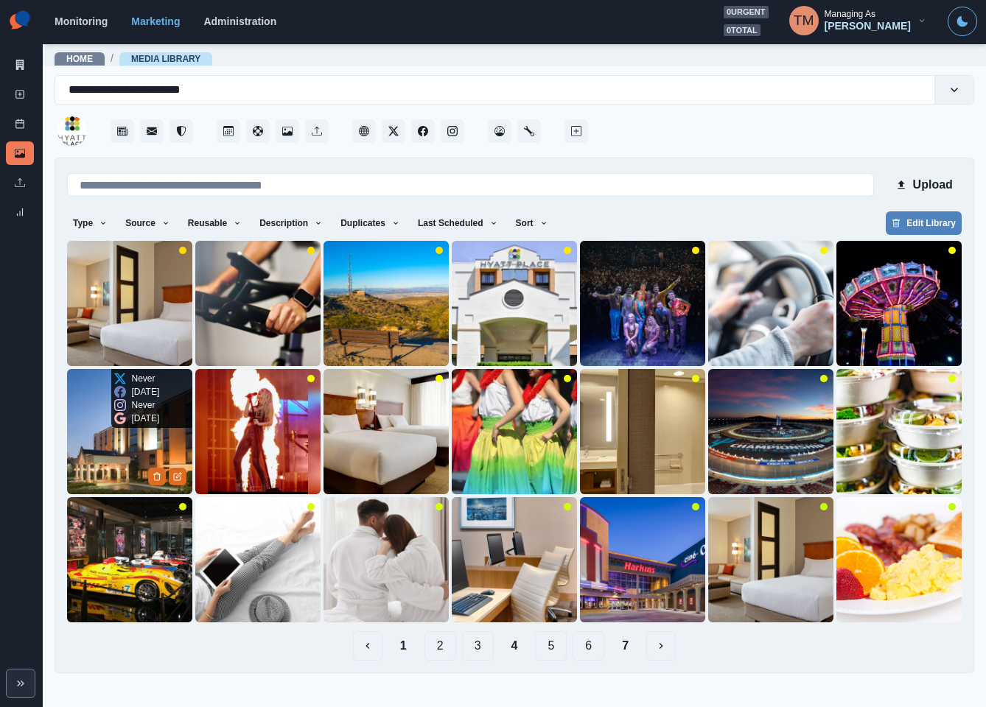
click at [80, 449] on img at bounding box center [129, 431] width 125 height 125
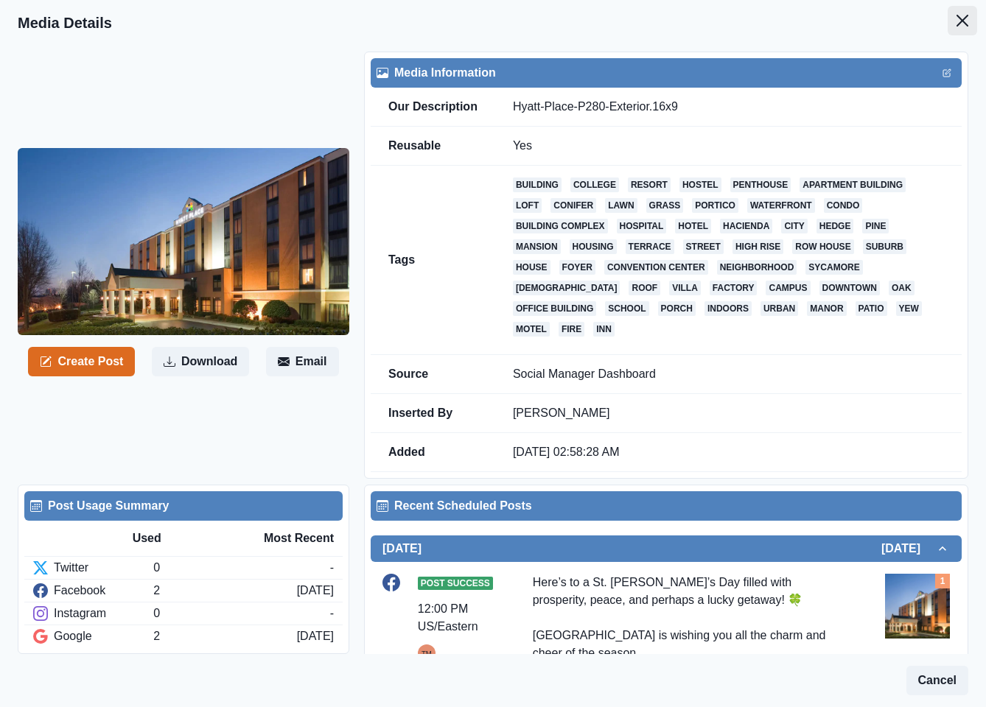
click at [956, 24] on icon "Close" at bounding box center [962, 21] width 12 height 12
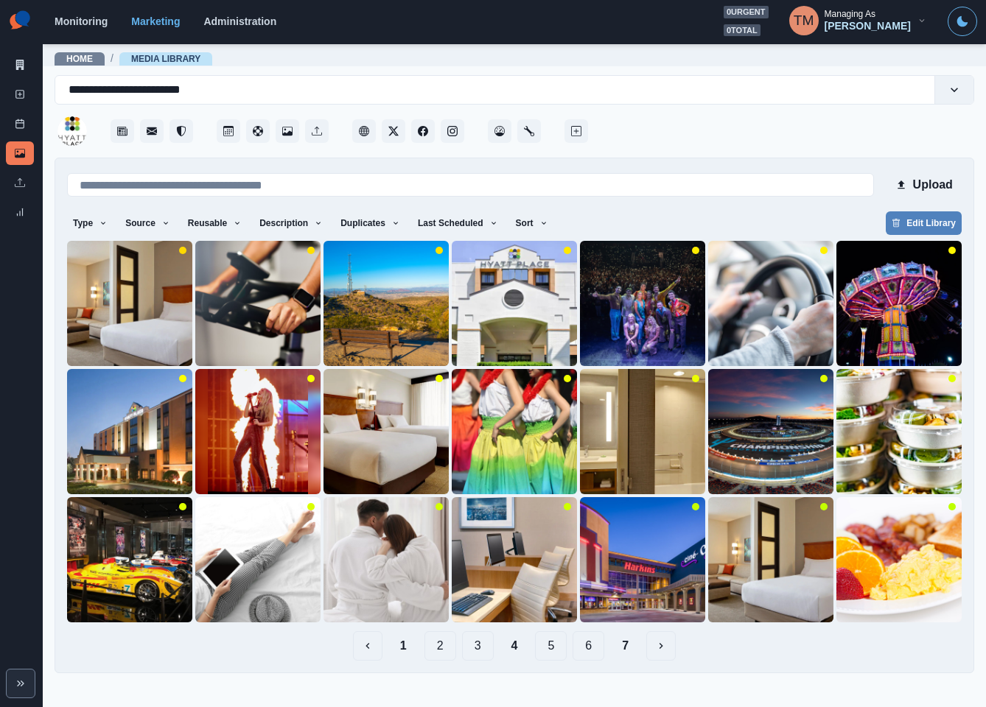
click at [551, 650] on button "5" at bounding box center [551, 645] width 32 height 29
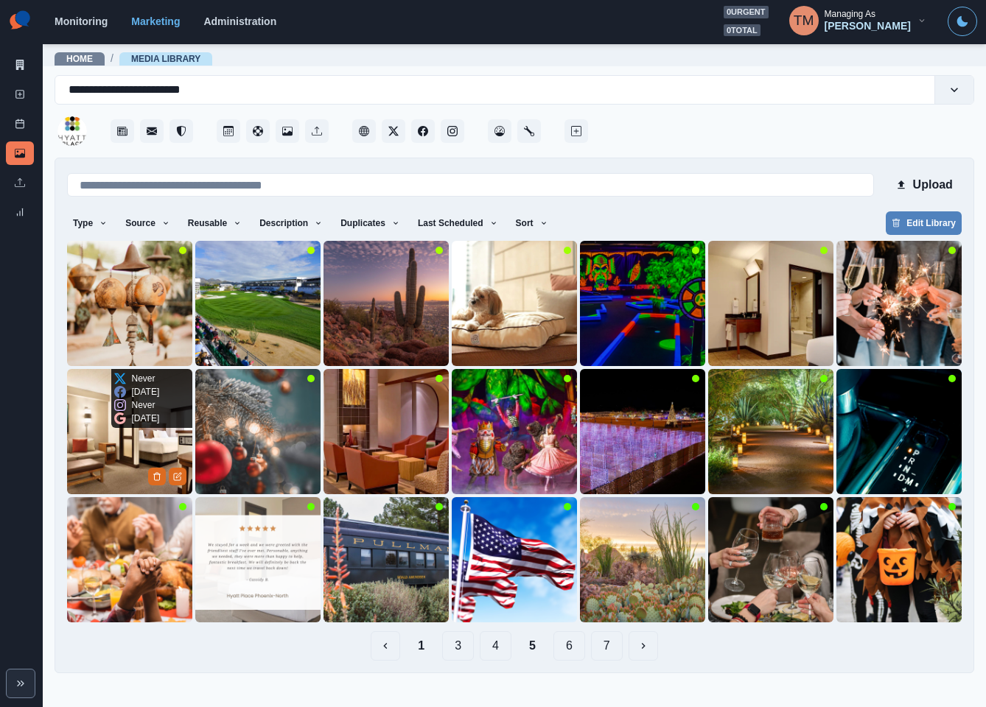
click at [115, 460] on img at bounding box center [129, 431] width 125 height 125
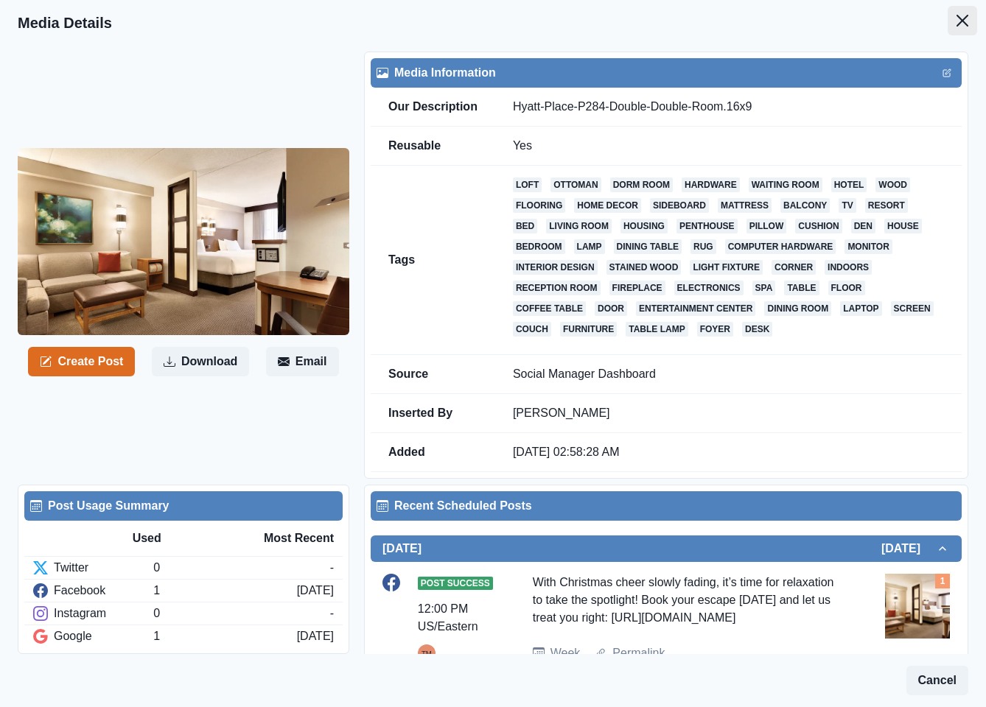
click at [956, 22] on icon "Close" at bounding box center [962, 21] width 12 height 12
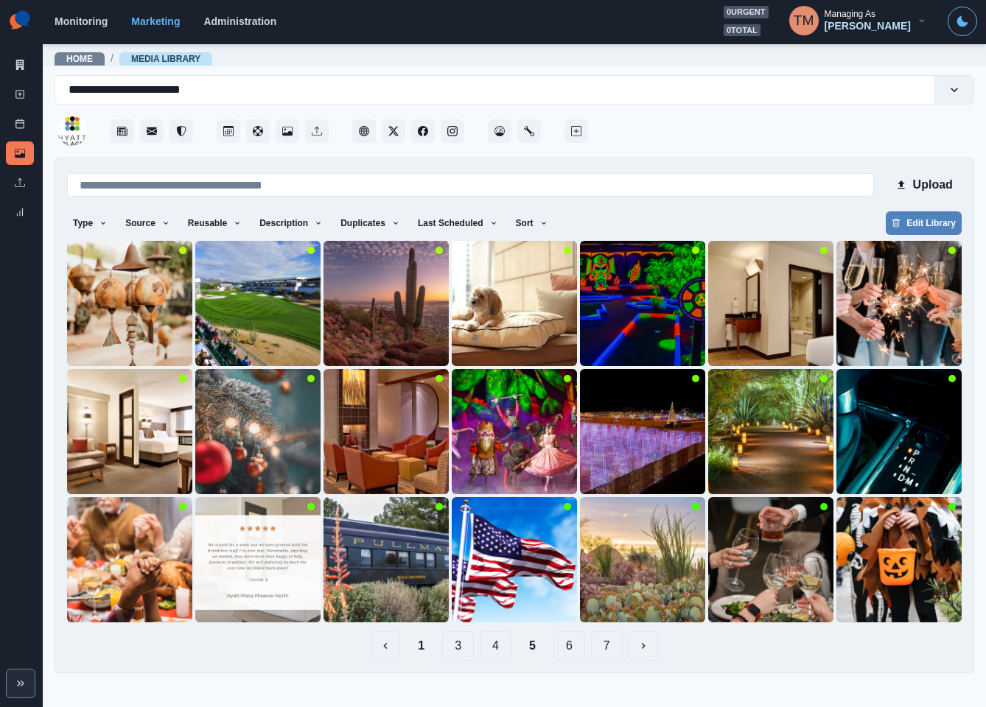
click at [496, 655] on button "4" at bounding box center [495, 645] width 32 height 29
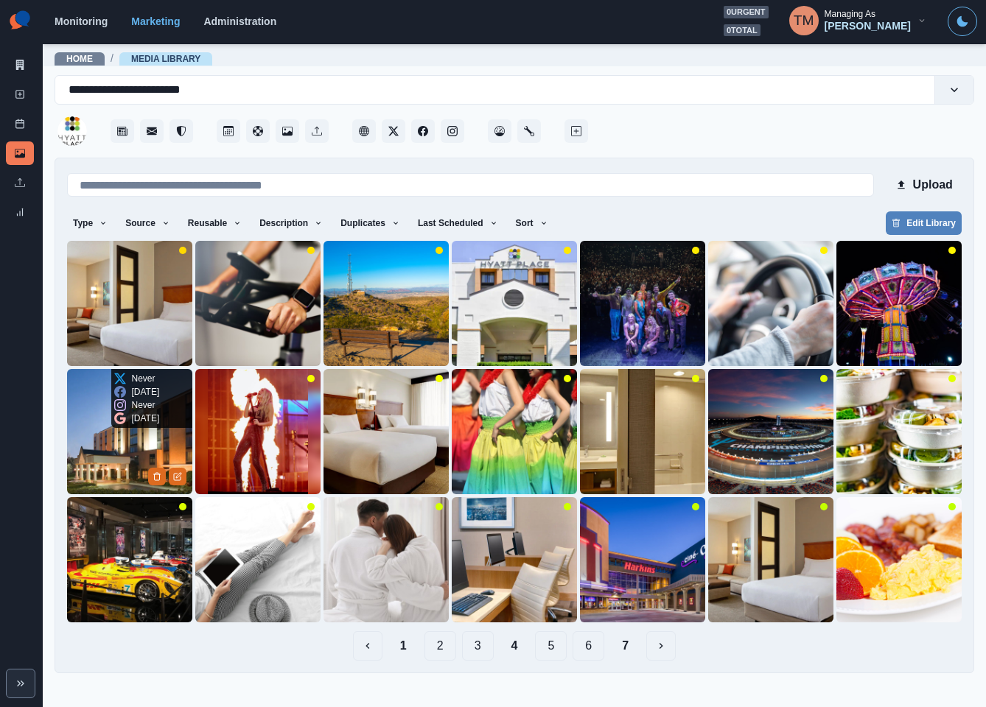
click at [109, 456] on img at bounding box center [129, 431] width 125 height 125
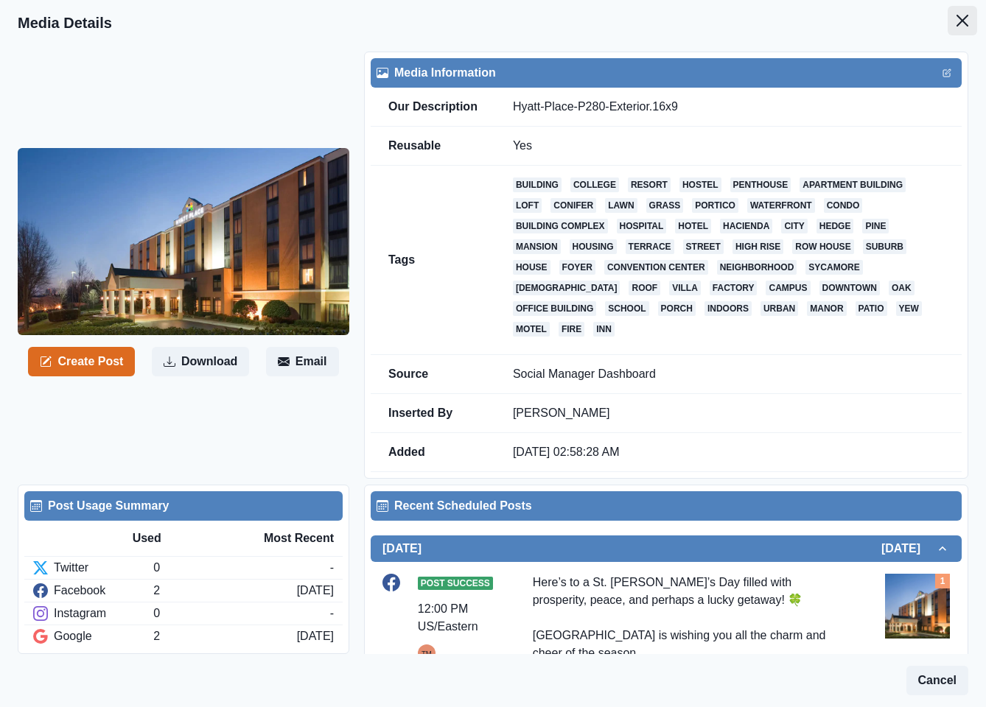
click at [947, 29] on button "Close" at bounding box center [961, 20] width 29 height 29
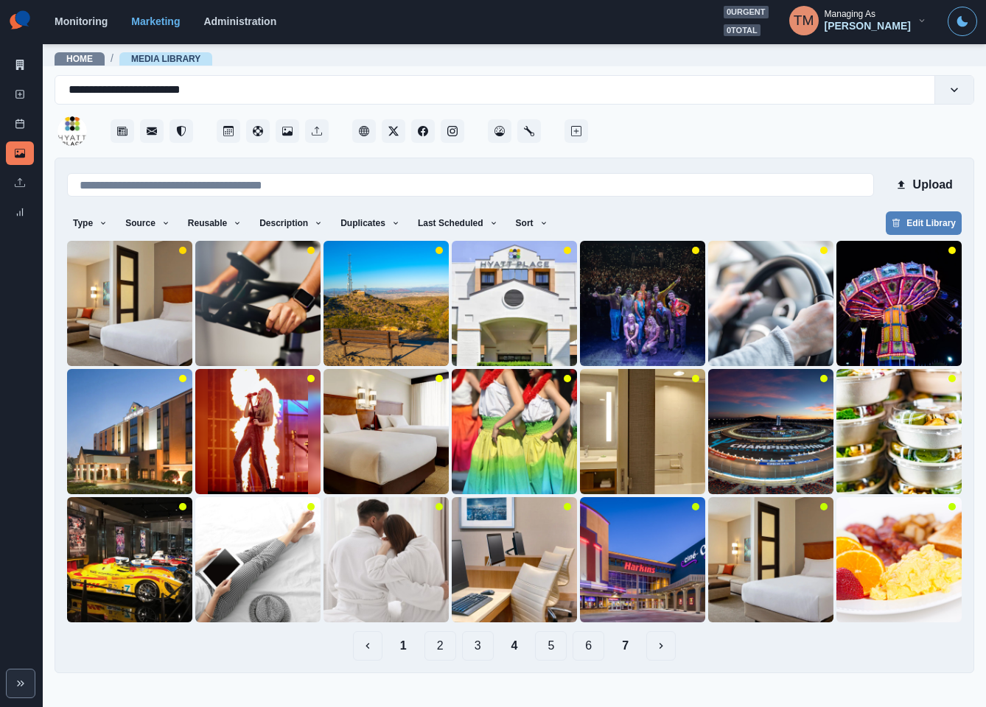
click at [550, 647] on button "5" at bounding box center [551, 645] width 32 height 29
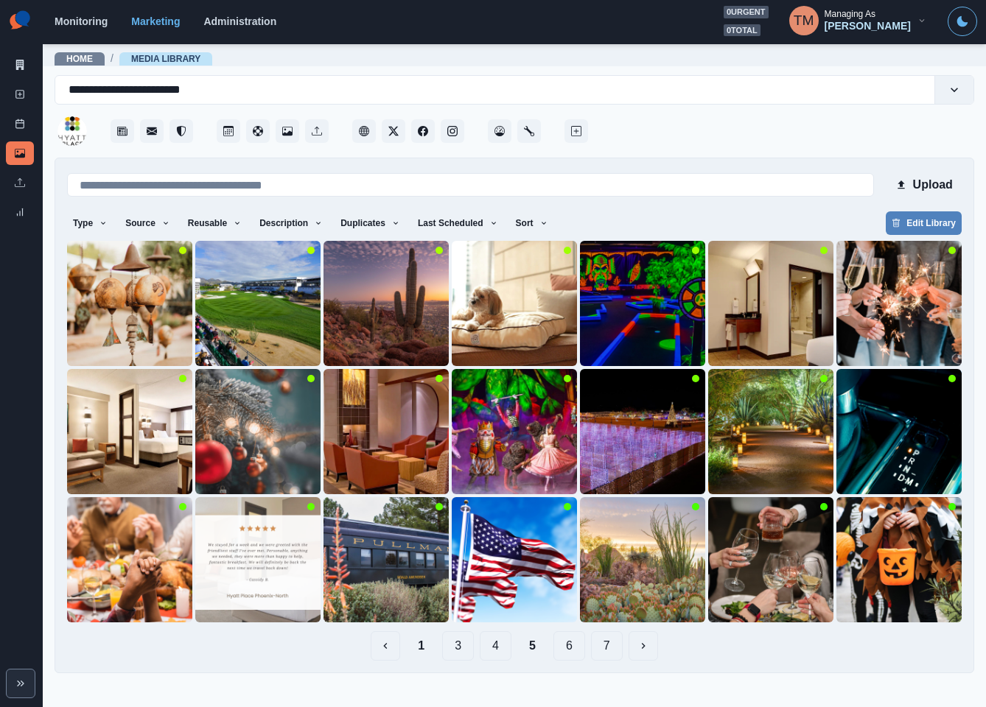
click at [577, 650] on button "6" at bounding box center [569, 645] width 32 height 29
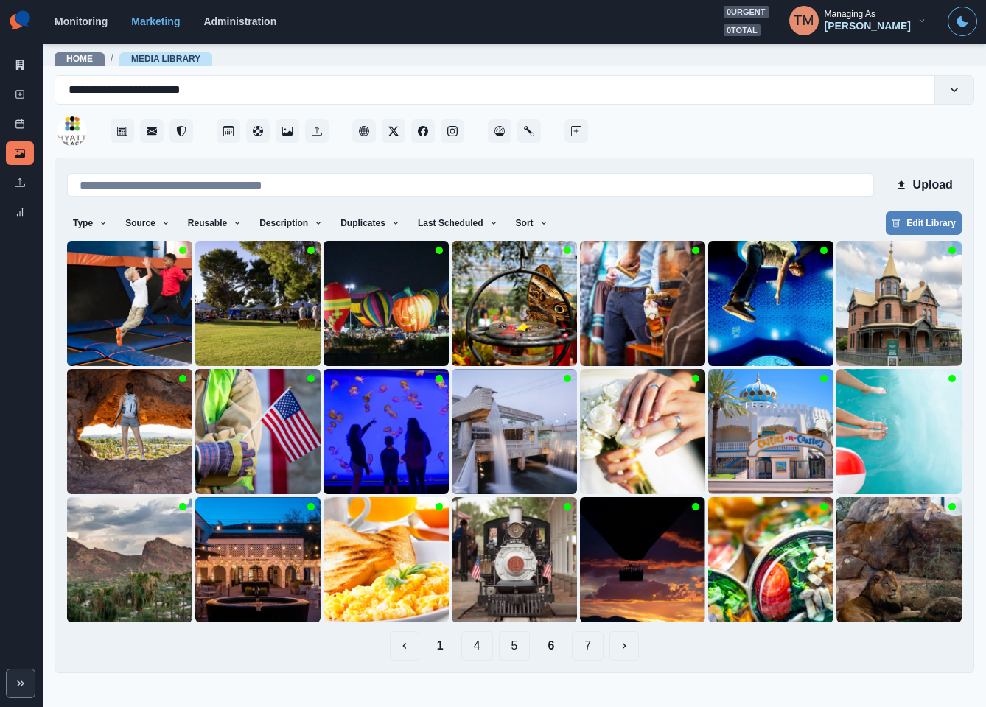
click at [510, 650] on button "5" at bounding box center [515, 645] width 32 height 29
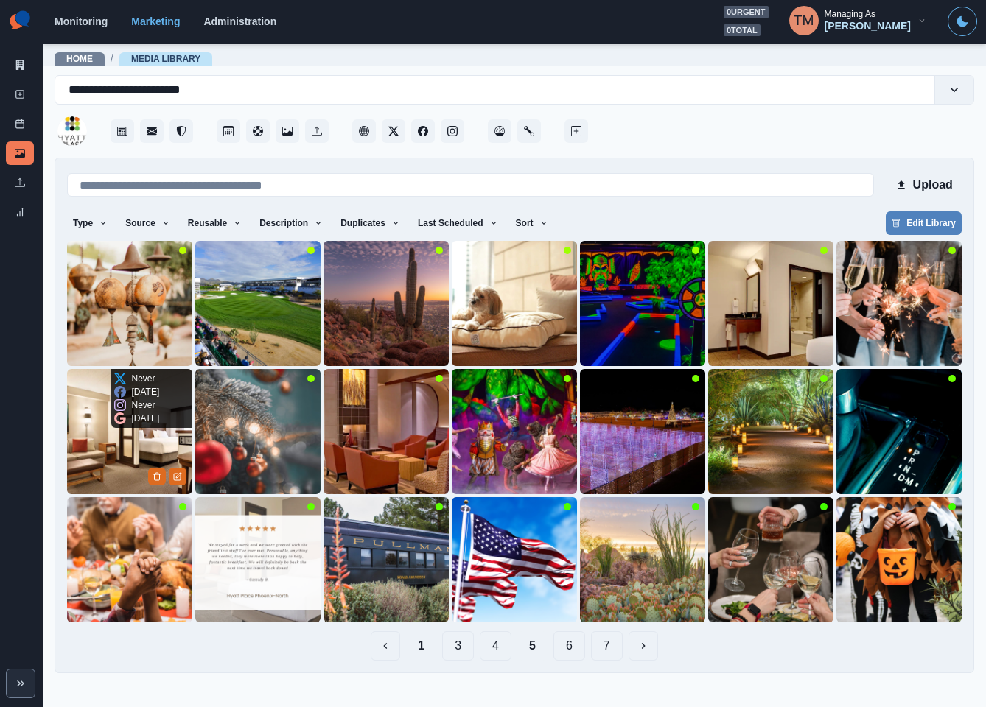
click at [133, 452] on img at bounding box center [129, 431] width 125 height 125
